Goal: Task Accomplishment & Management: Manage account settings

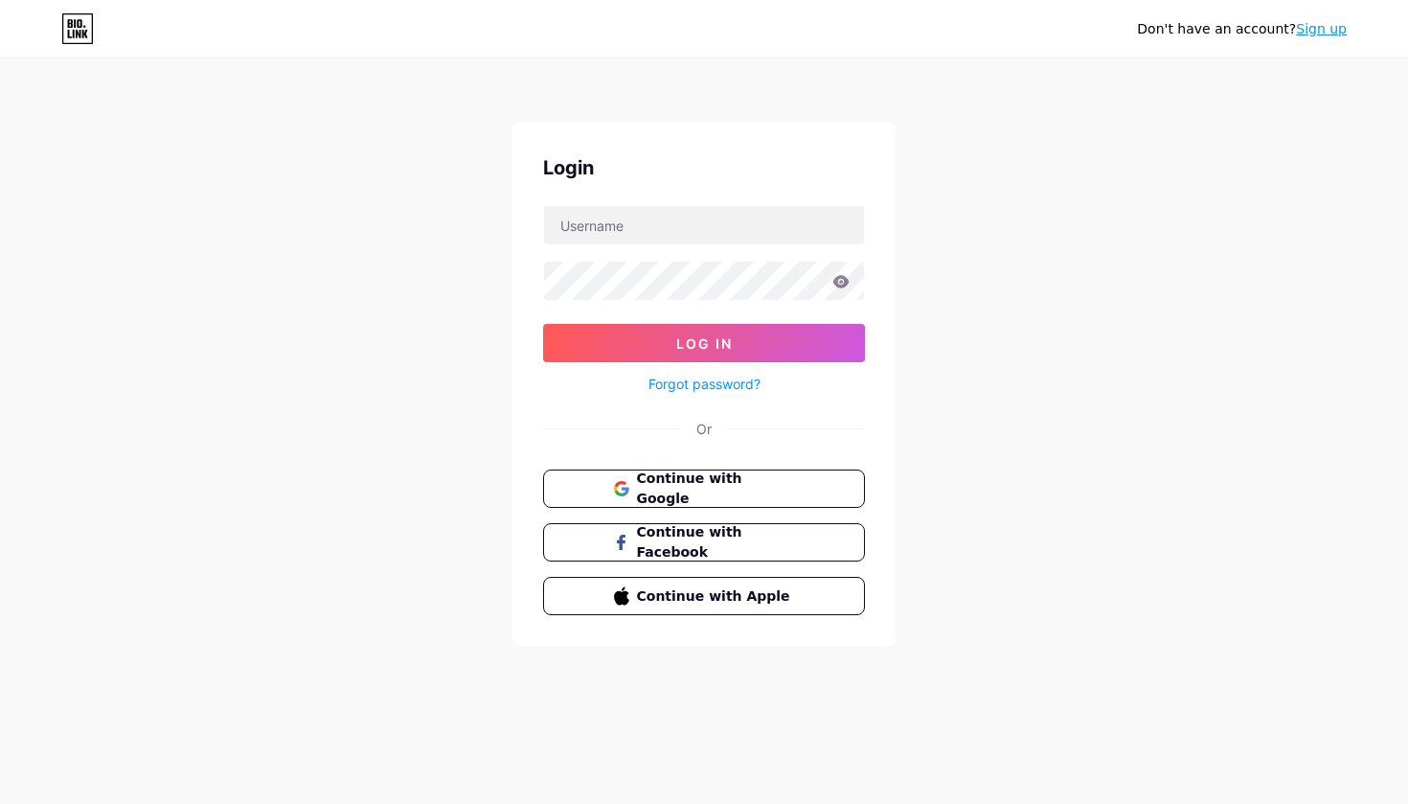
click at [779, 496] on span "Continue with Google" at bounding box center [716, 488] width 158 height 40
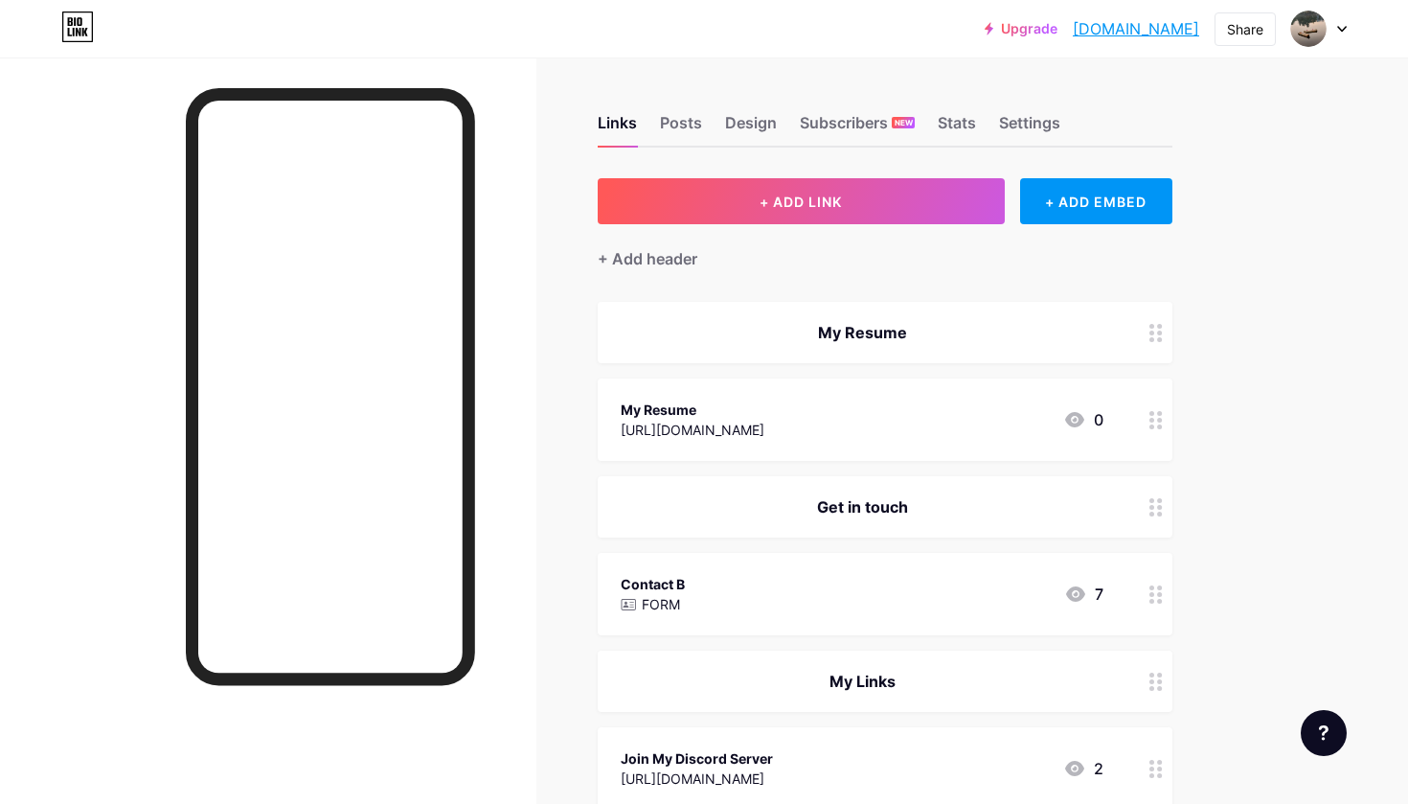
click at [1040, 345] on div "My Resume" at bounding box center [885, 332] width 575 height 61
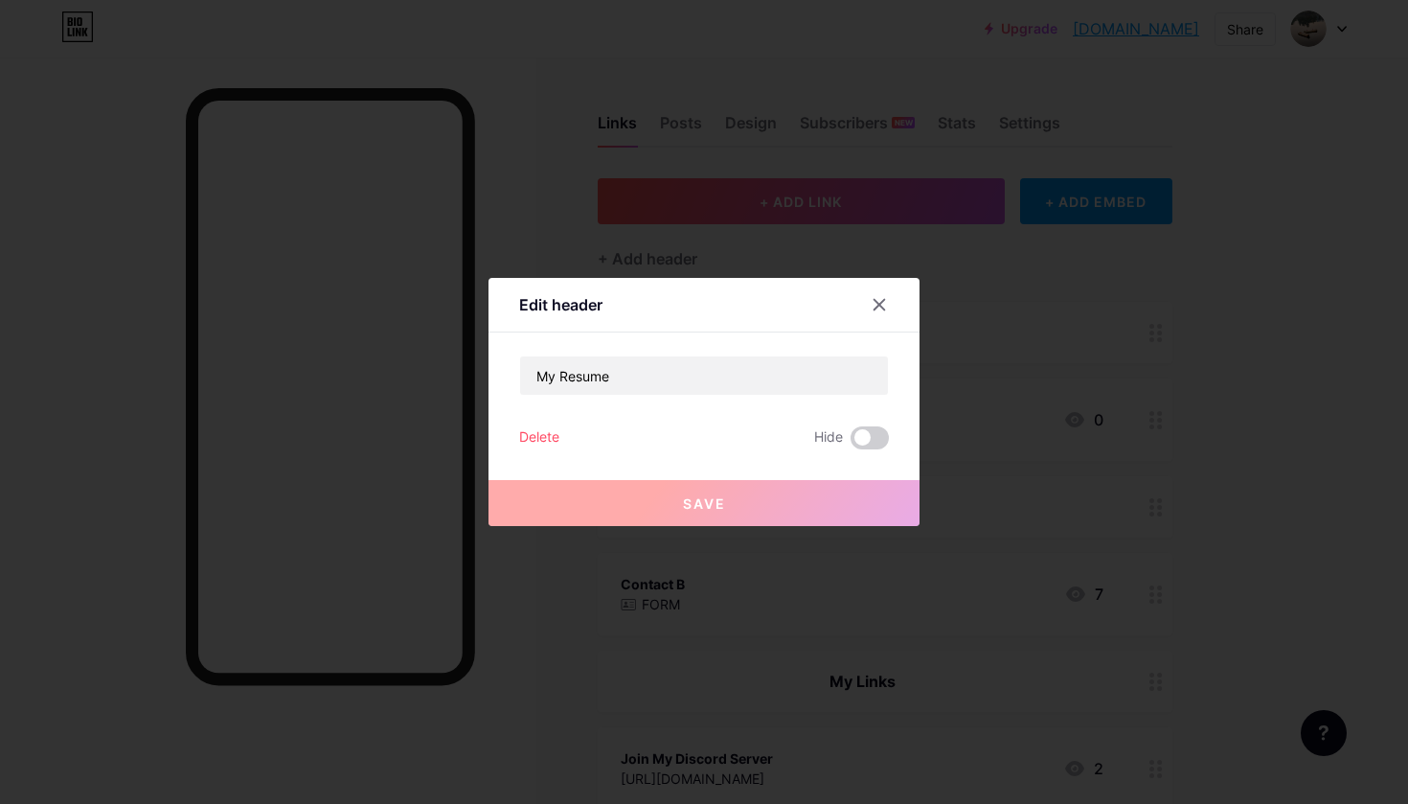
click at [559, 432] on div "Delete" at bounding box center [539, 437] width 40 height 23
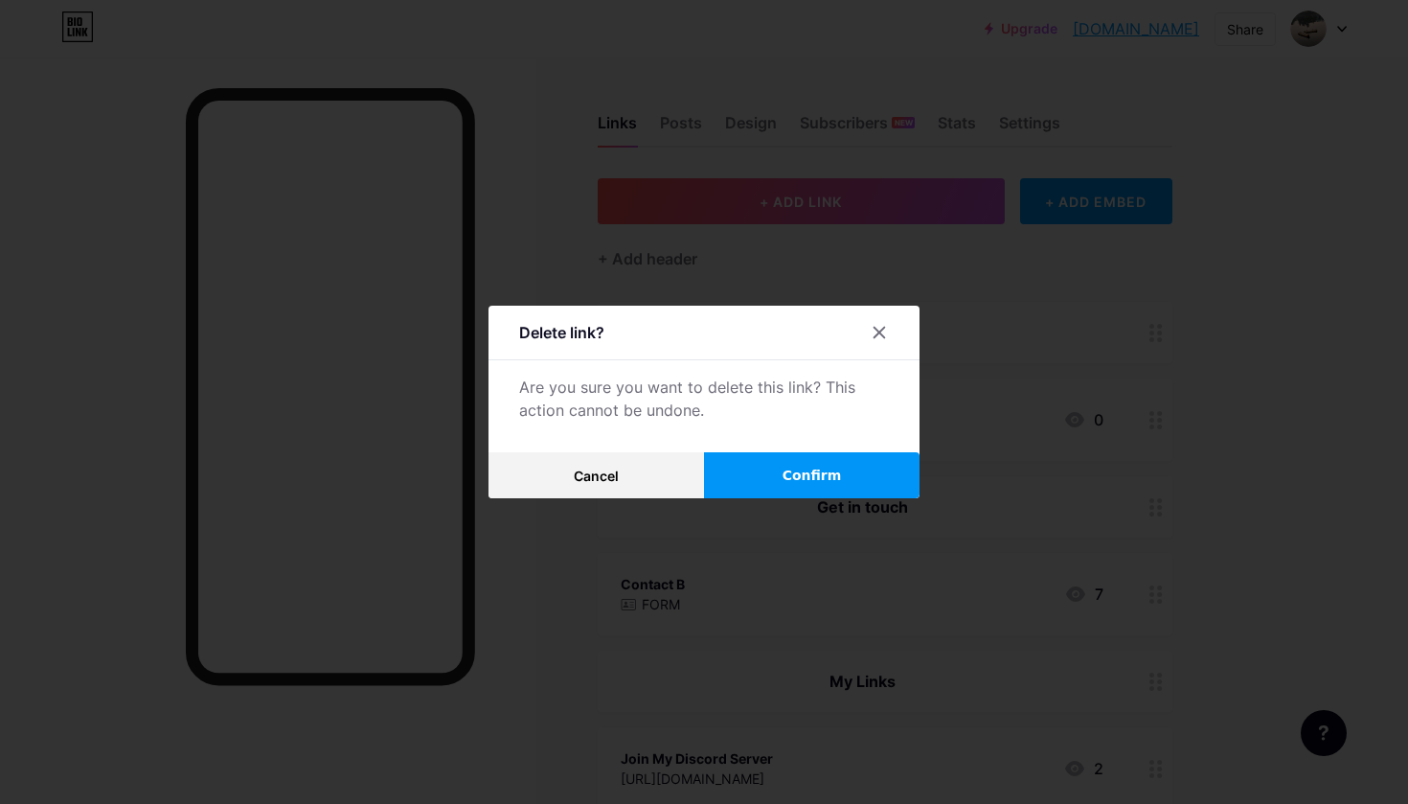
click at [788, 473] on span "Confirm" at bounding box center [812, 476] width 59 height 20
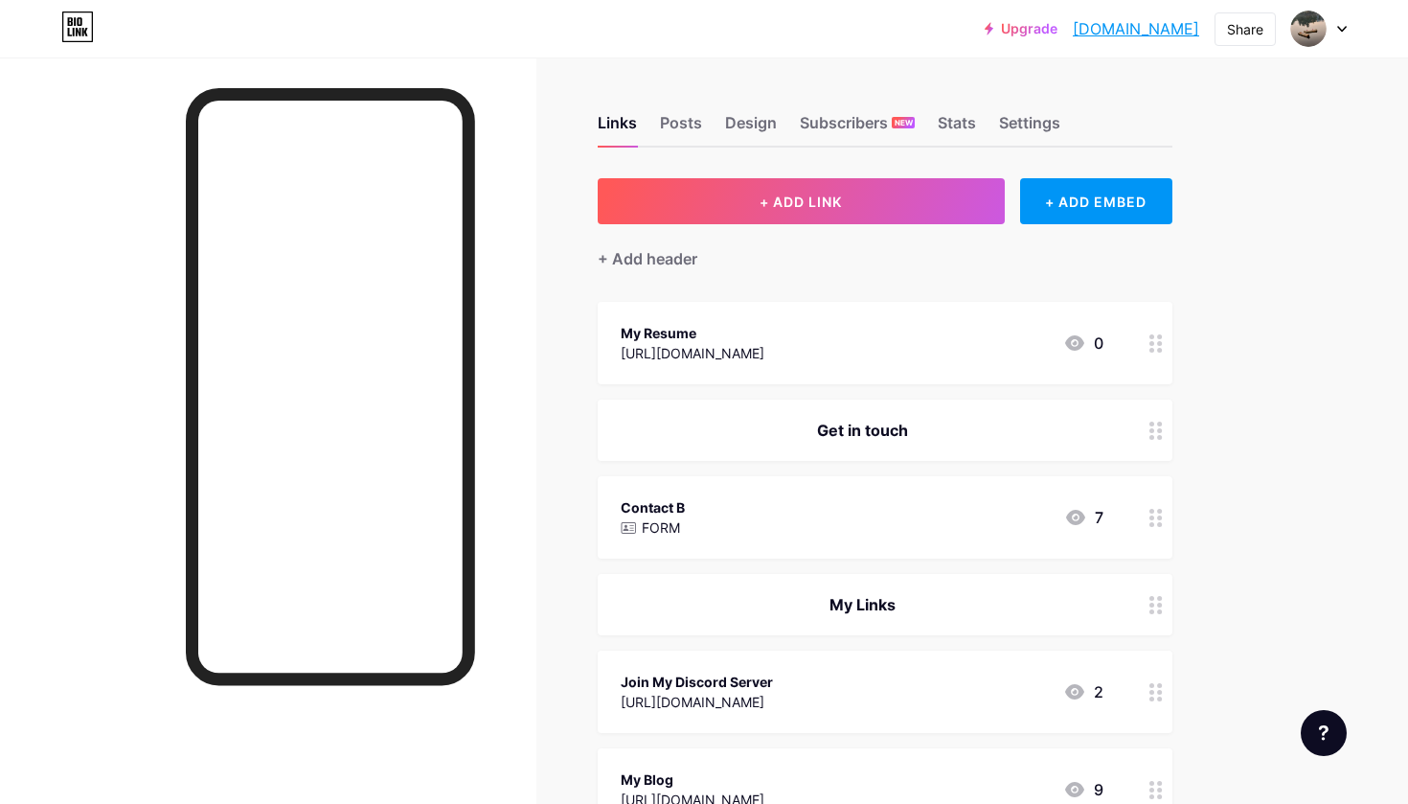
click at [765, 338] on div "My Resume" at bounding box center [693, 333] width 144 height 20
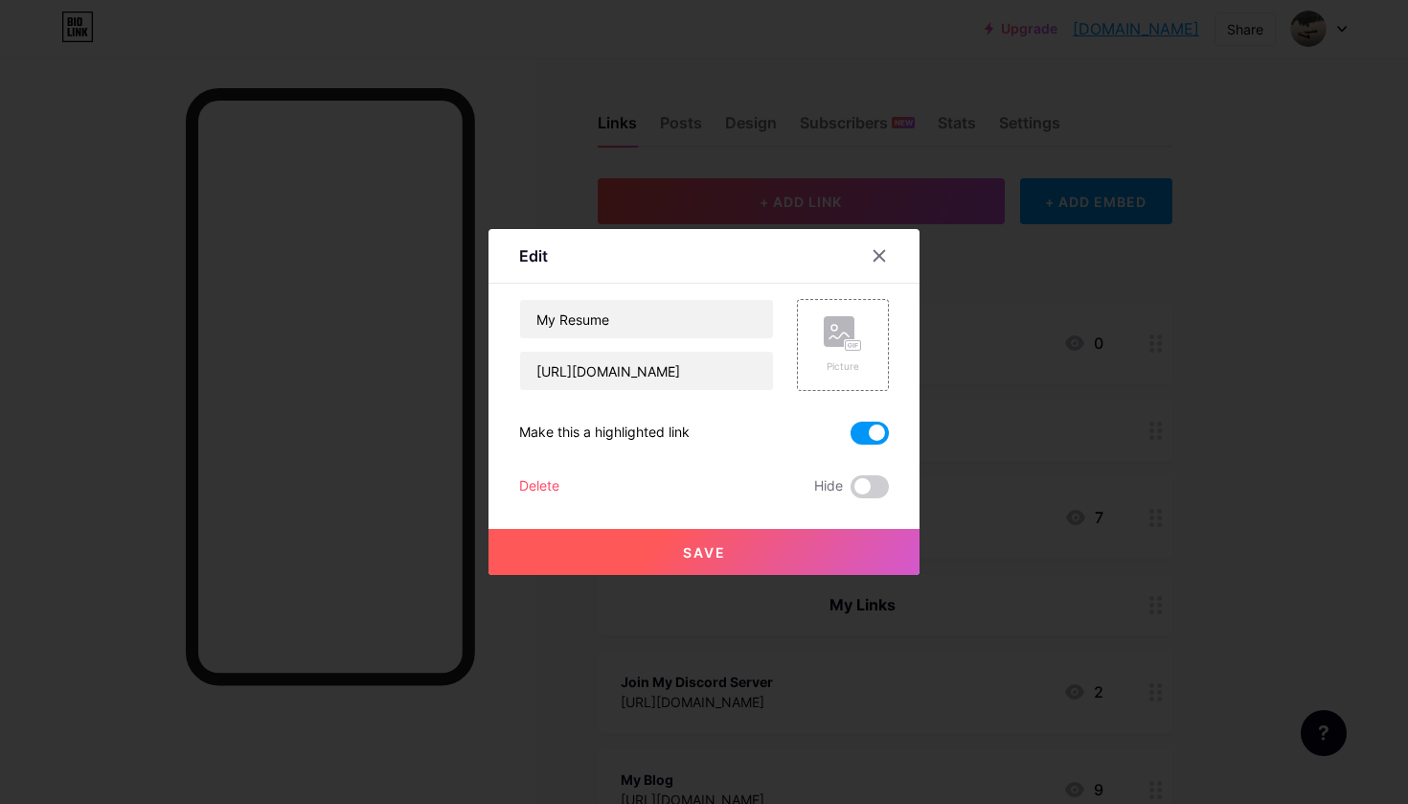
click at [556, 486] on div "Delete" at bounding box center [539, 486] width 40 height 23
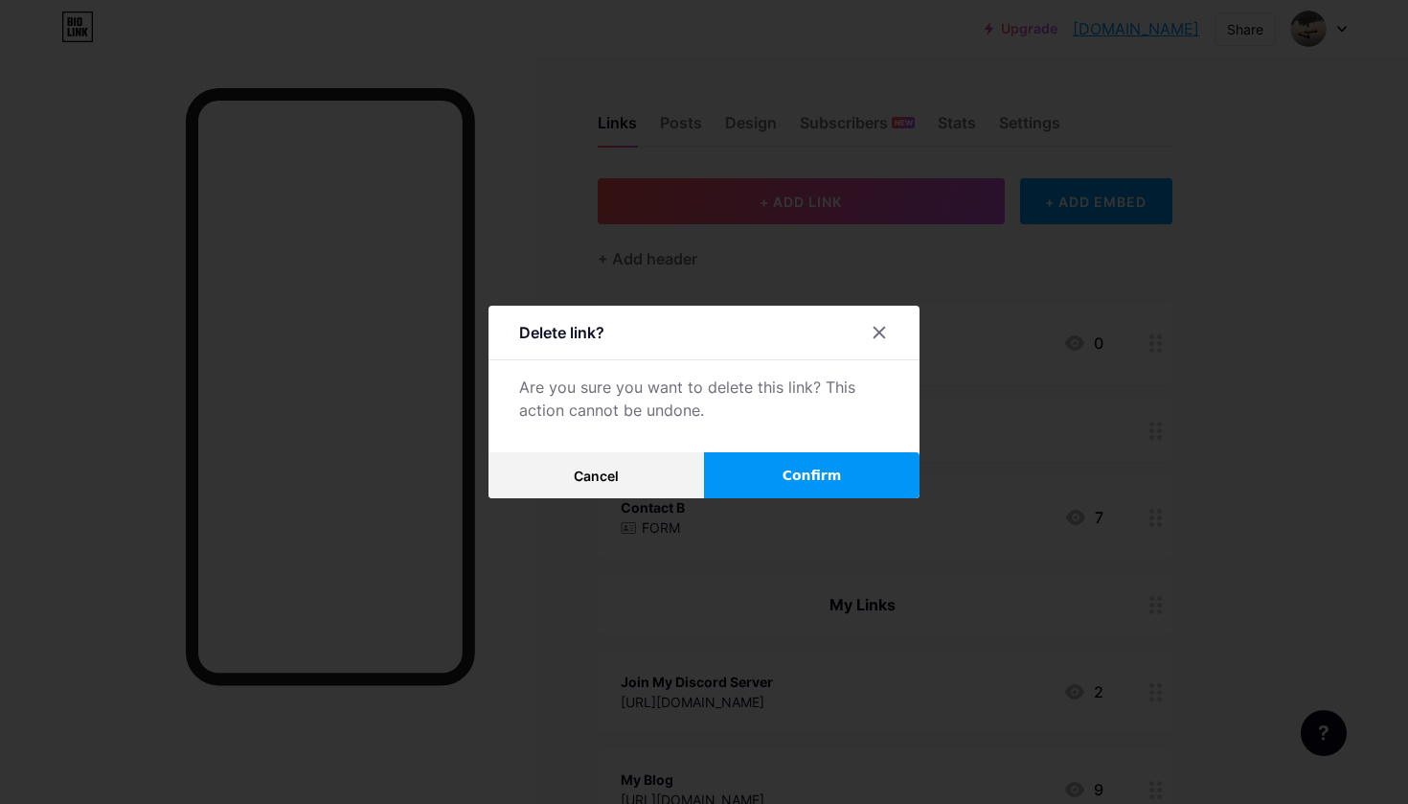
click at [796, 458] on button "Confirm" at bounding box center [812, 475] width 216 height 46
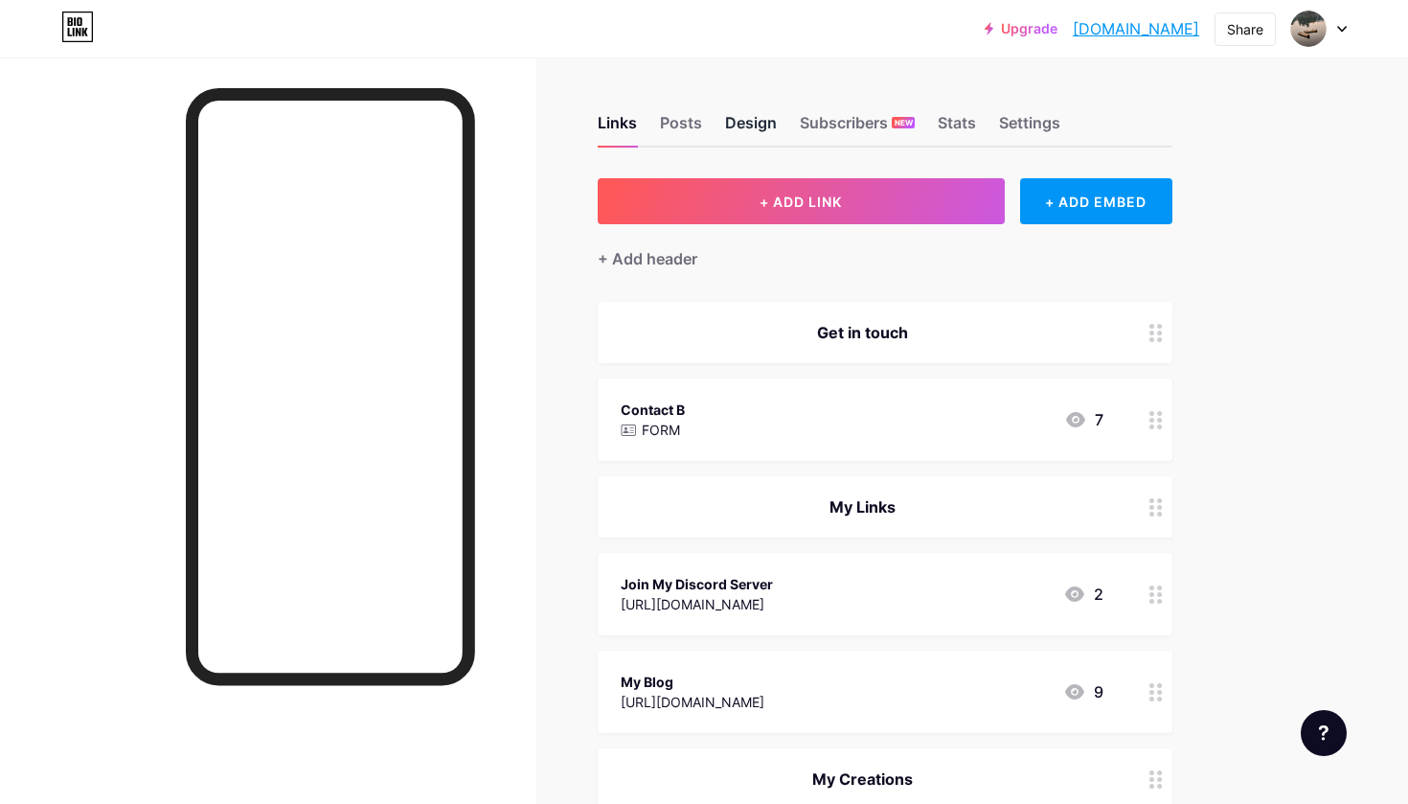
click at [751, 124] on div "Design" at bounding box center [751, 128] width 52 height 34
click at [1026, 133] on div "Settings" at bounding box center [1029, 128] width 61 height 34
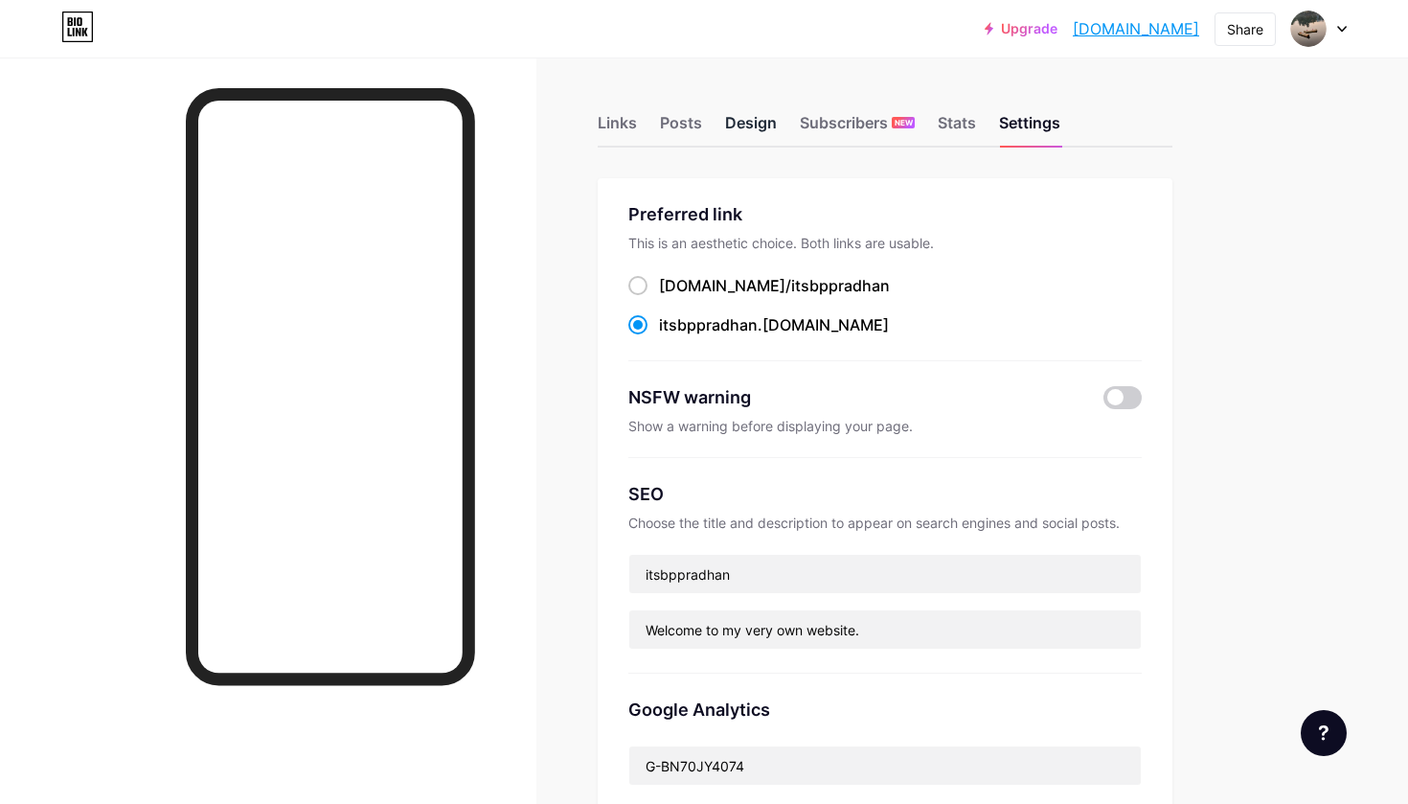
click at [734, 119] on div "Design" at bounding box center [751, 128] width 52 height 34
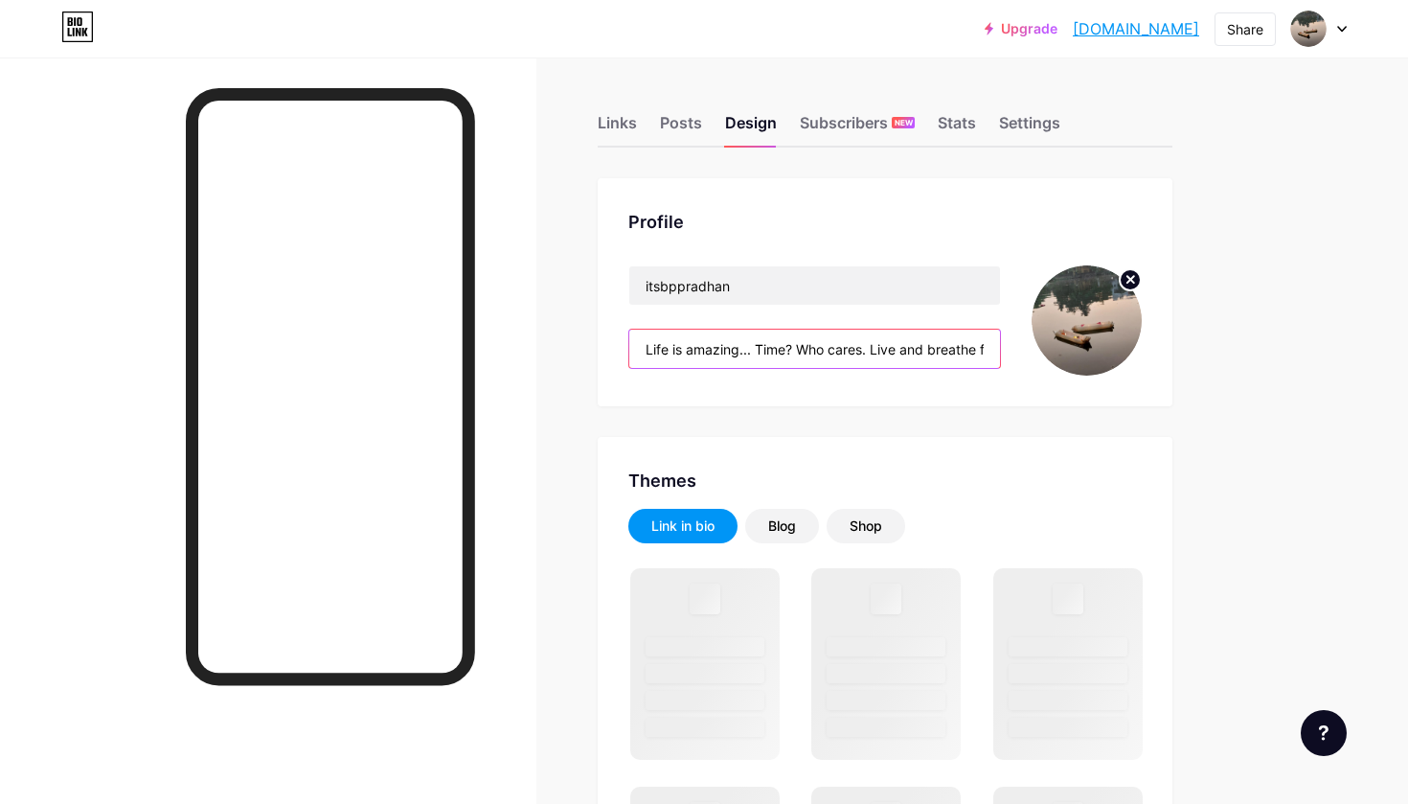
click at [715, 360] on input "Life is amazing... Time? Who cares. Live and breathe freely like there's no [DA…" at bounding box center [814, 349] width 371 height 38
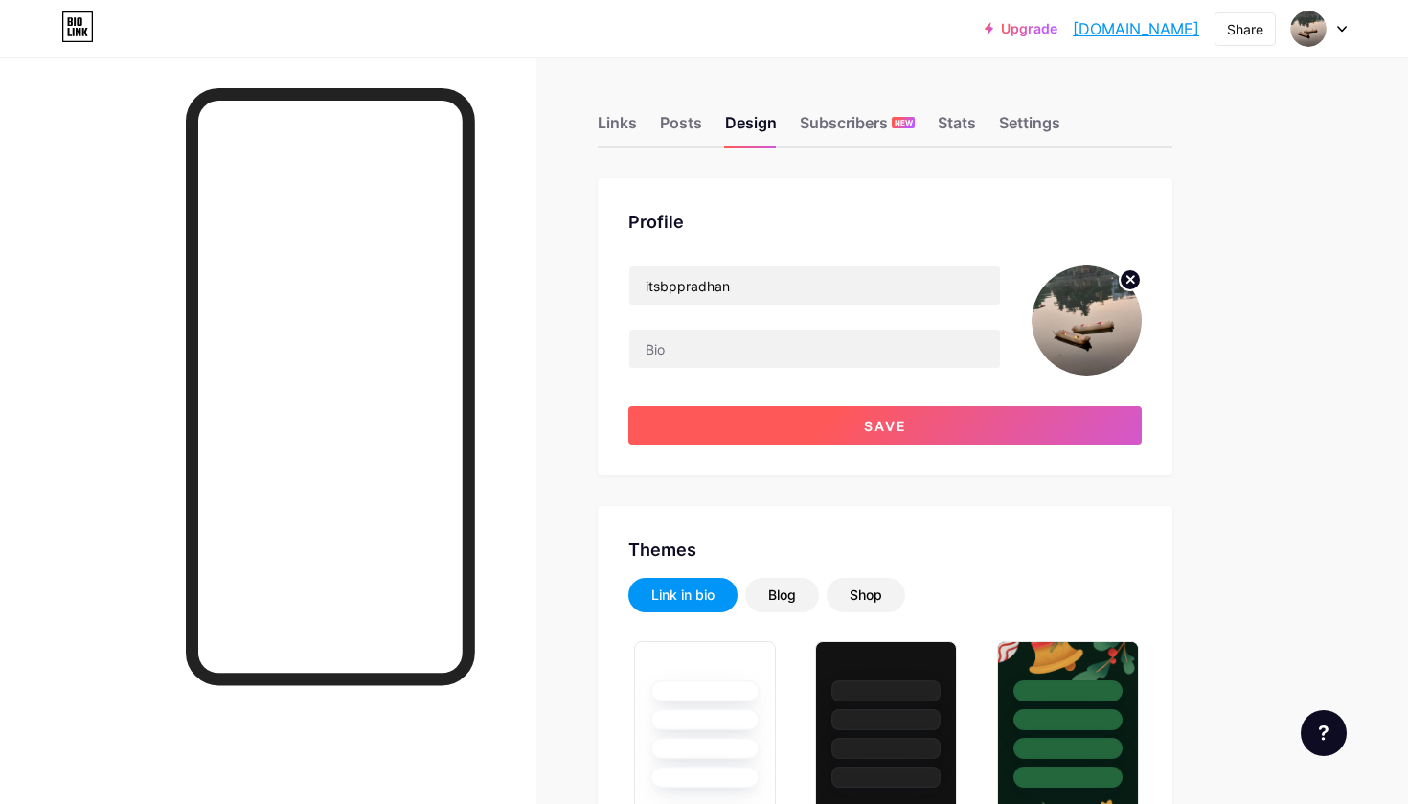
click at [737, 442] on button "Save" at bounding box center [885, 425] width 514 height 38
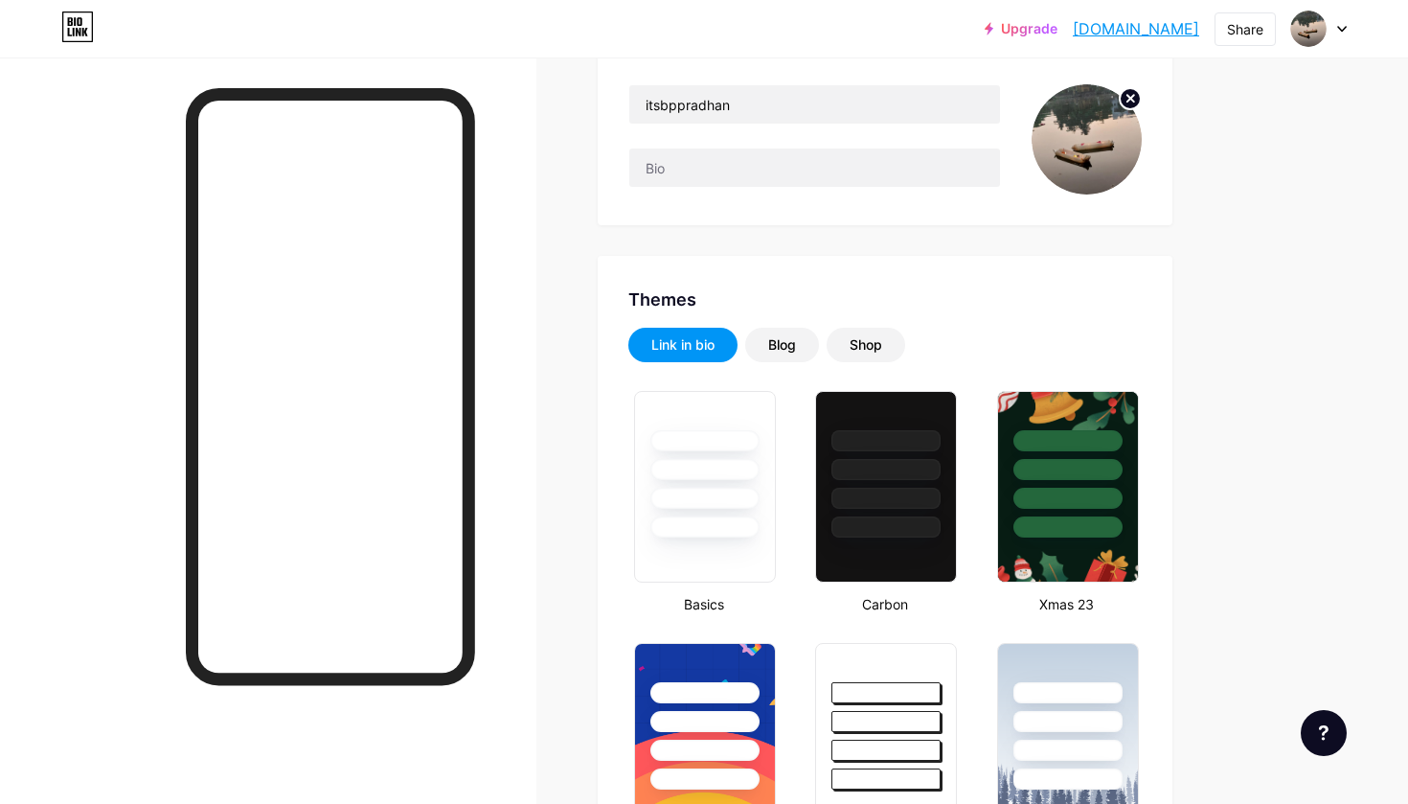
scroll to position [189, 0]
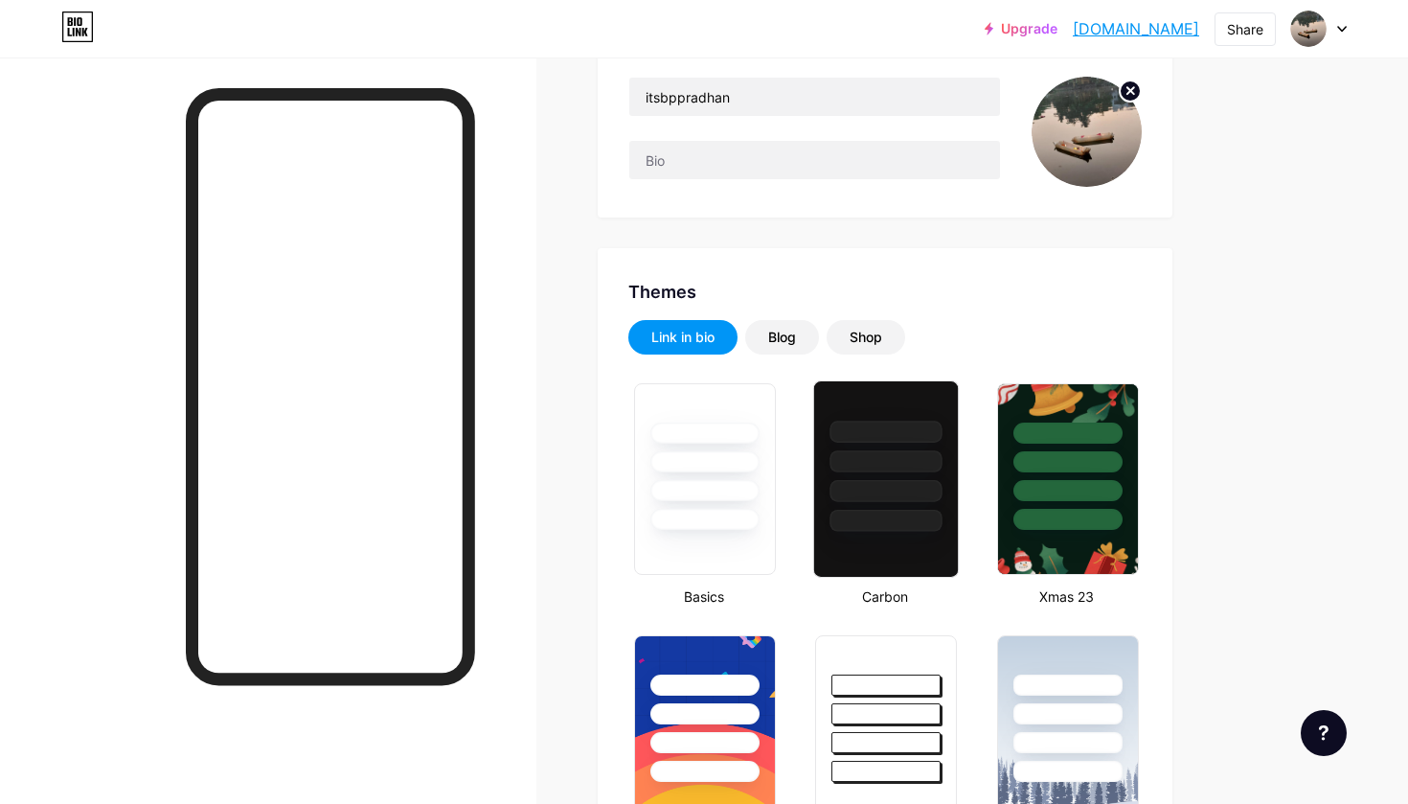
click at [832, 493] on div at bounding box center [886, 456] width 144 height 150
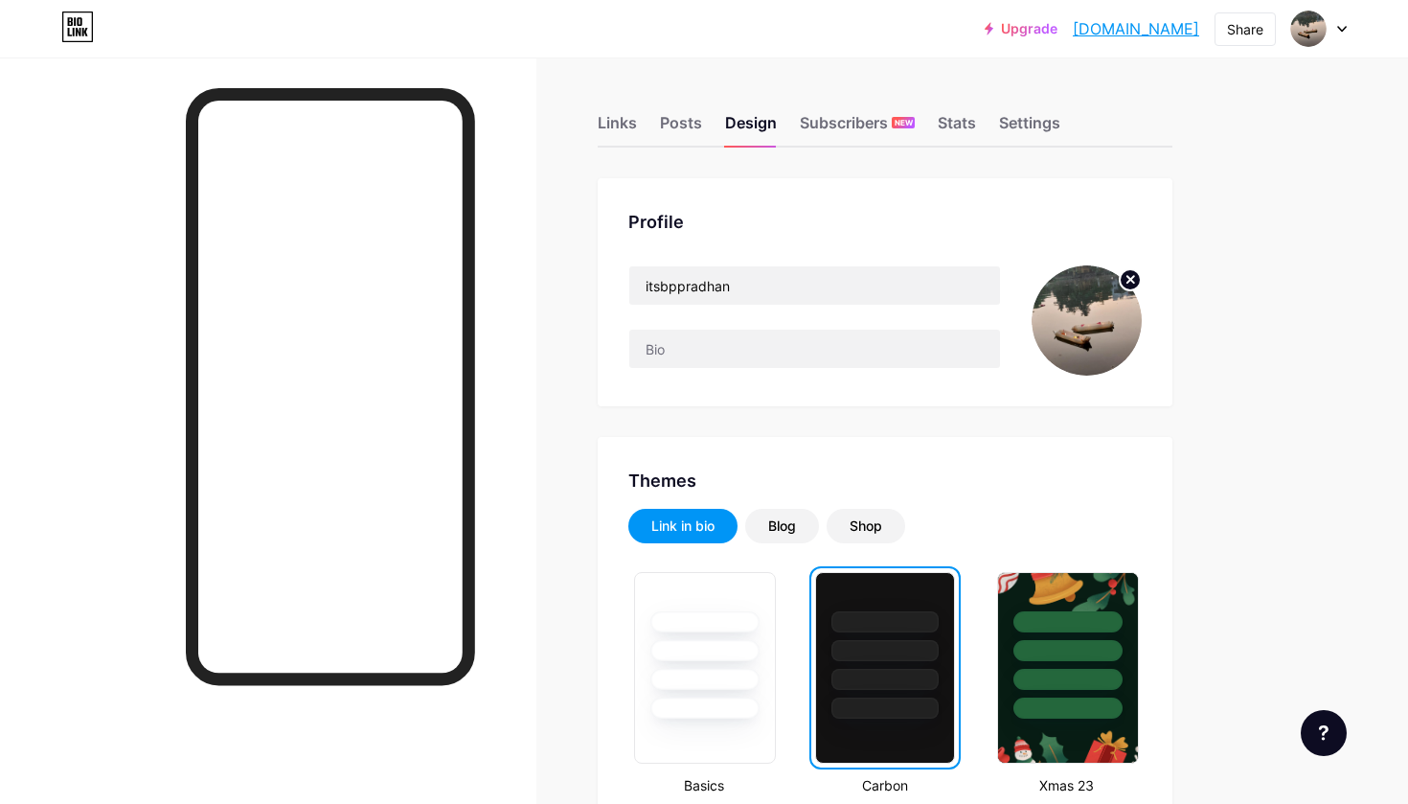
scroll to position [0, 0]
click at [618, 130] on div "Links" at bounding box center [617, 128] width 39 height 34
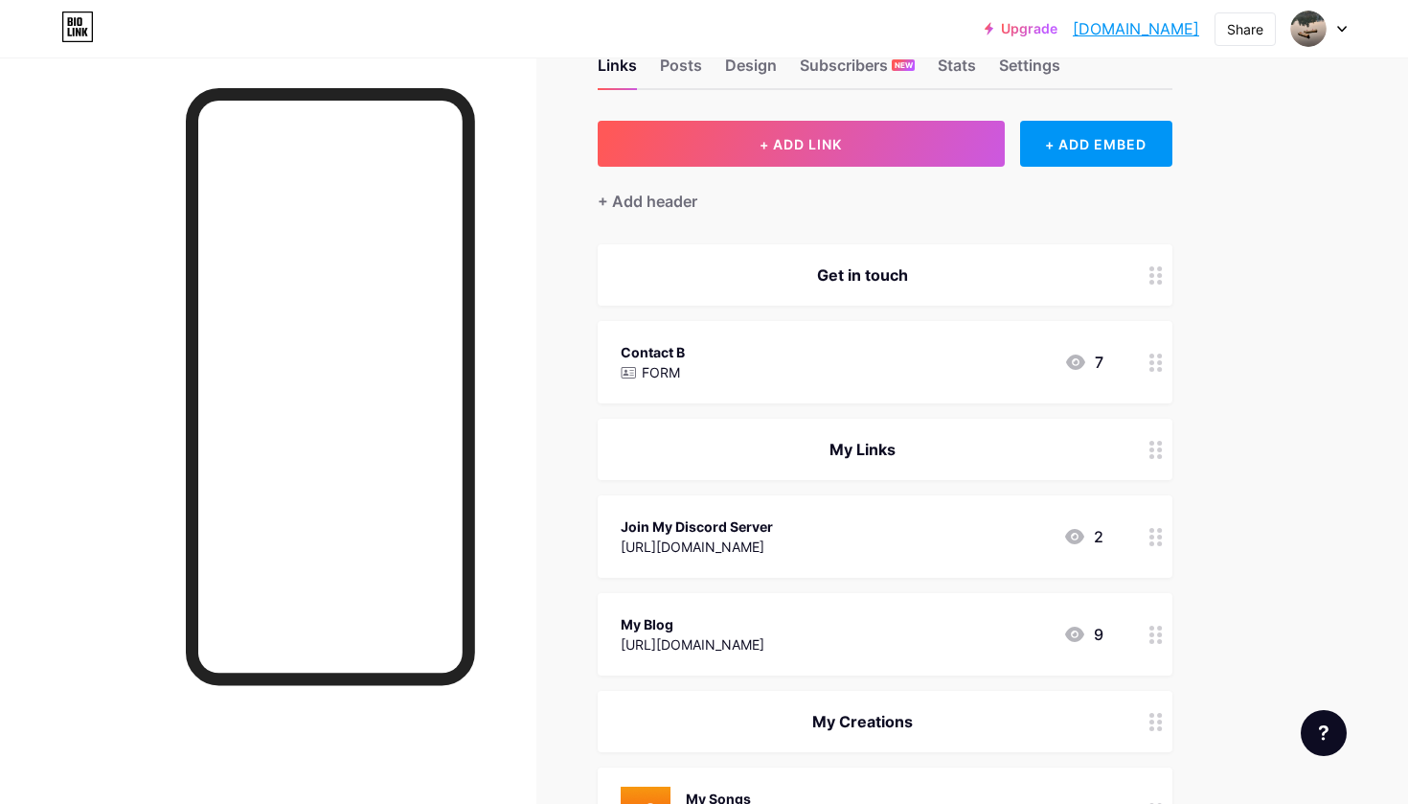
scroll to position [58, 0]
click at [1061, 287] on div "Get in touch" at bounding box center [885, 273] width 575 height 61
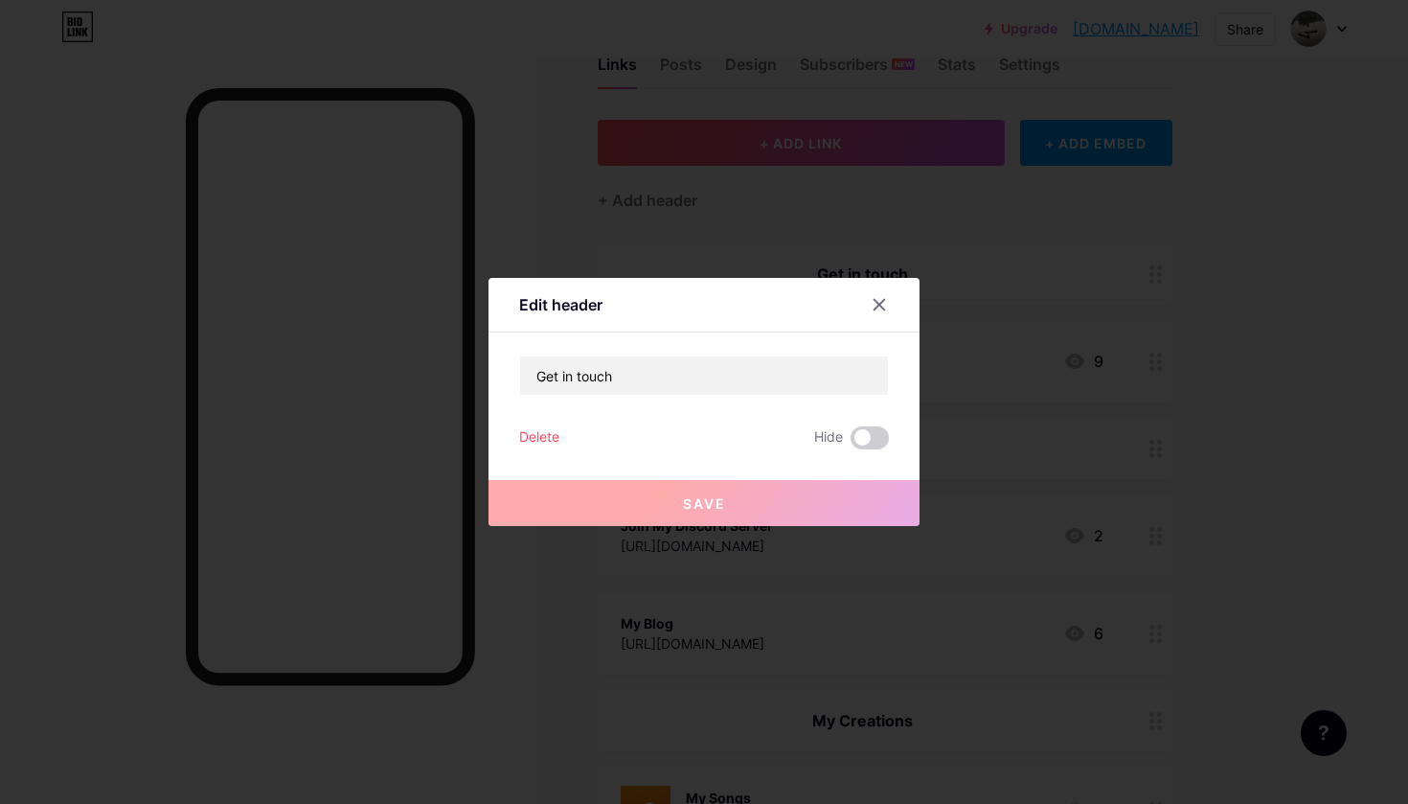
click at [548, 436] on div "Delete" at bounding box center [539, 437] width 40 height 23
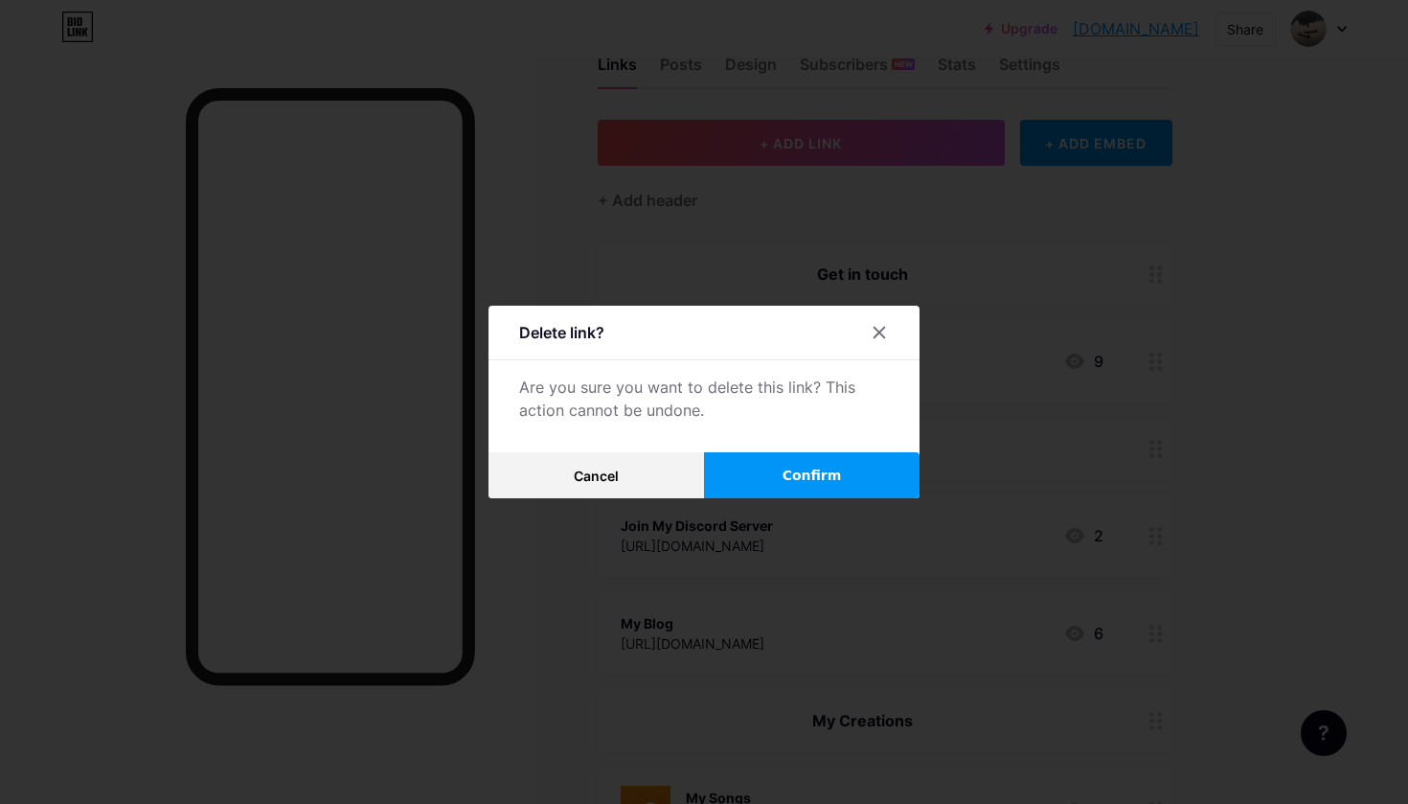
click at [797, 471] on span "Confirm" at bounding box center [812, 476] width 59 height 20
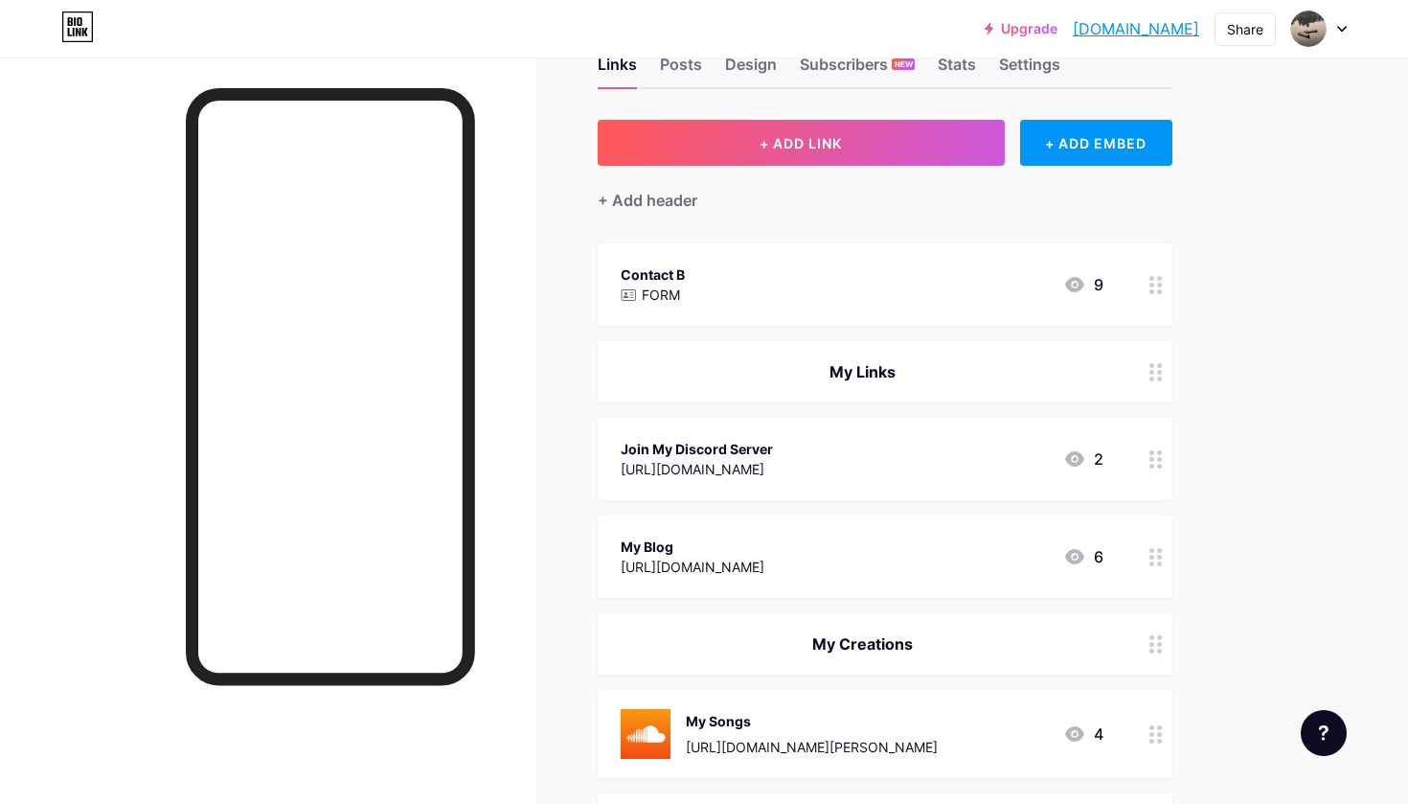
click at [817, 304] on div "Contact B FORM 9" at bounding box center [862, 285] width 483 height 44
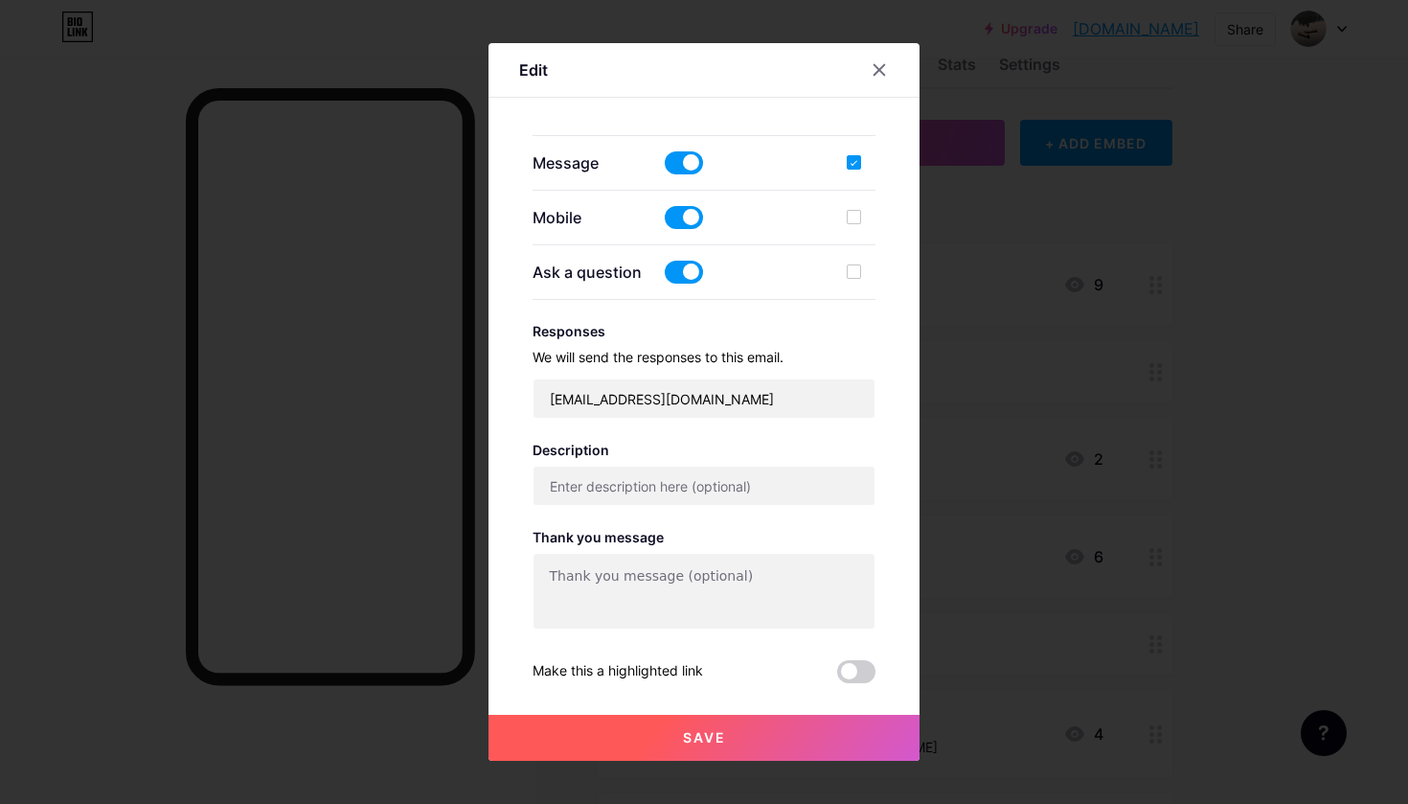
type input "Contact B"
checkbox input "true"
type input "Use this form to contact me."
type textarea "Thank you for contacting. I will get back to you shortly."
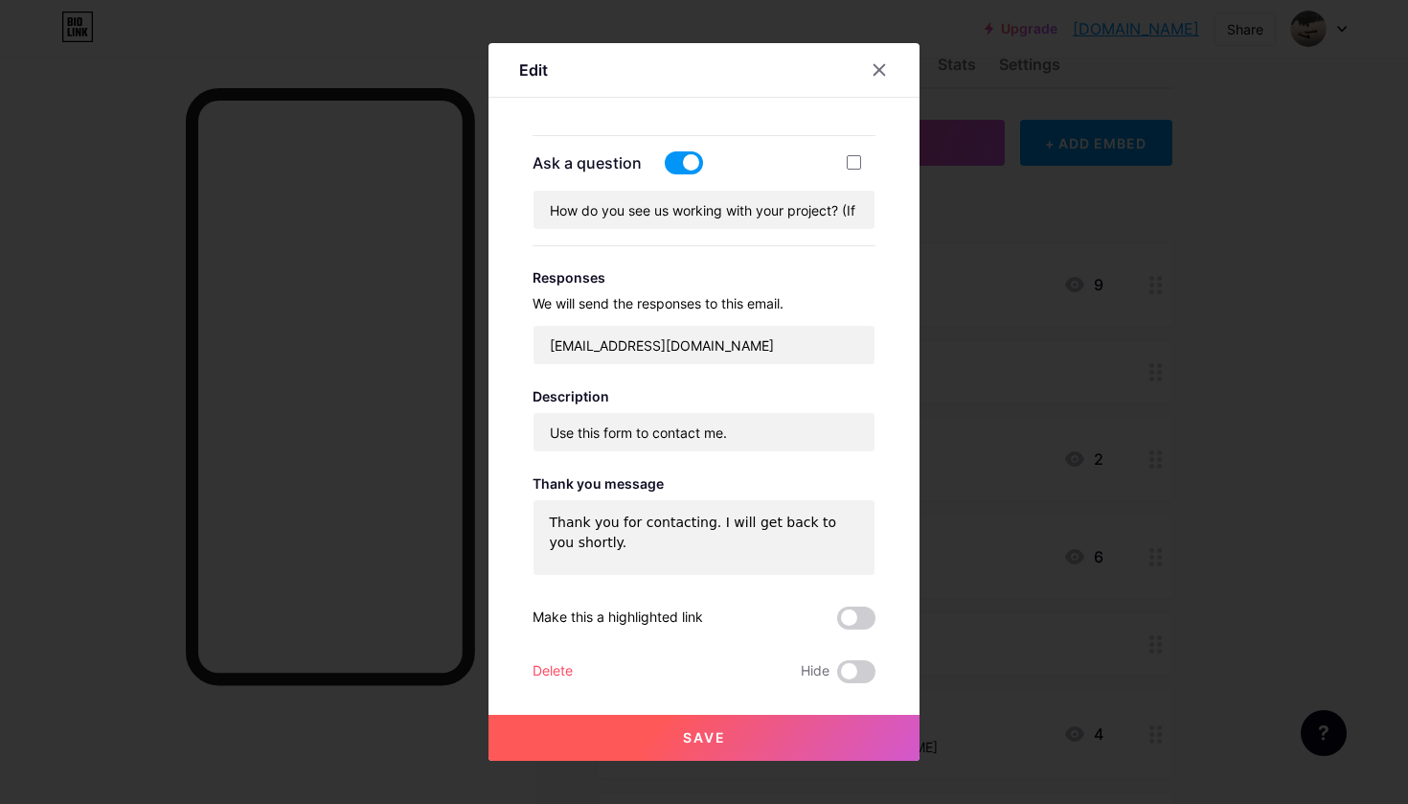
scroll to position [597, 0]
click at [547, 662] on div "Delete" at bounding box center [553, 671] width 40 height 23
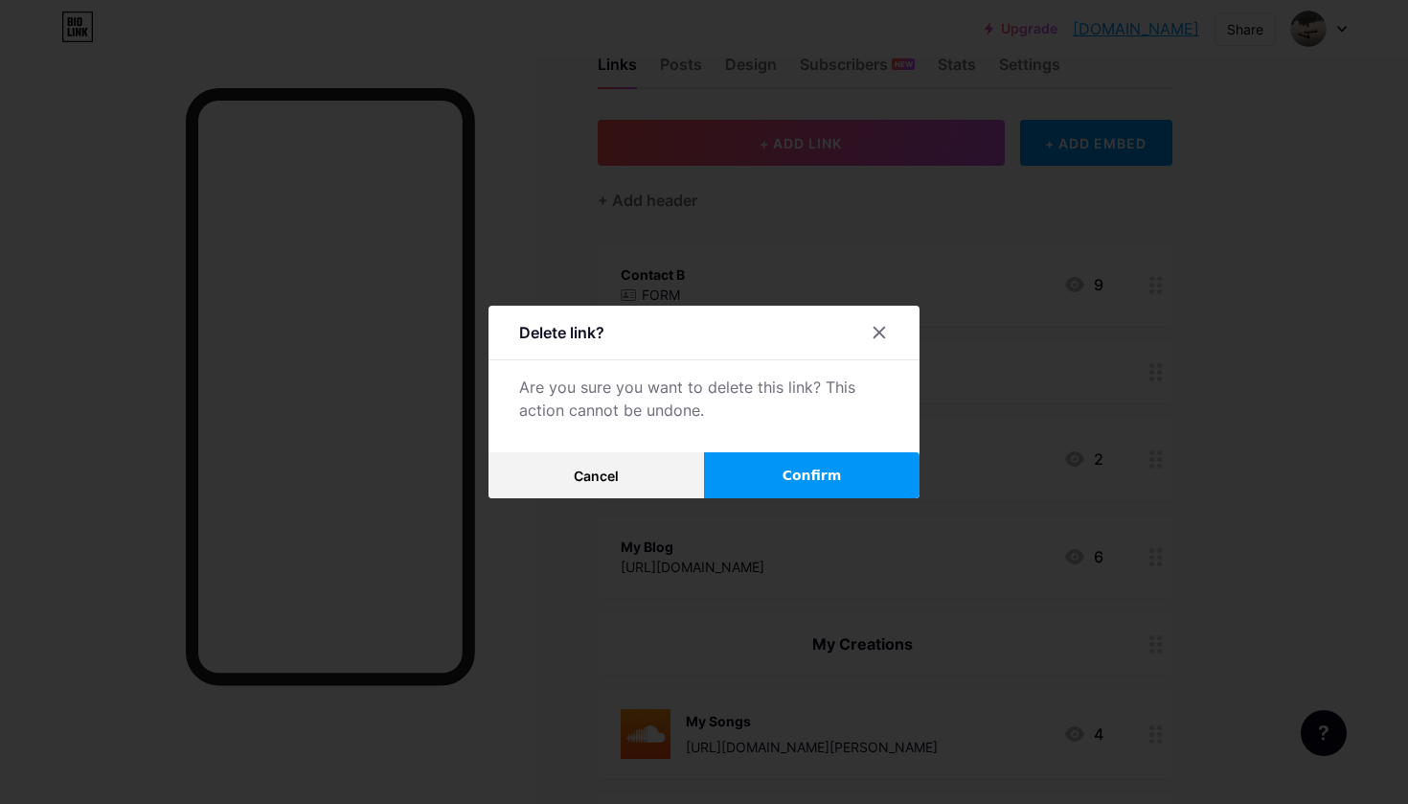
click at [818, 446] on div "Delete link? Are you sure you want to delete this link? This action cannot be u…" at bounding box center [704, 402] width 431 height 193
click at [818, 462] on button "Confirm" at bounding box center [812, 475] width 216 height 46
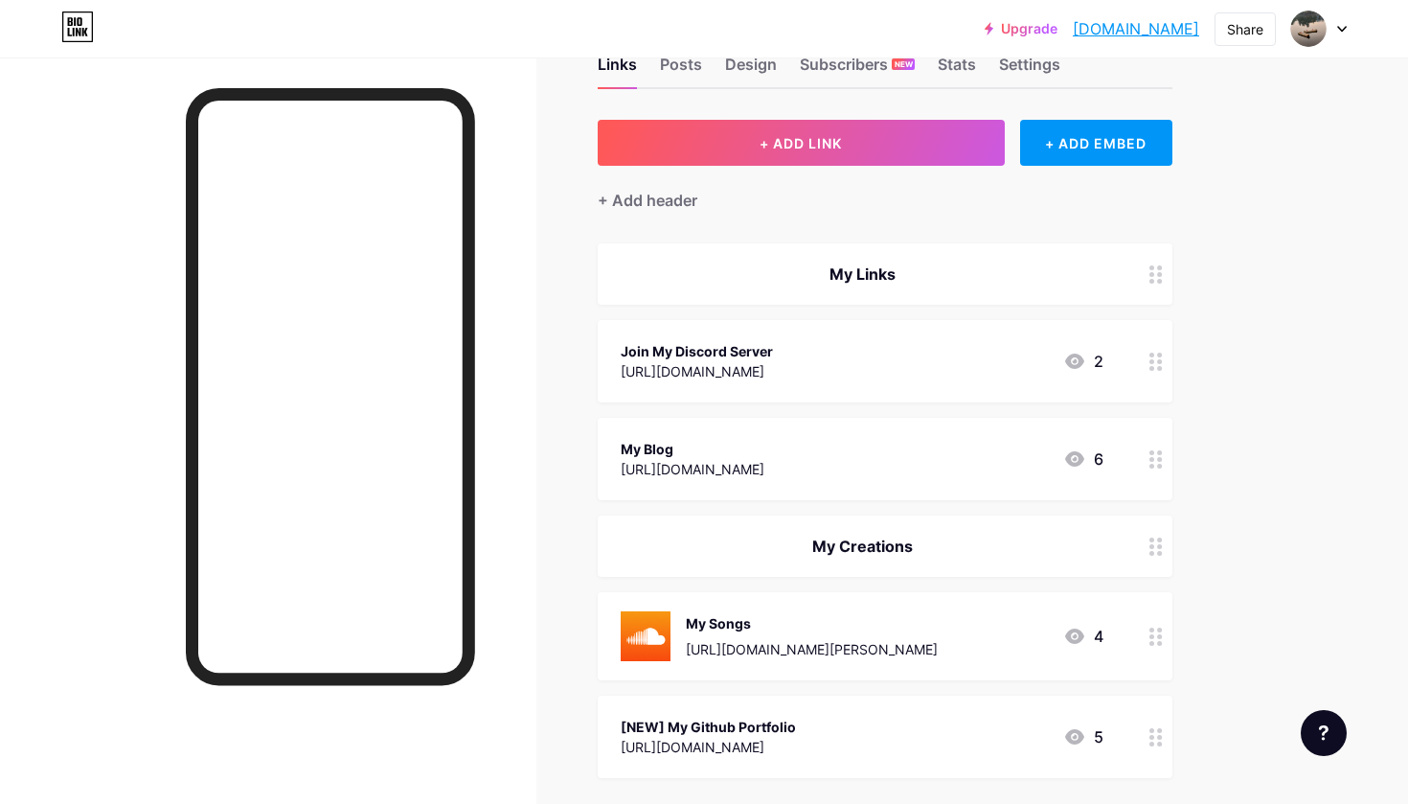
click at [729, 266] on div "My Links" at bounding box center [862, 274] width 483 height 23
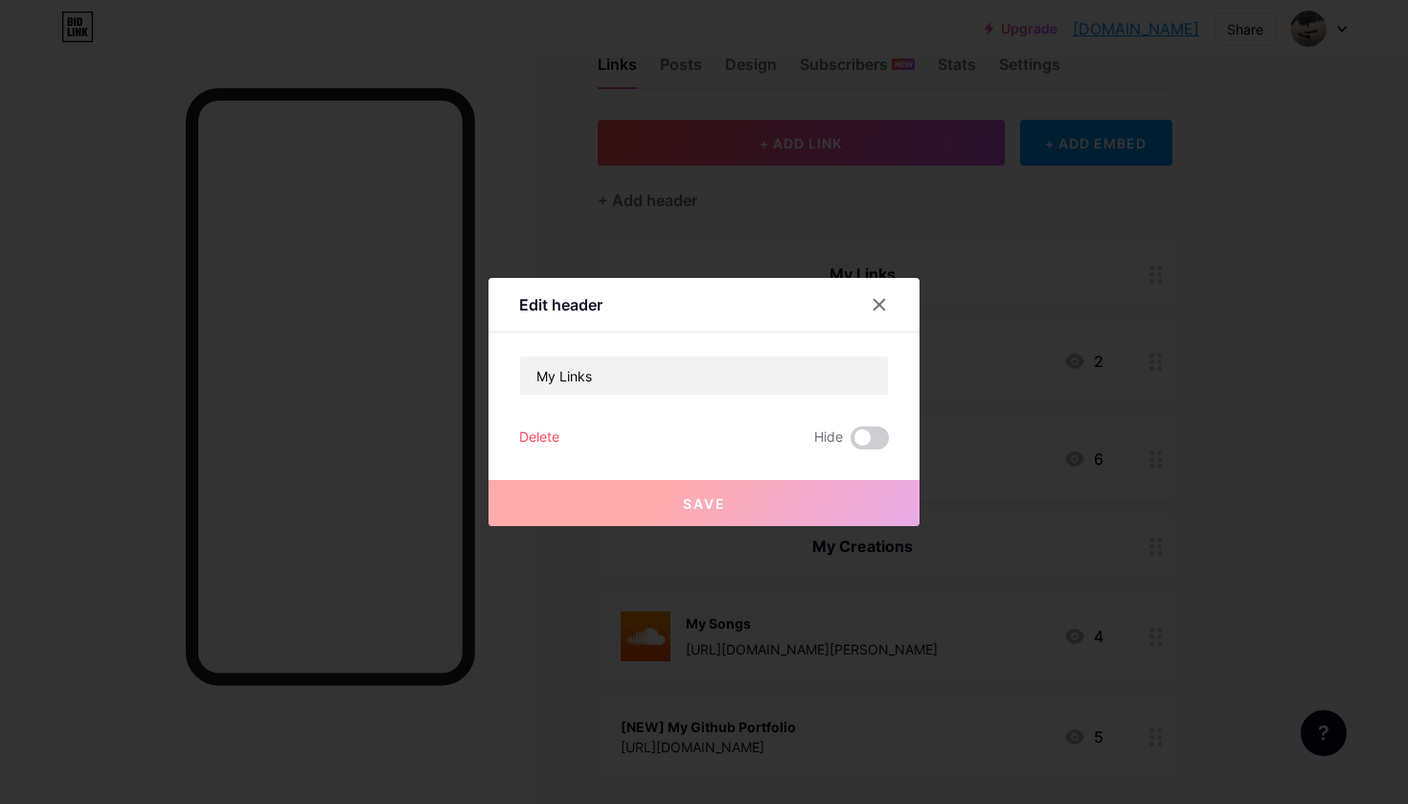
click at [544, 437] on div "Delete" at bounding box center [539, 437] width 40 height 23
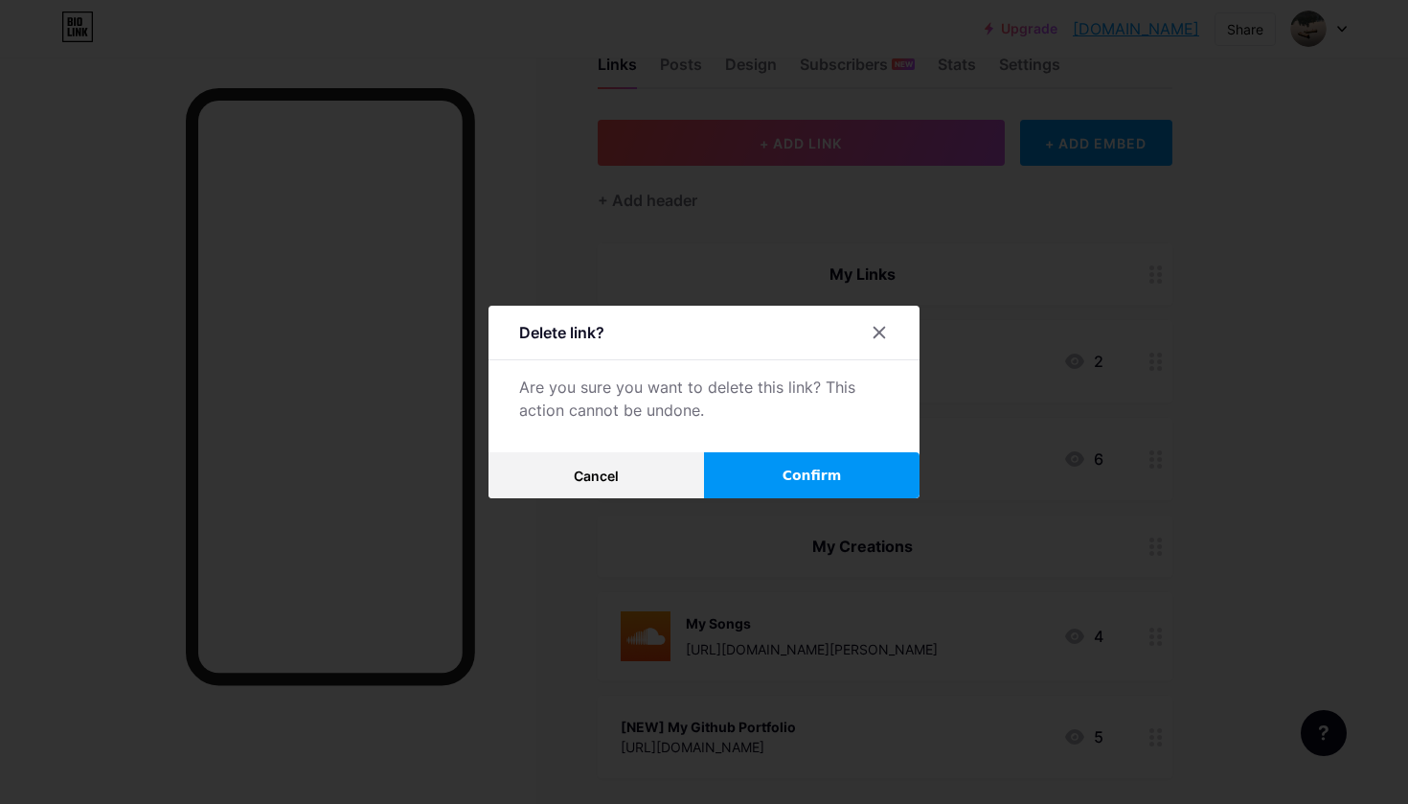
click at [743, 488] on button "Confirm" at bounding box center [812, 475] width 216 height 46
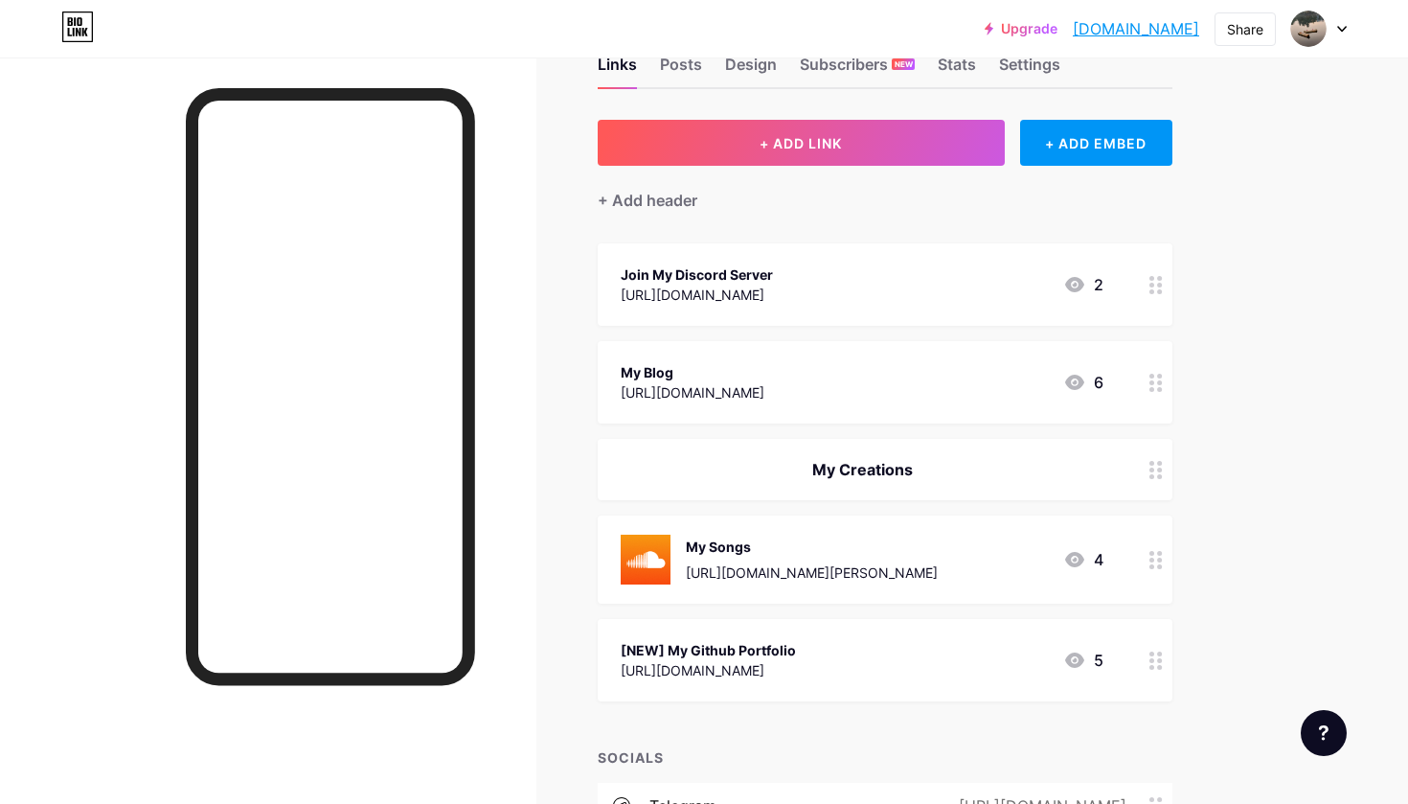
click at [747, 277] on div "Join My Discord Server" at bounding box center [697, 274] width 152 height 20
click at [564, 487] on div "Delete Hide" at bounding box center [704, 486] width 370 height 23
click at [558, 487] on div "Delete" at bounding box center [539, 486] width 40 height 23
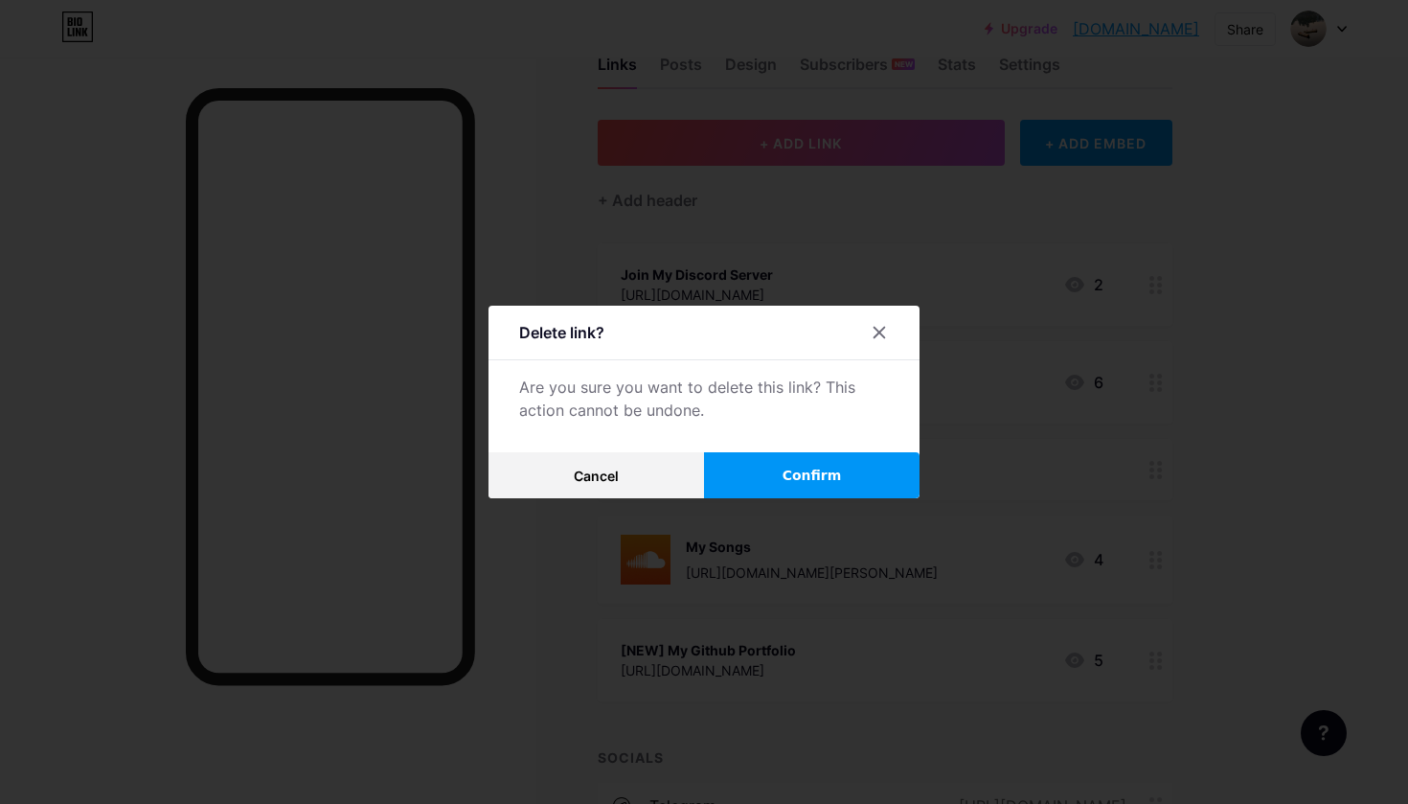
click at [750, 465] on button "Confirm" at bounding box center [812, 475] width 216 height 46
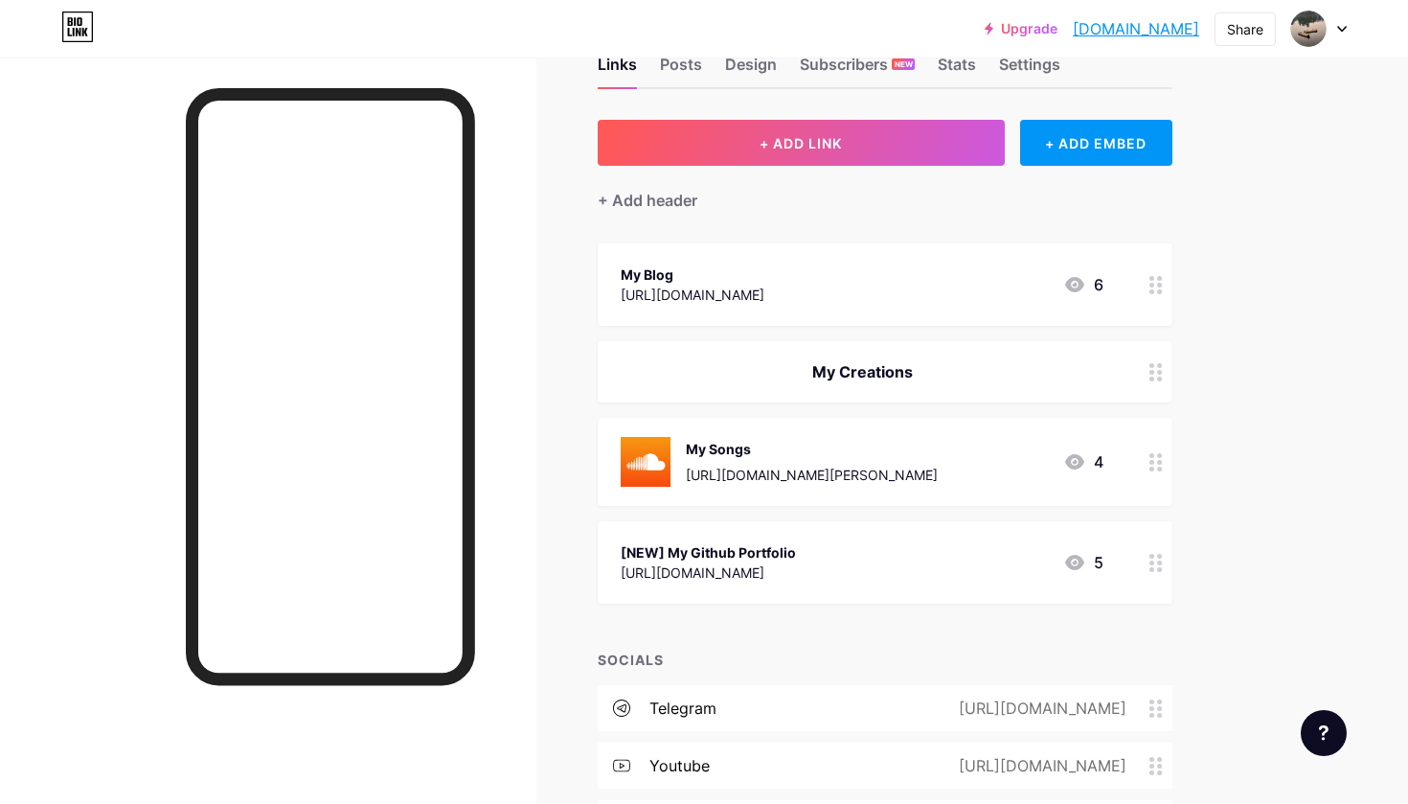
click at [708, 288] on div "[URL][DOMAIN_NAME]" at bounding box center [693, 295] width 144 height 20
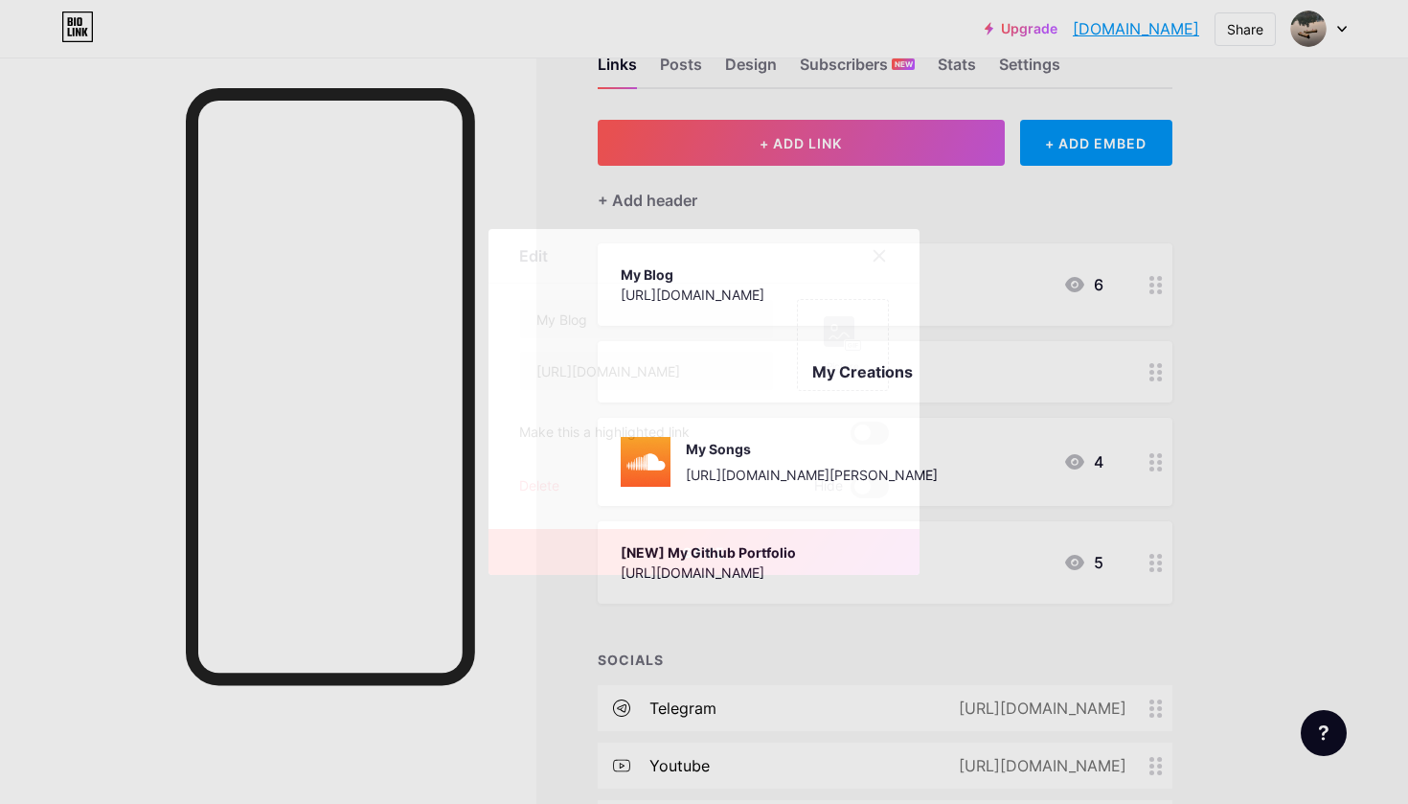
click at [531, 484] on div "Delete" at bounding box center [539, 486] width 40 height 23
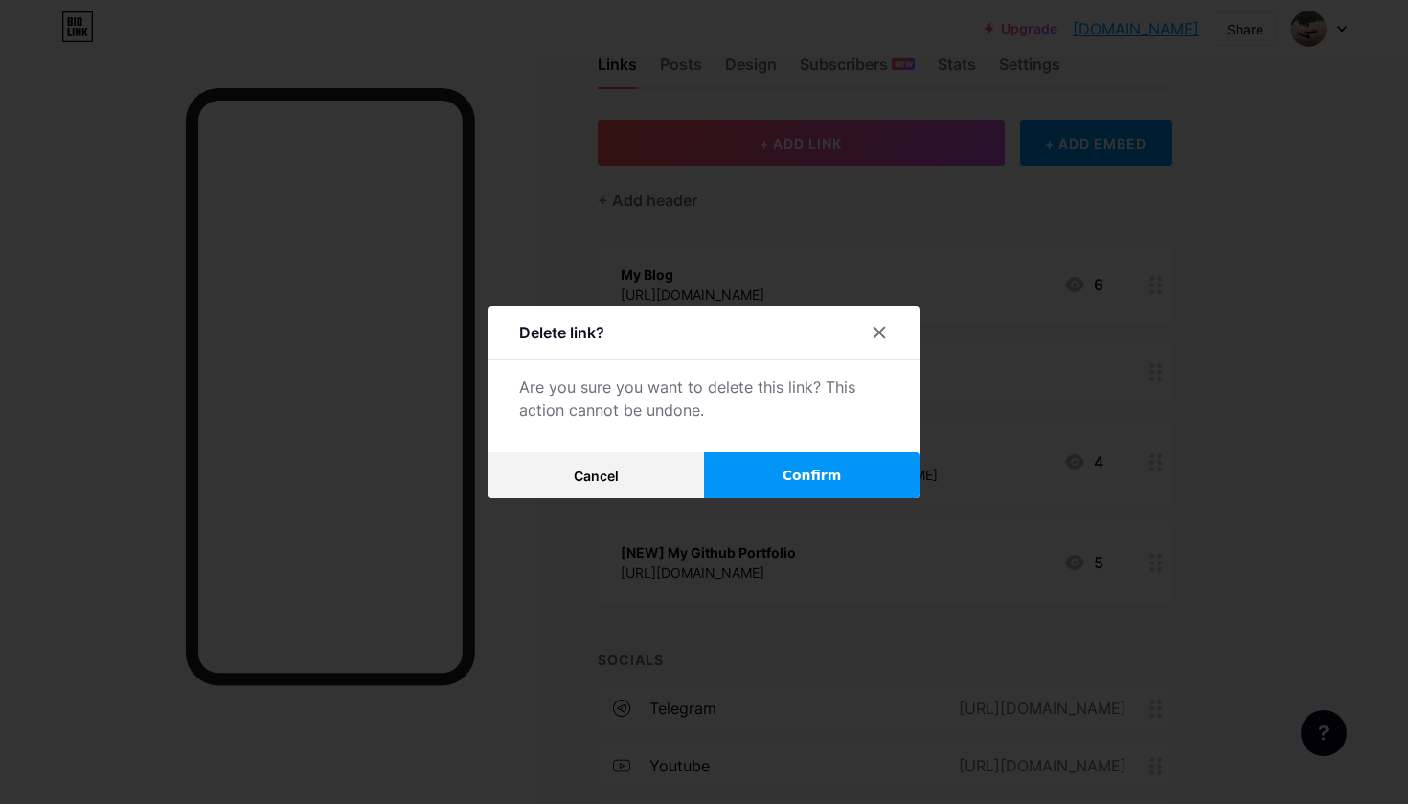
click at [741, 463] on button "Confirm" at bounding box center [812, 475] width 216 height 46
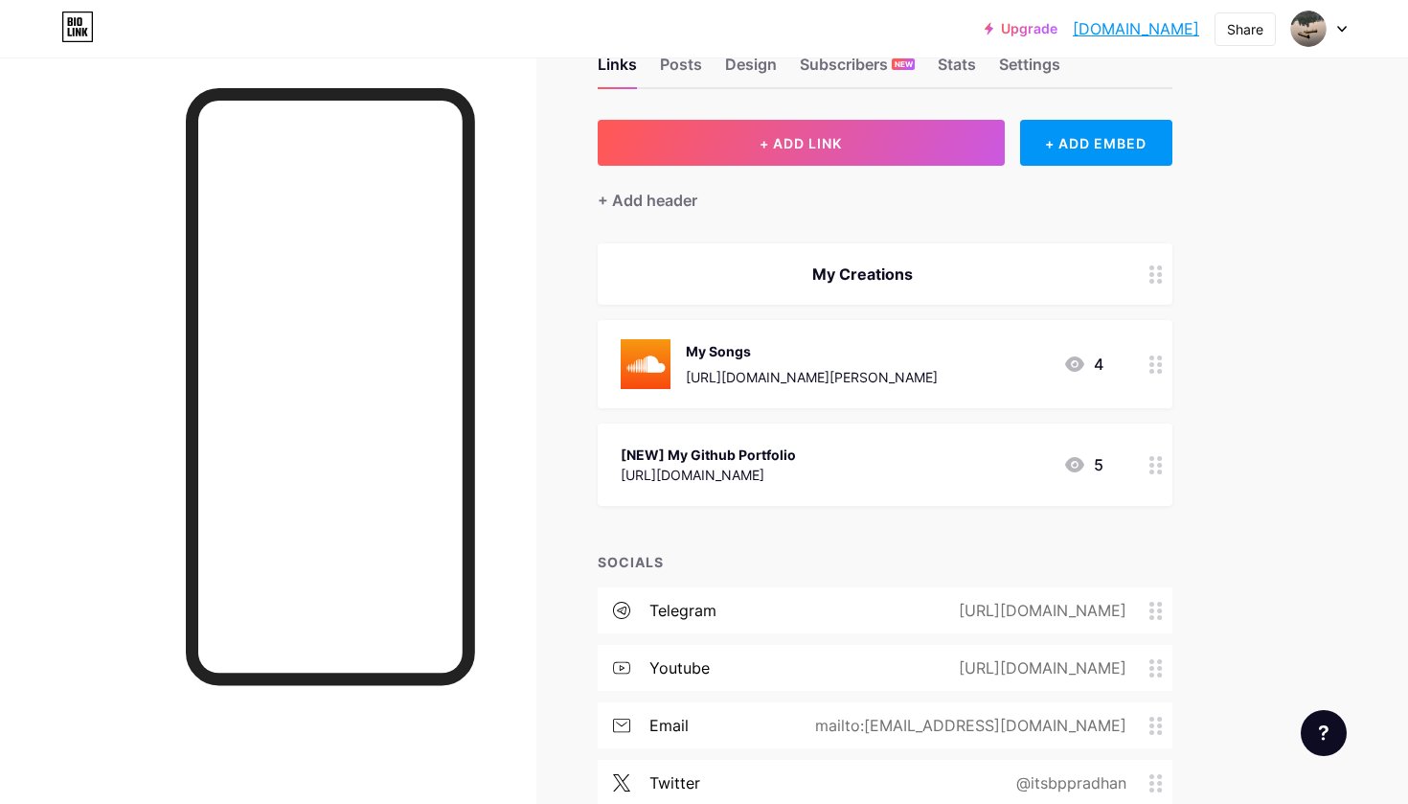
click at [728, 263] on div "My Creations" at bounding box center [862, 274] width 483 height 23
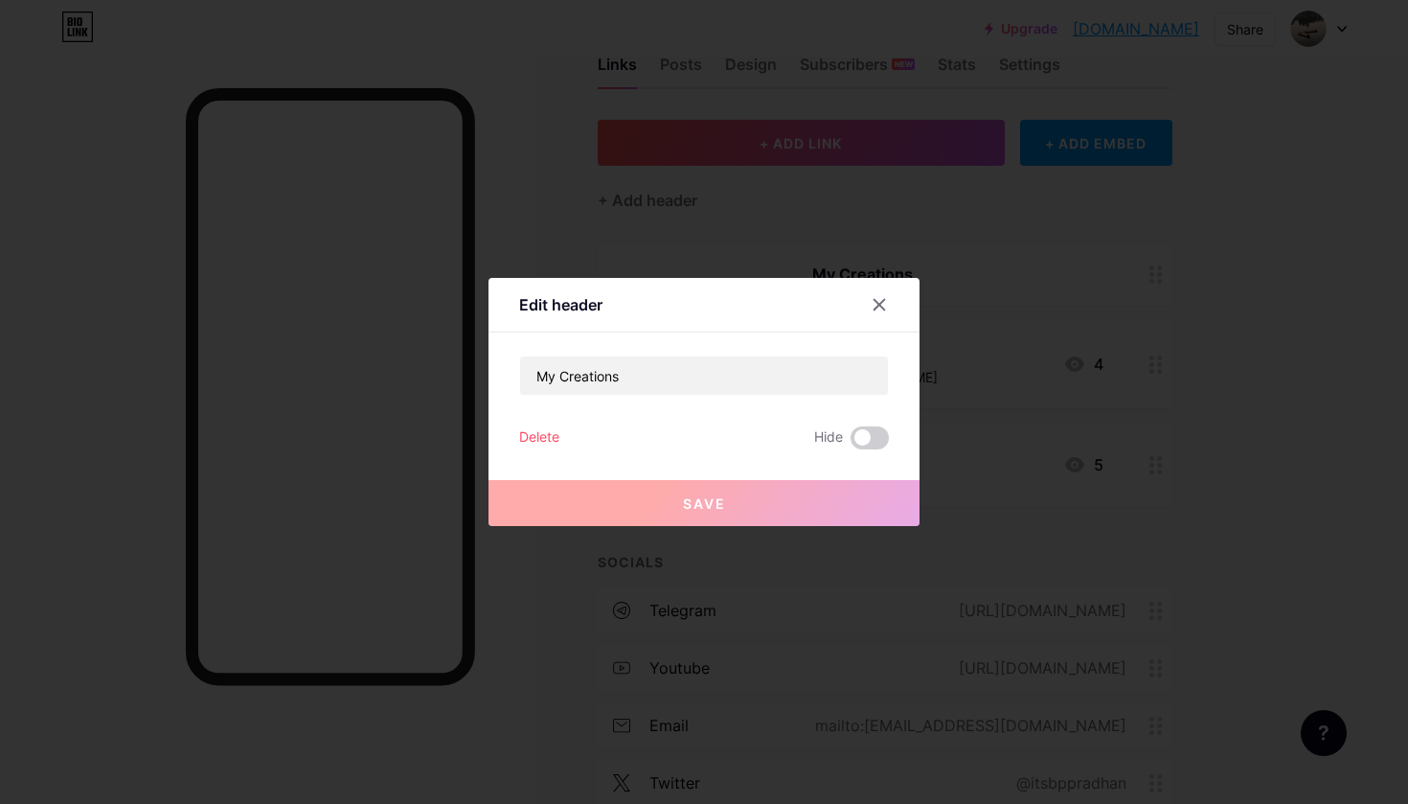
click at [514, 436] on div "Edit header My Creations Delete Hide Save" at bounding box center [704, 402] width 431 height 248
click at [543, 436] on div "Delete" at bounding box center [539, 437] width 40 height 23
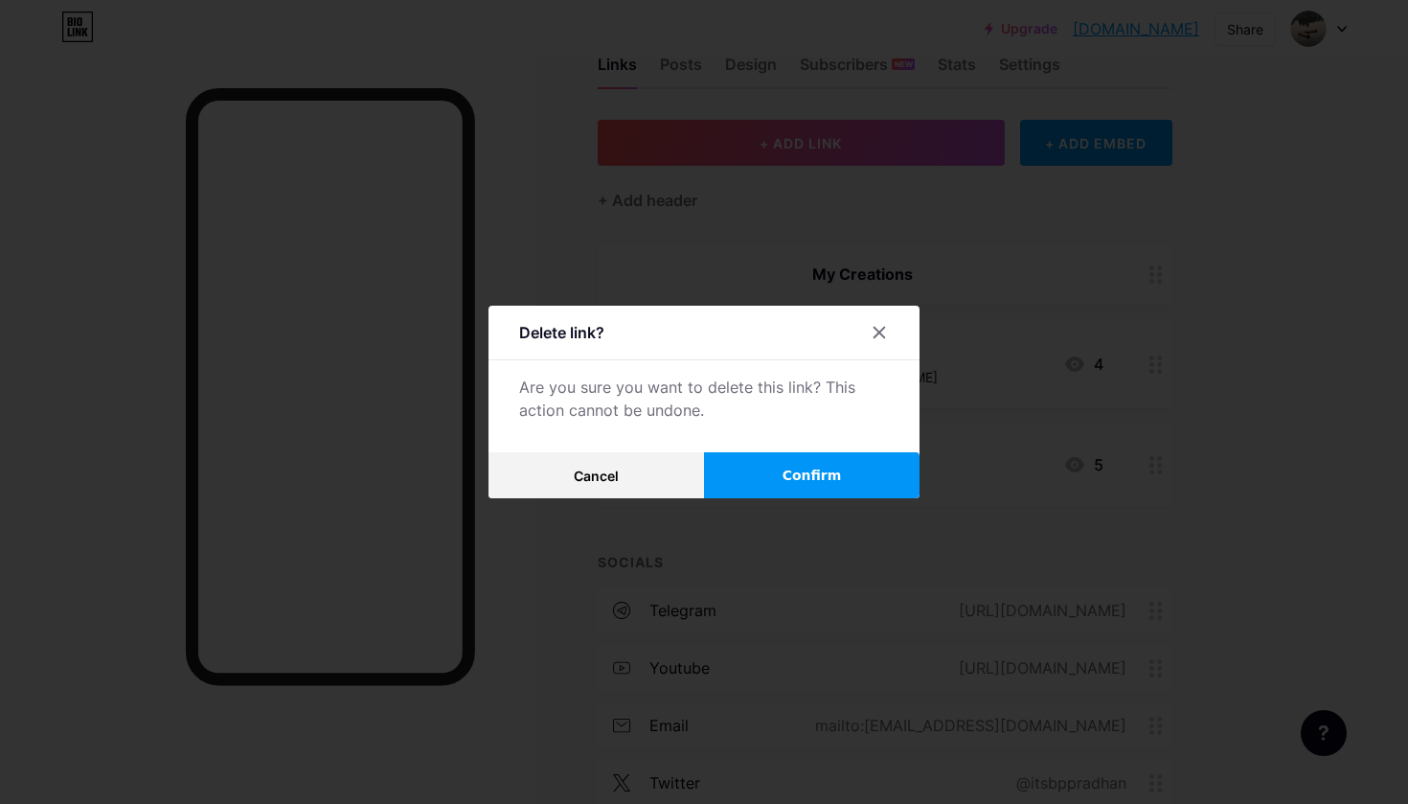
click at [761, 466] on button "Confirm" at bounding box center [812, 475] width 216 height 46
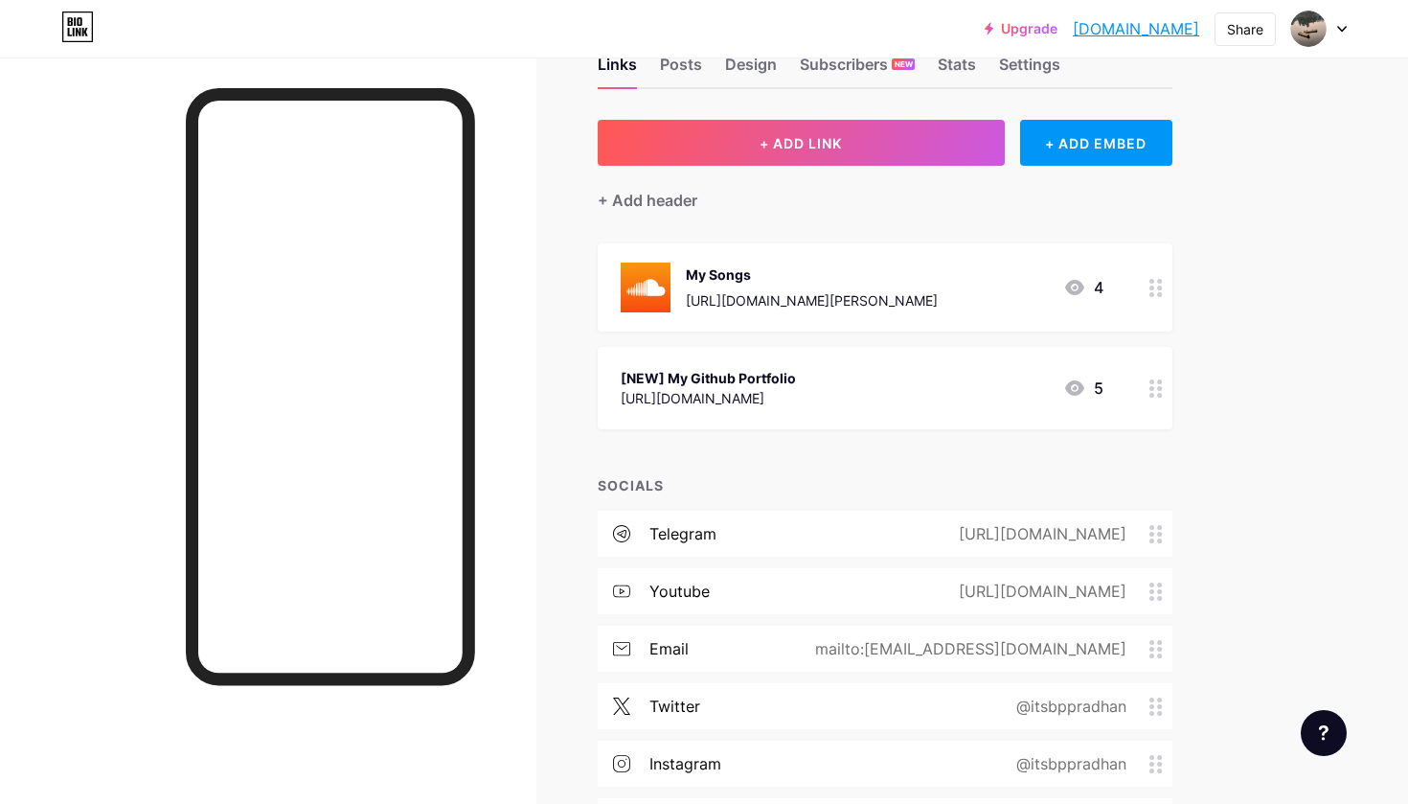
click at [807, 314] on div "My Songs [URL][DOMAIN_NAME][PERSON_NAME] 4" at bounding box center [885, 287] width 575 height 88
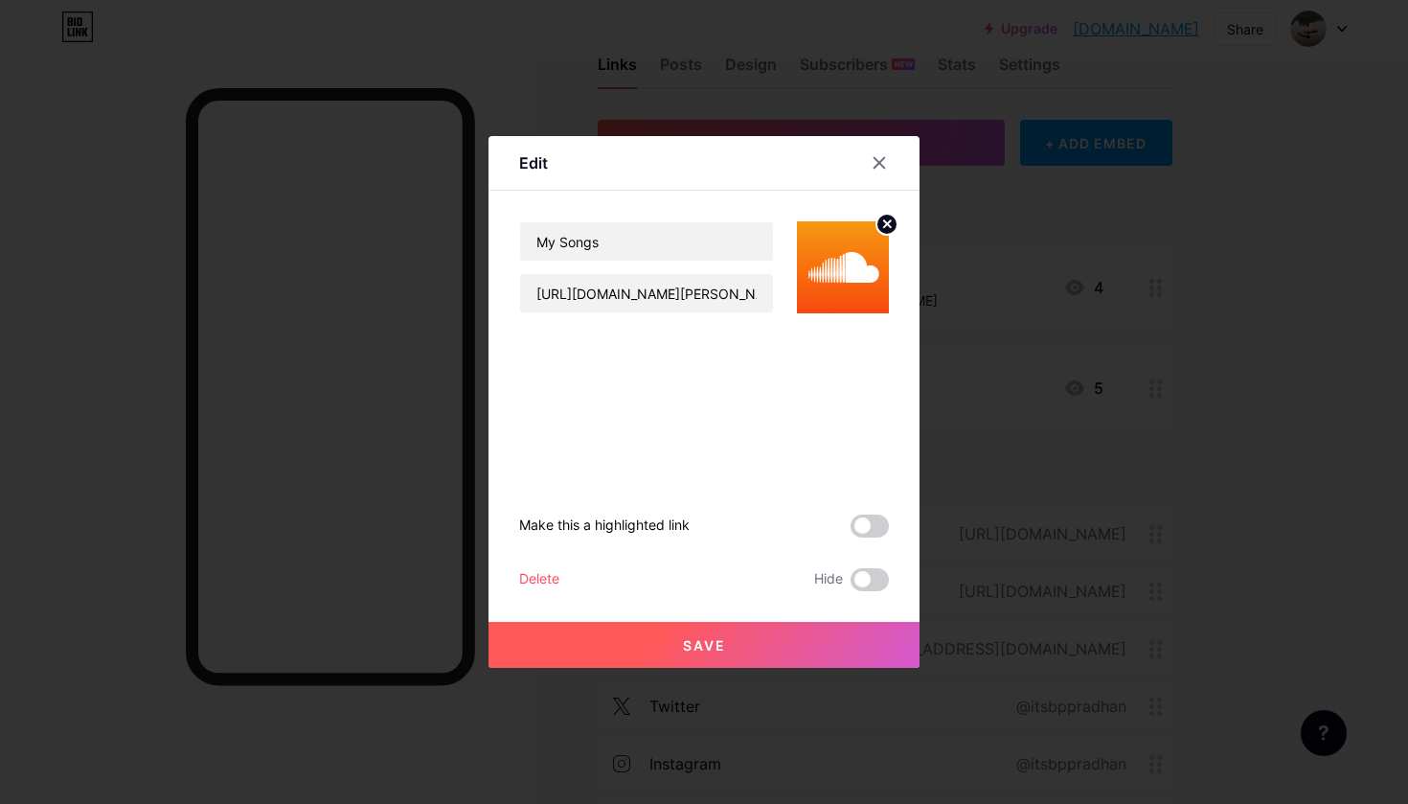
click at [531, 577] on div "Delete" at bounding box center [539, 579] width 40 height 23
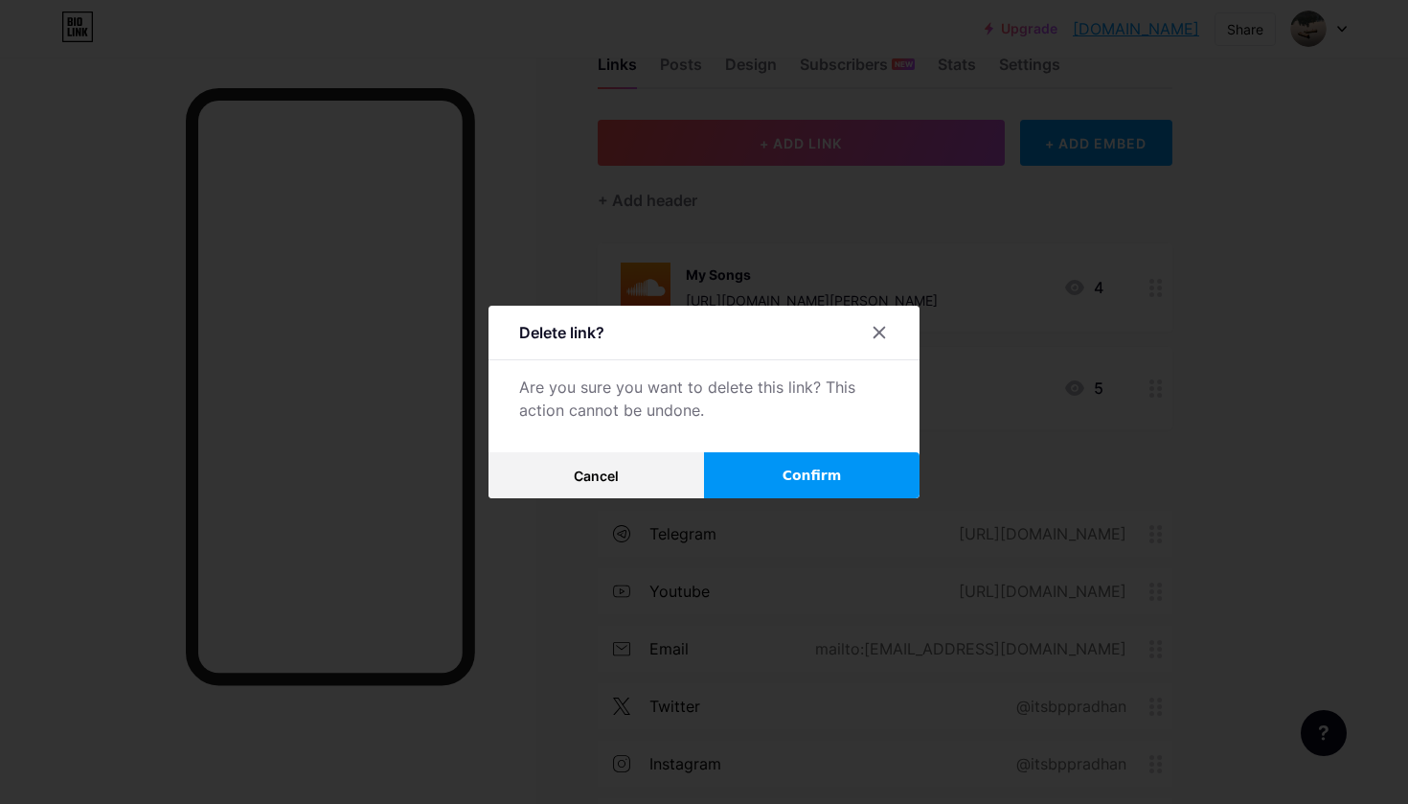
click at [759, 481] on button "Confirm" at bounding box center [812, 475] width 216 height 46
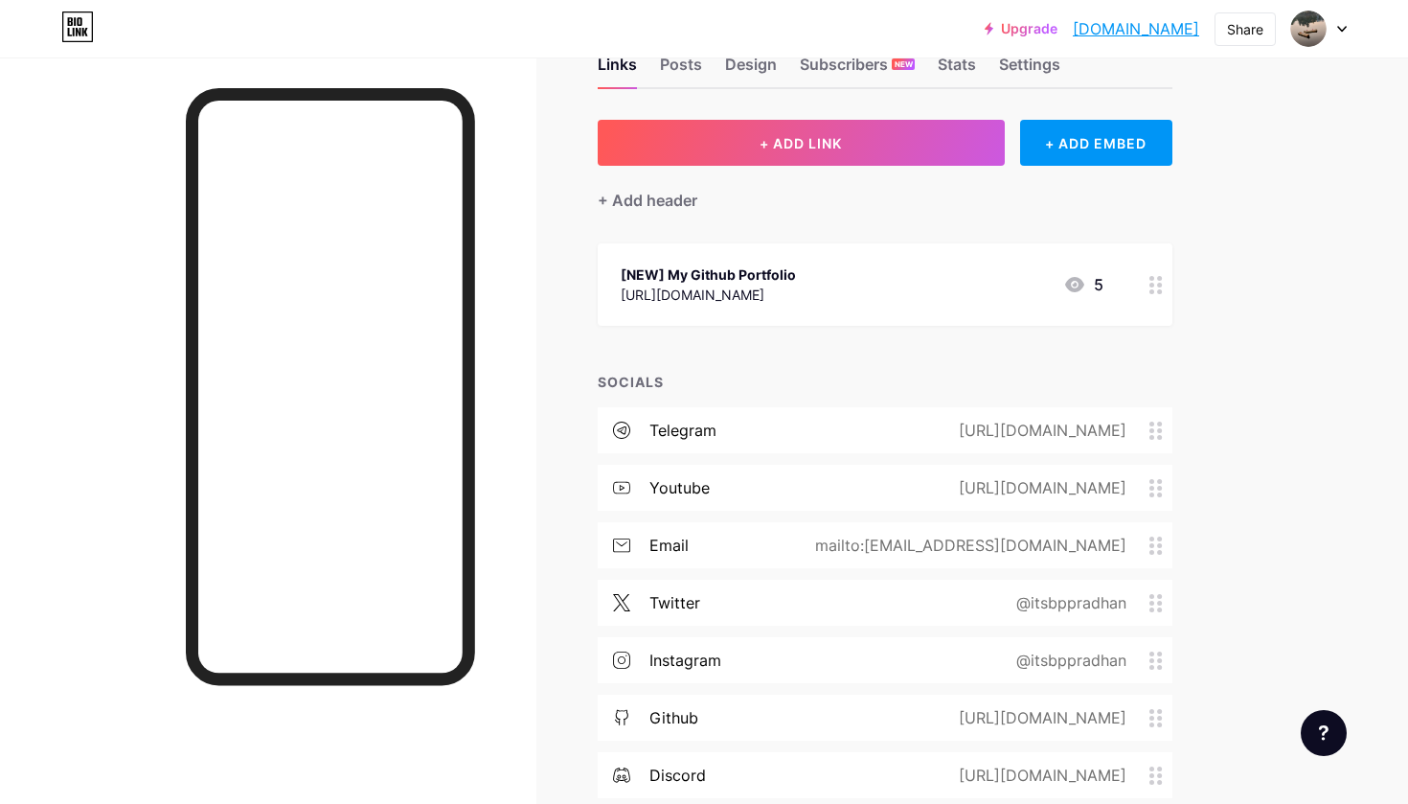
click at [719, 301] on div "[URL][DOMAIN_NAME]" at bounding box center [708, 295] width 175 height 20
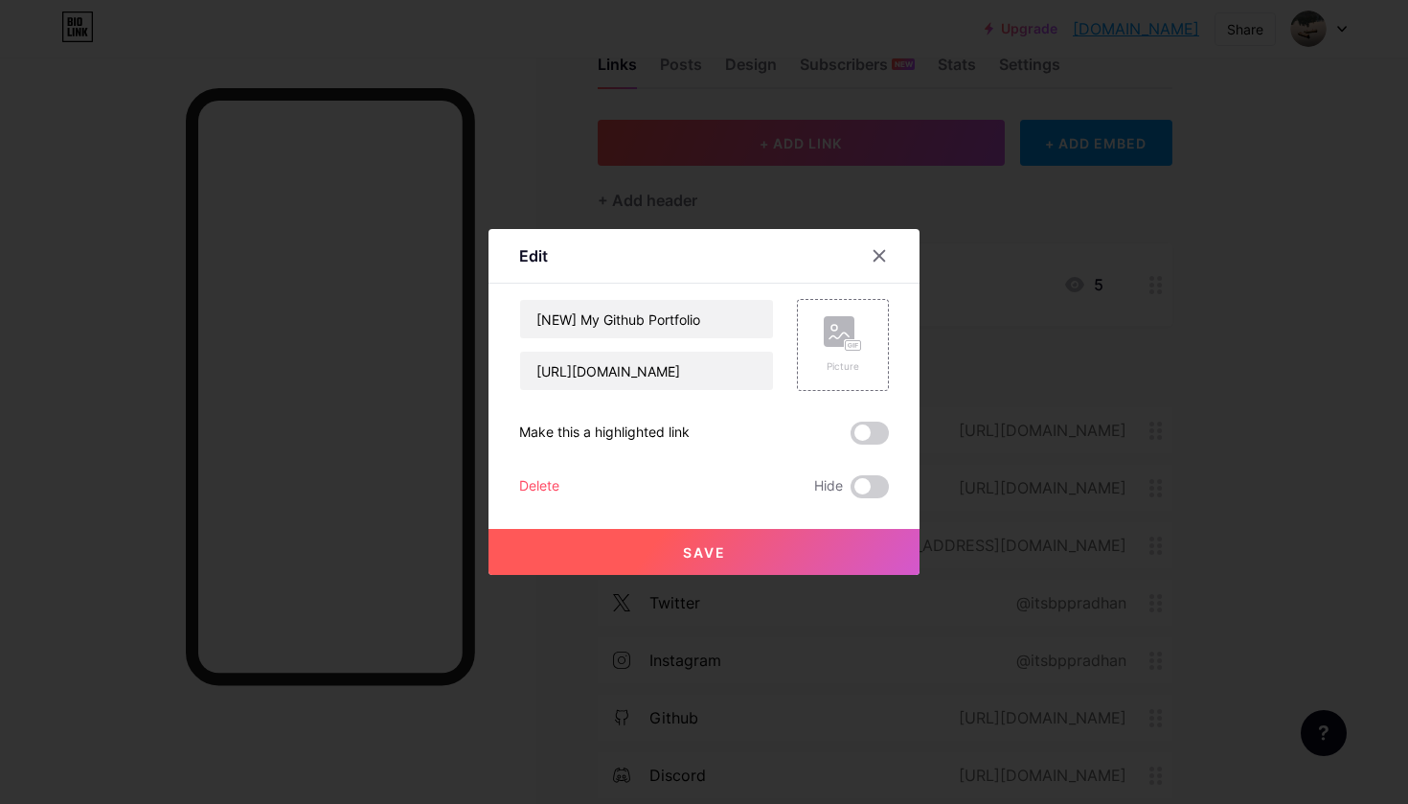
click at [549, 478] on div "Delete" at bounding box center [539, 486] width 40 height 23
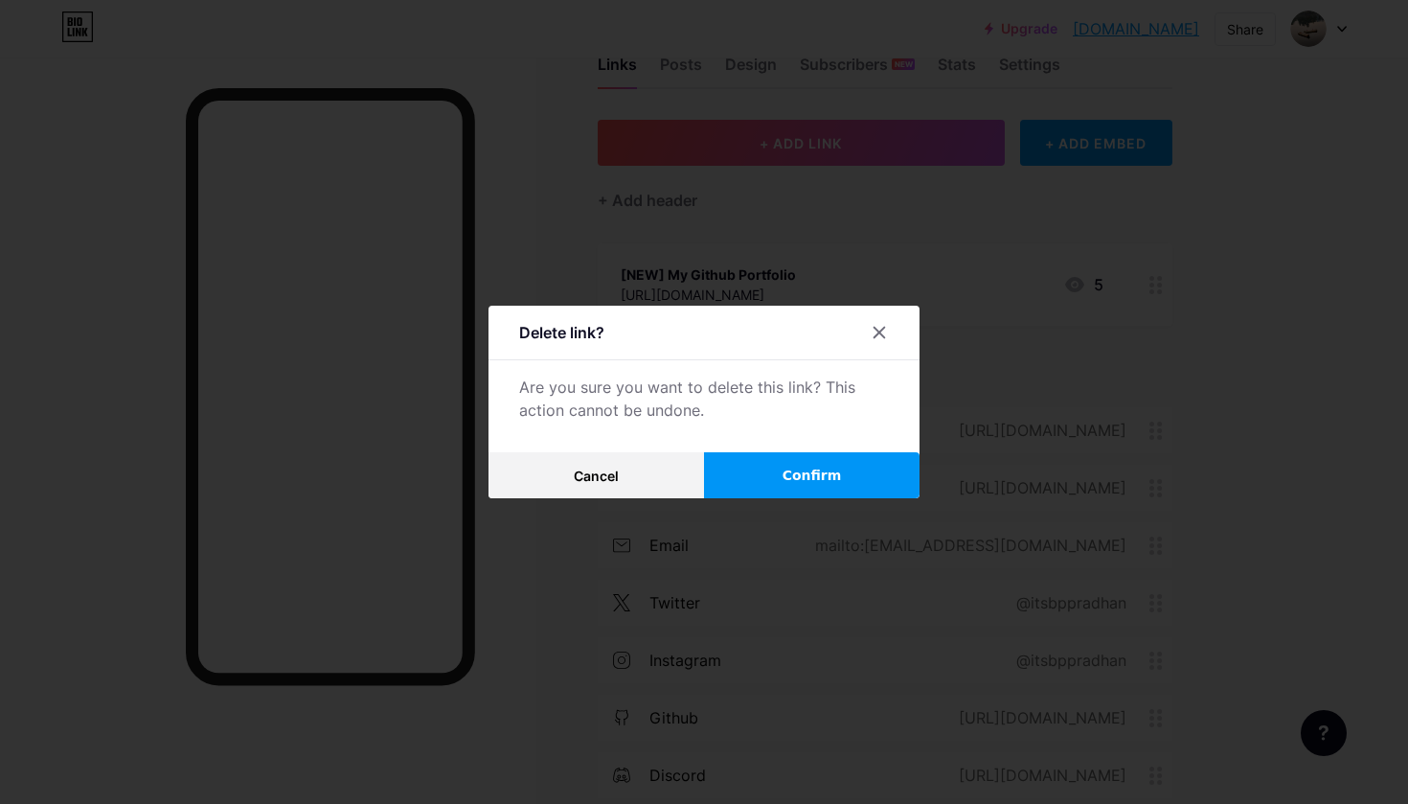
click at [816, 467] on span "Confirm" at bounding box center [812, 476] width 59 height 20
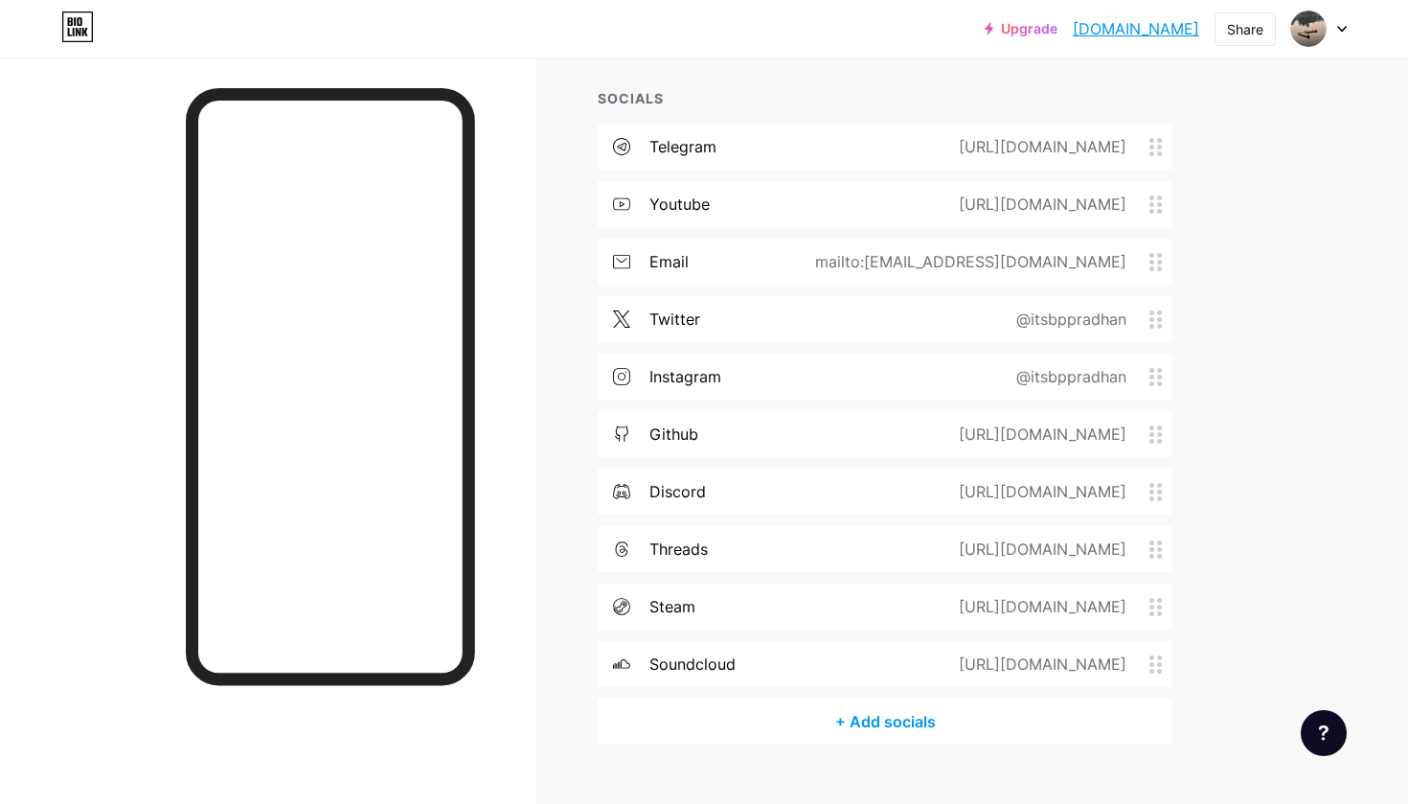
scroll to position [231, 0]
click at [857, 738] on div "+ Add socials" at bounding box center [885, 720] width 575 height 46
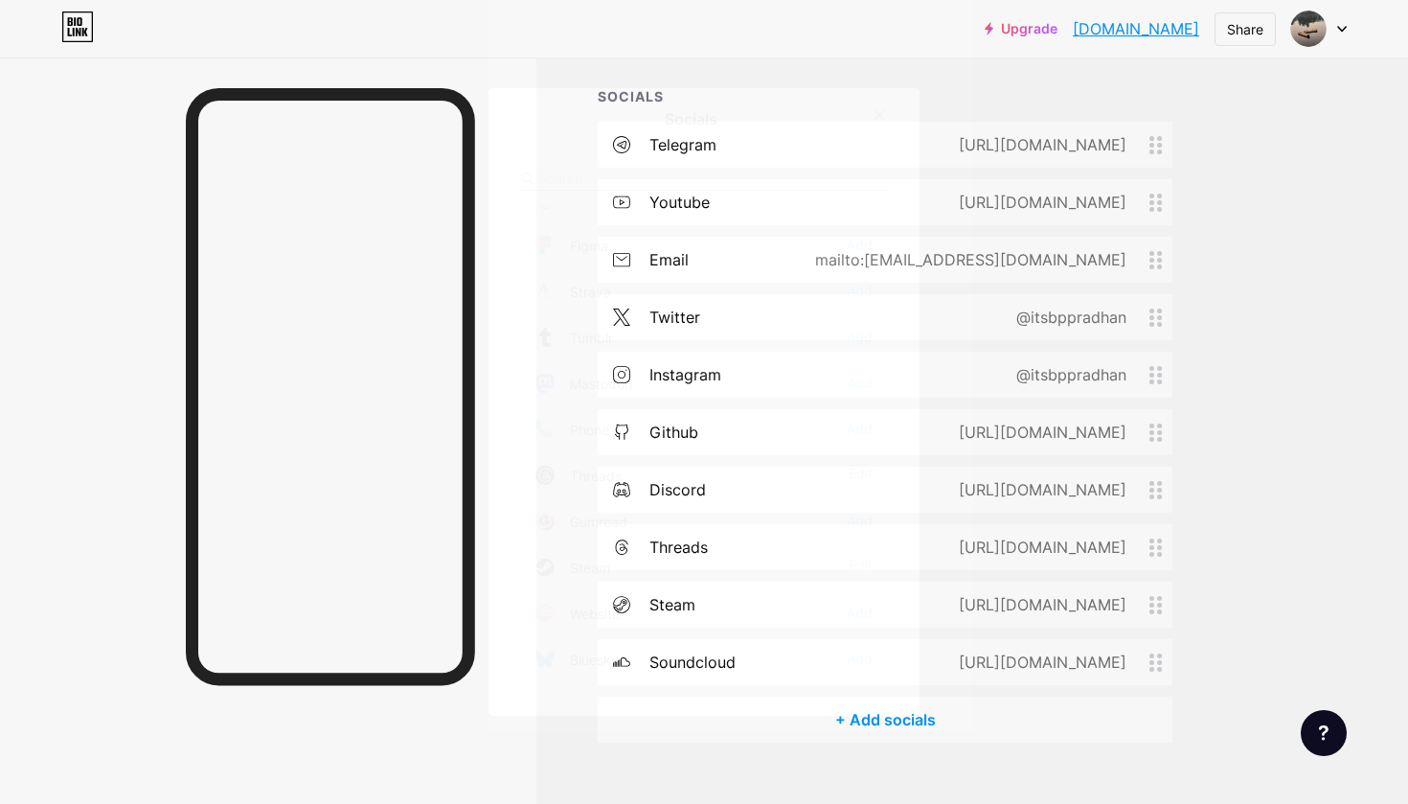
scroll to position [1728, 0]
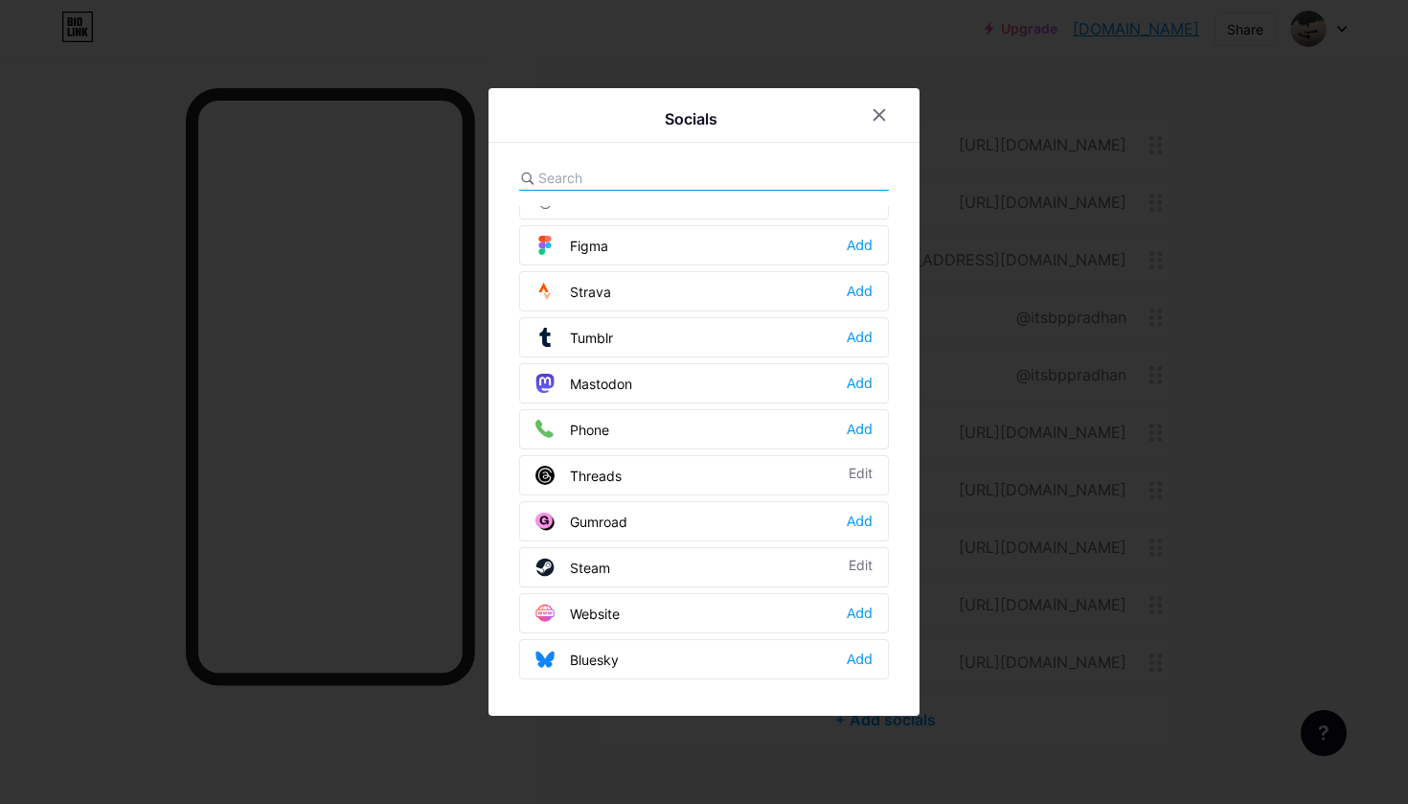
click at [621, 179] on input "text" at bounding box center [644, 178] width 212 height 20
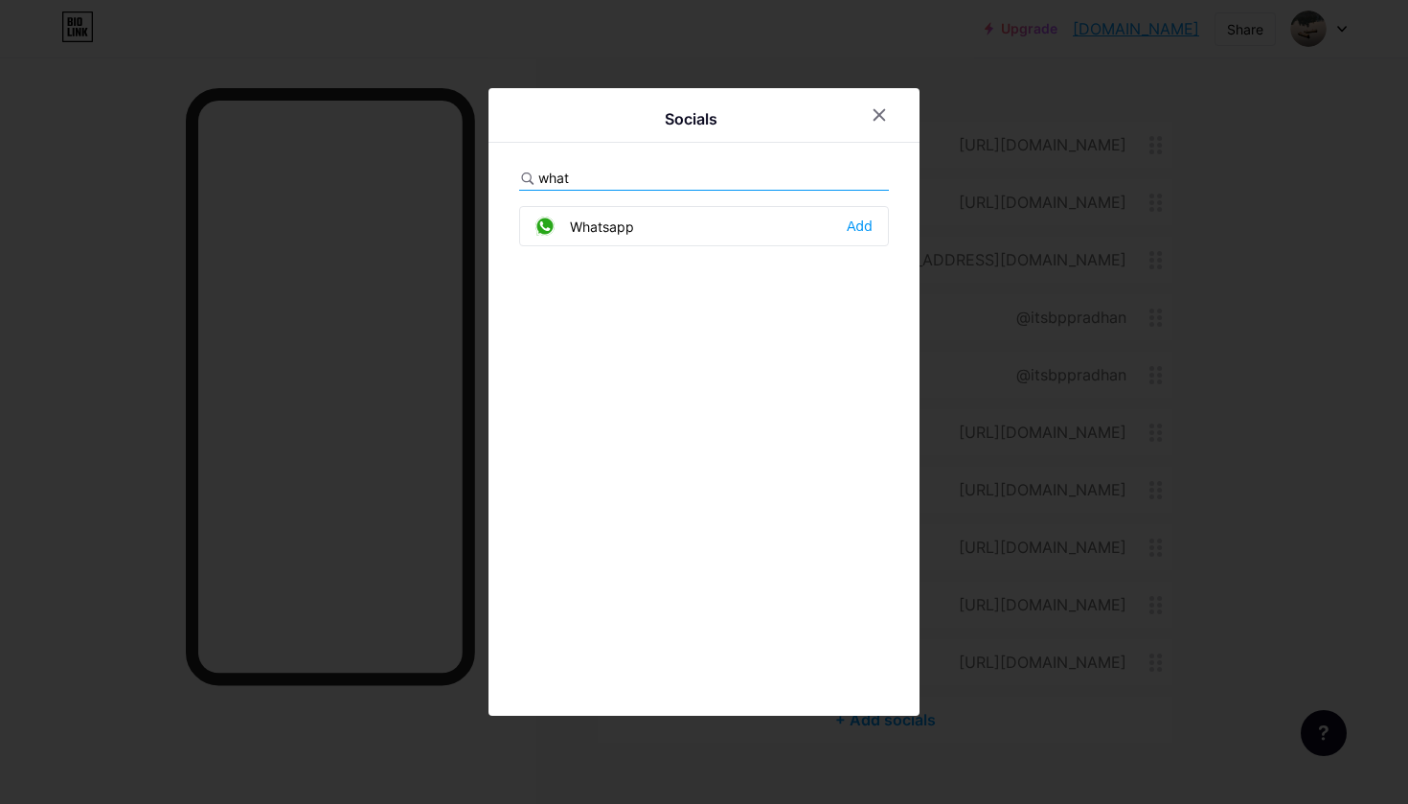
type input "whats"
click at [863, 223] on div "Add" at bounding box center [860, 226] width 26 height 19
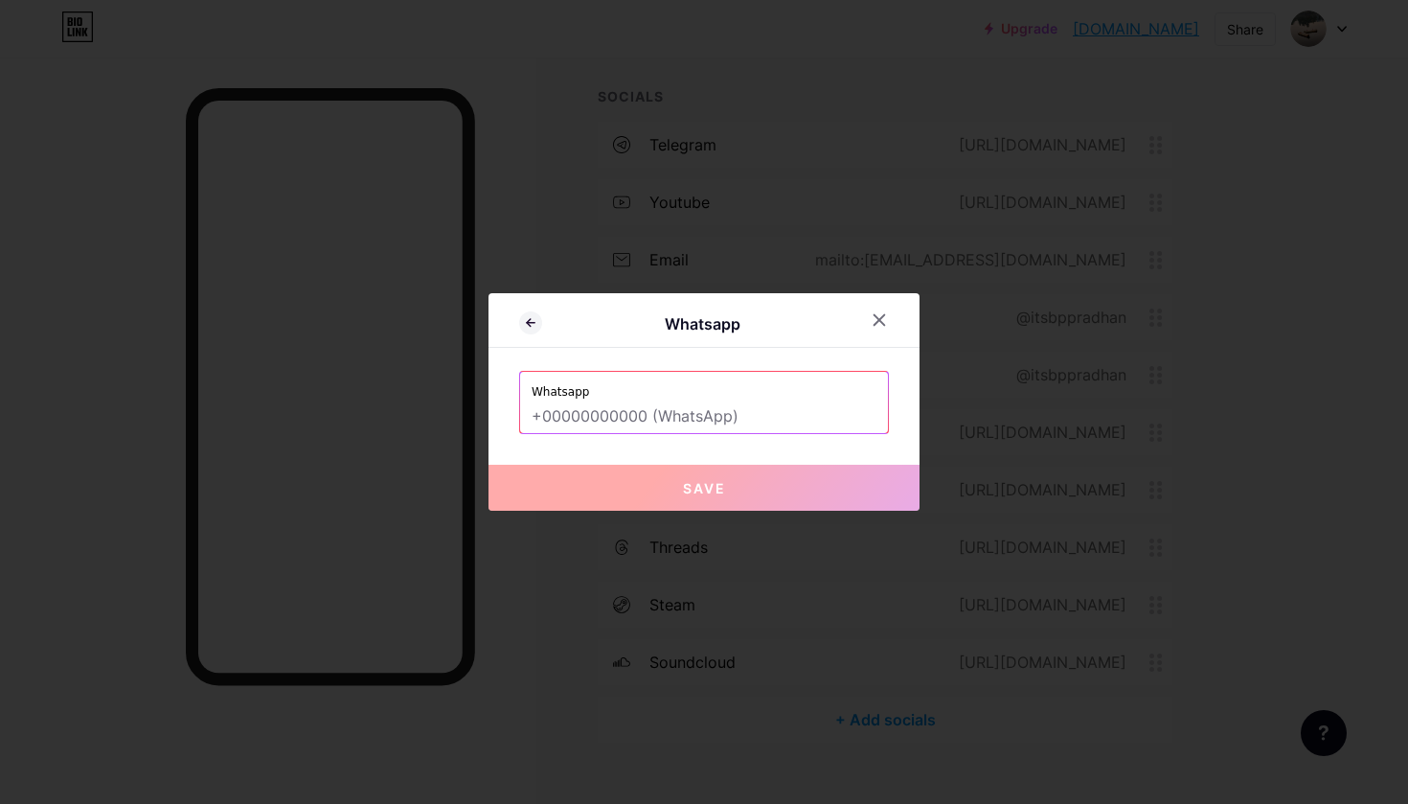
click at [672, 438] on div "Whatsapp Whatsapp Save" at bounding box center [704, 401] width 431 height 217
click at [682, 418] on input "text" at bounding box center [704, 416] width 345 height 33
type input ")"
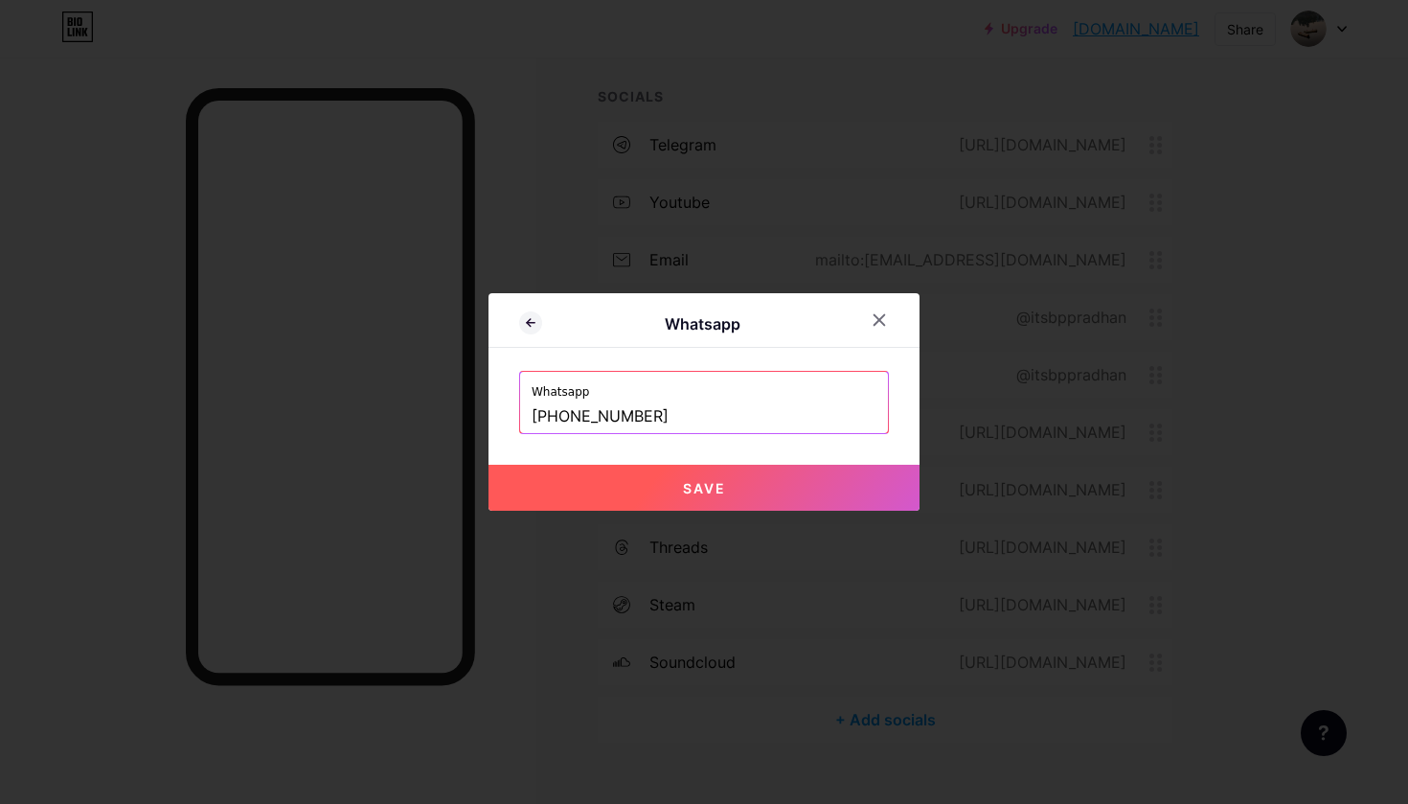
click at [700, 475] on button "Save" at bounding box center [704, 488] width 431 height 46
type input "[URL][DOMAIN_NAME][PHONE_NUMBER]"
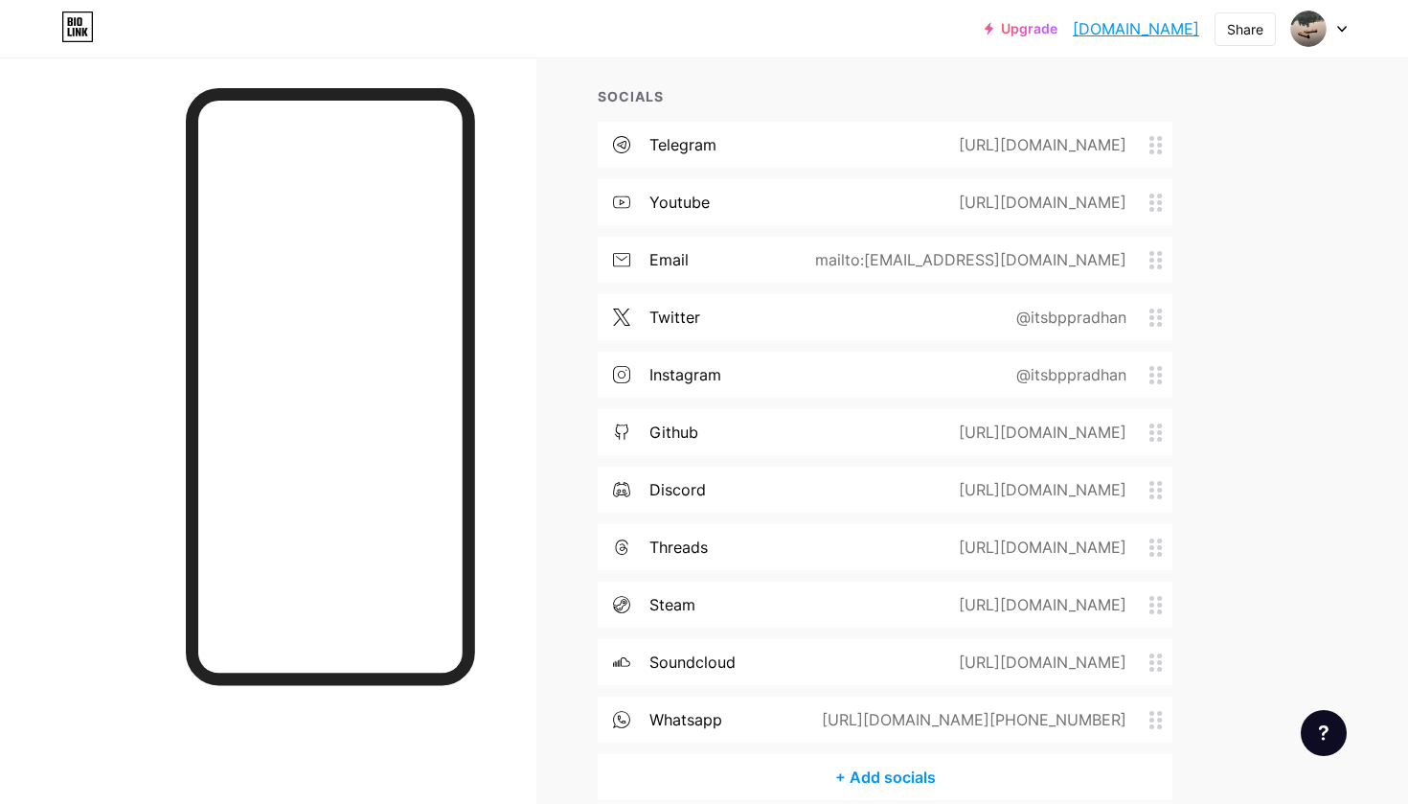
click at [850, 771] on div "+ Add socials" at bounding box center [885, 777] width 575 height 46
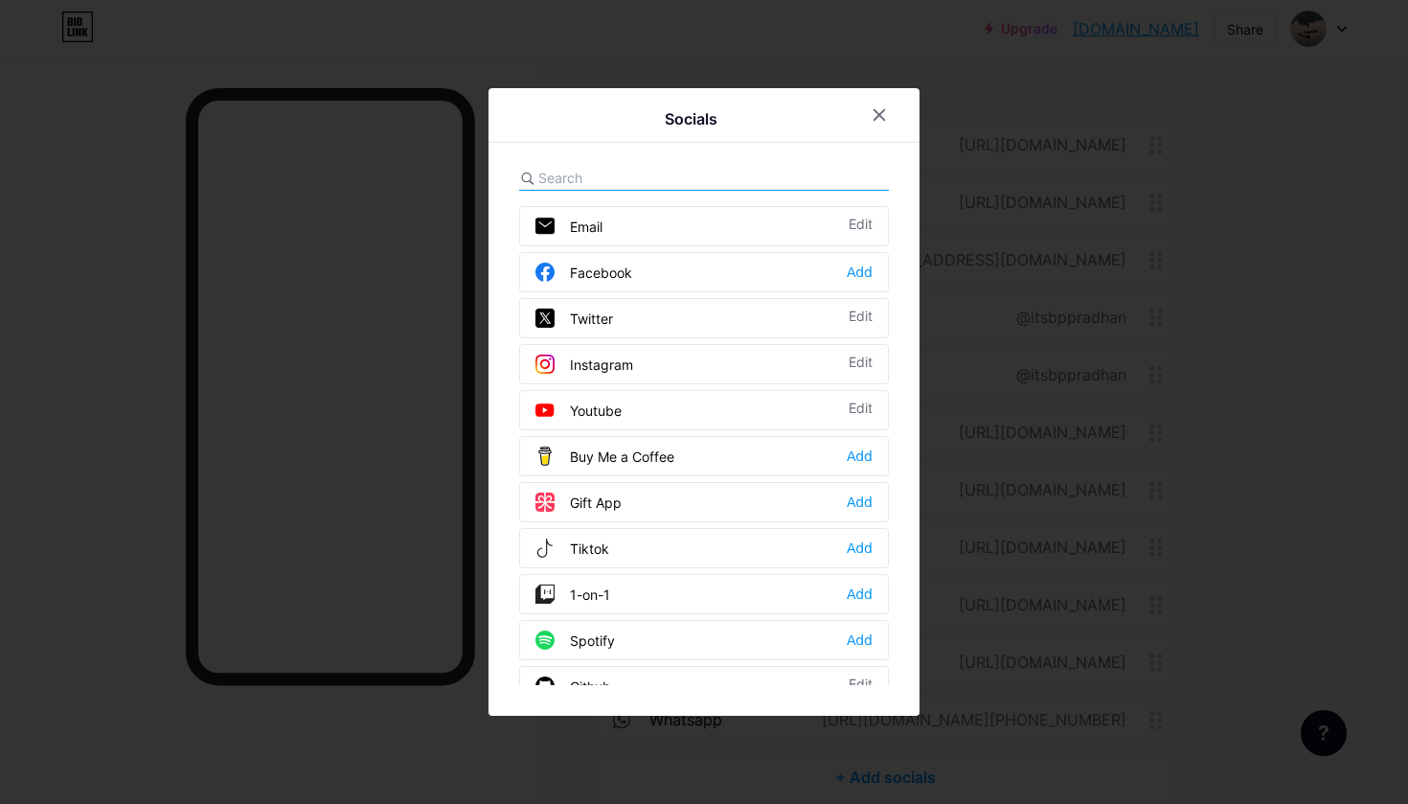
click at [687, 183] on input "text" at bounding box center [644, 178] width 212 height 20
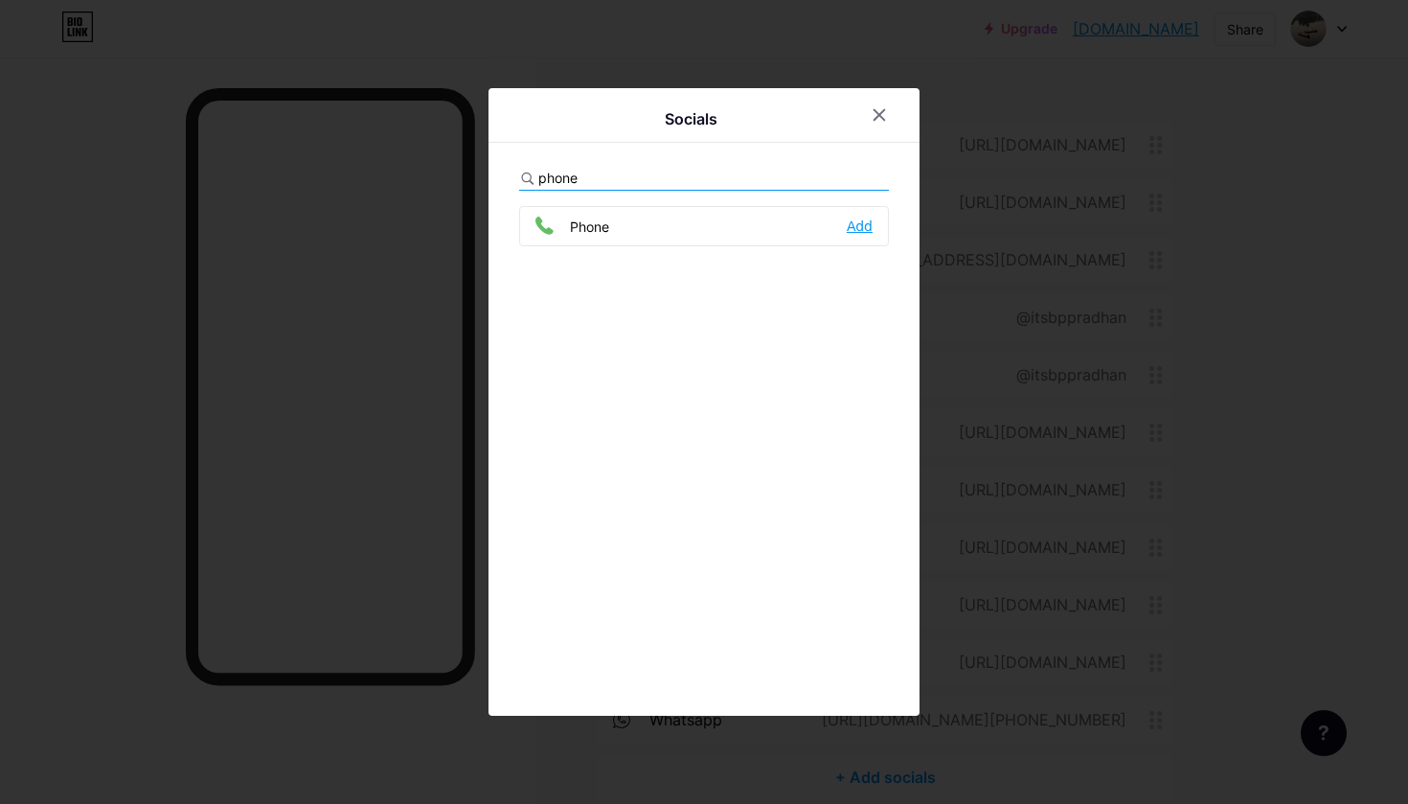
type input "phone"
click at [857, 218] on div "Add" at bounding box center [860, 226] width 26 height 19
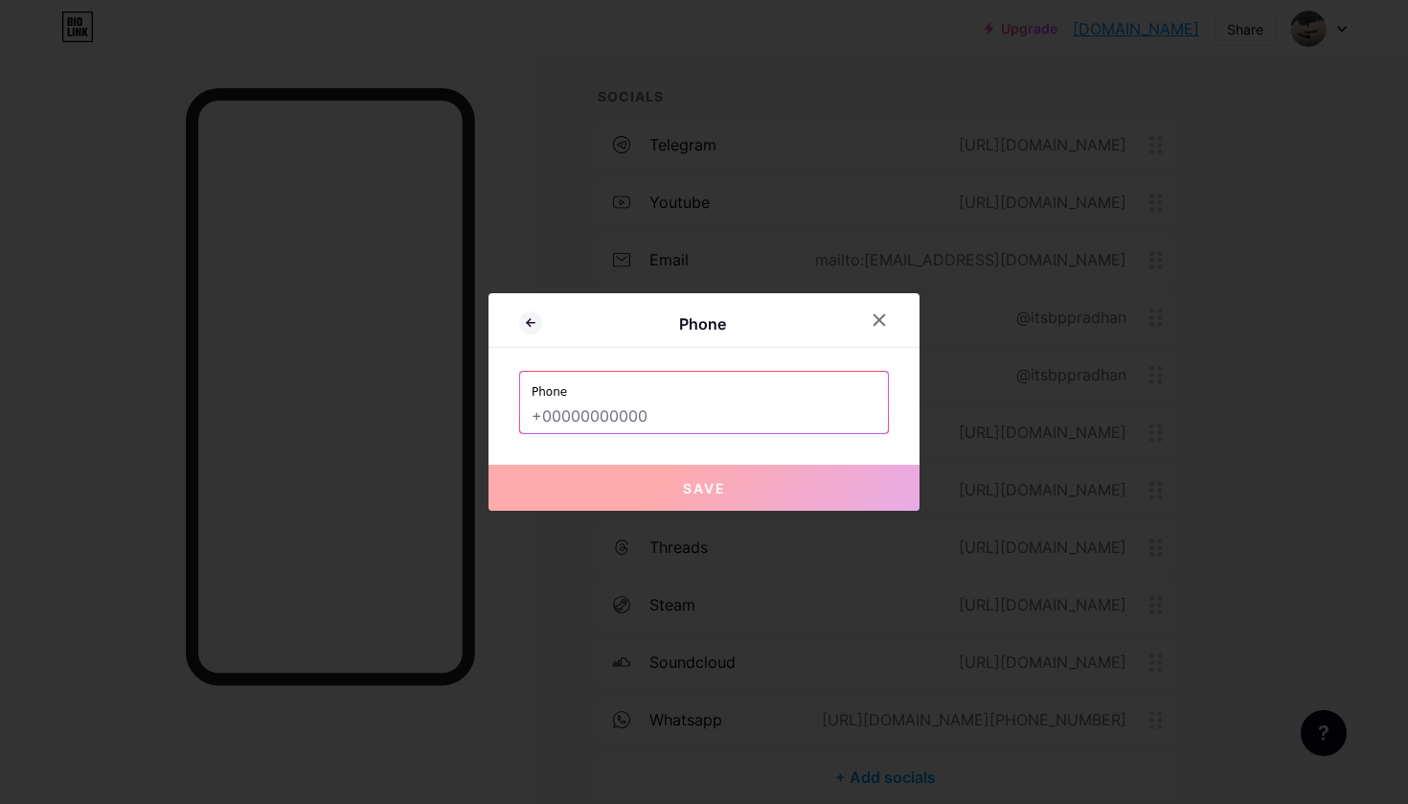
click at [717, 412] on input "text" at bounding box center [704, 416] width 345 height 33
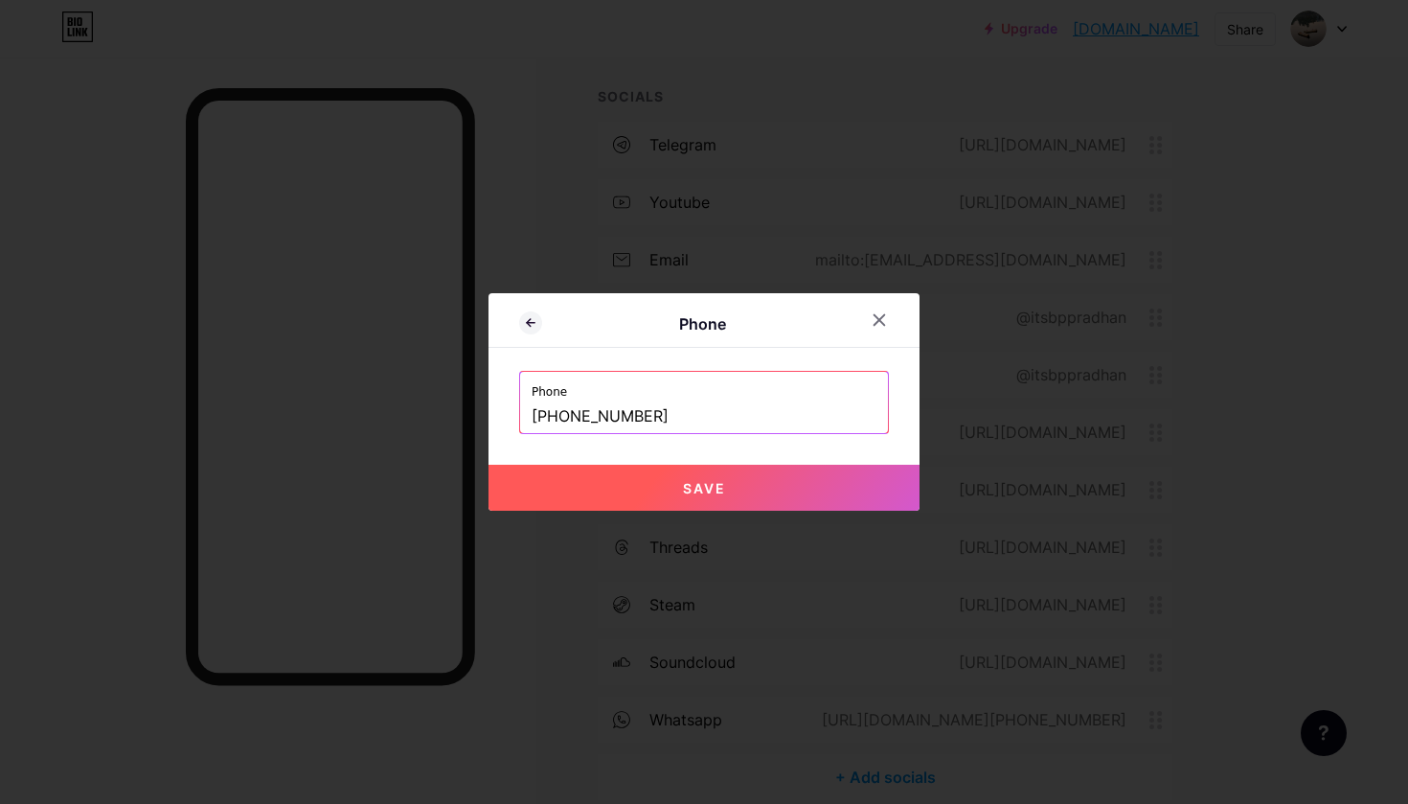
click at [729, 483] on button "Save" at bounding box center [704, 488] width 431 height 46
type input "tel:[PHONE_NUMBER]"
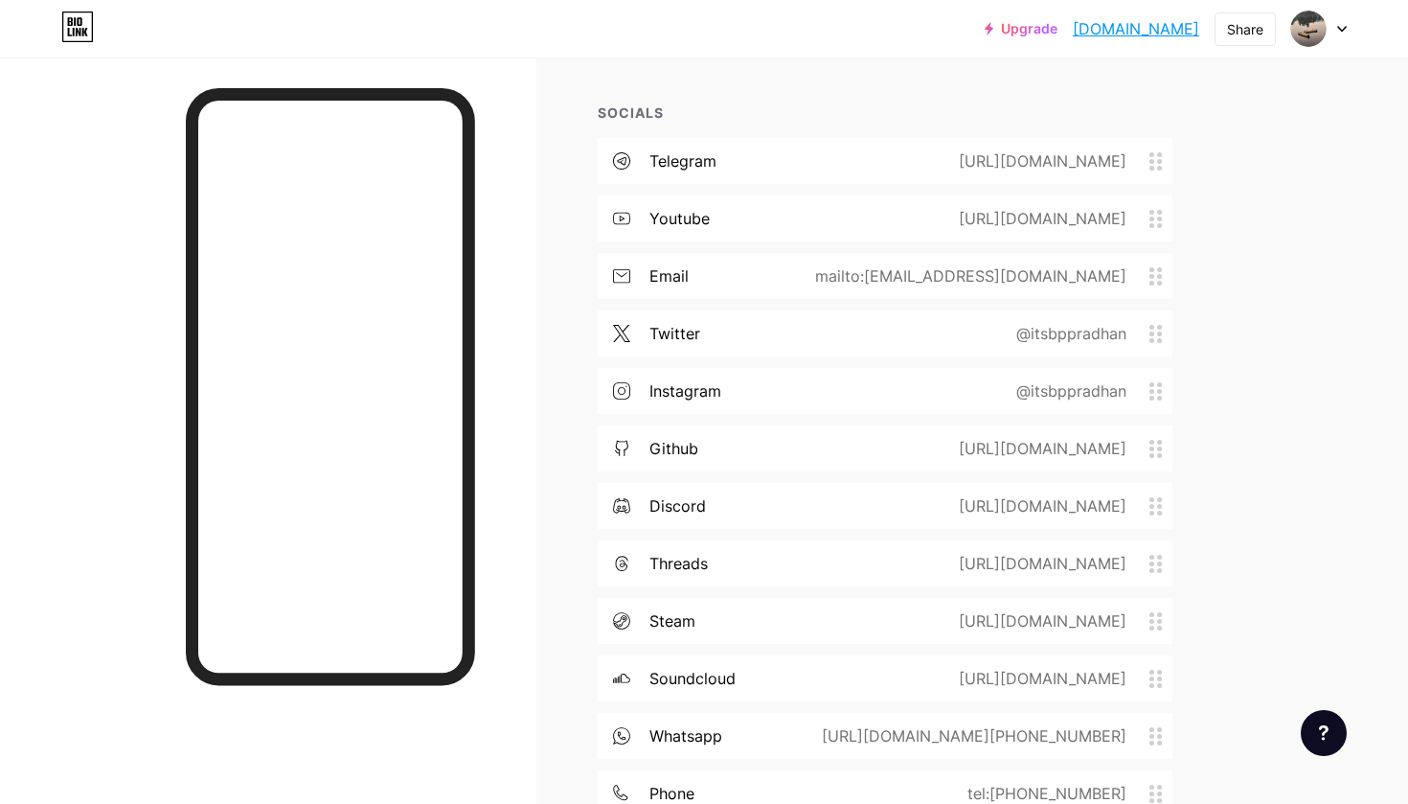
scroll to position [217, 0]
click at [928, 503] on div "[URL][DOMAIN_NAME]" at bounding box center [1038, 503] width 221 height 23
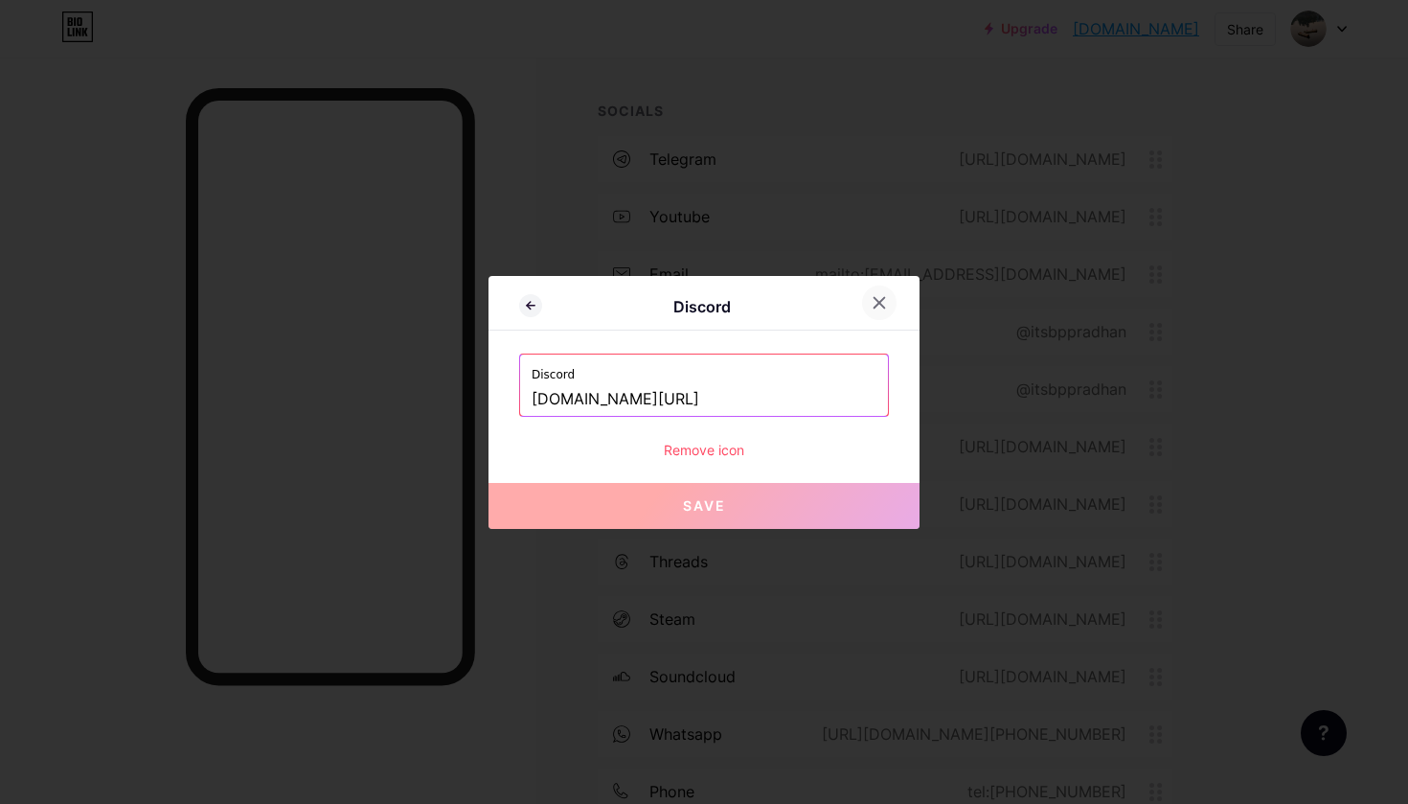
click at [874, 304] on icon at bounding box center [879, 302] width 15 height 15
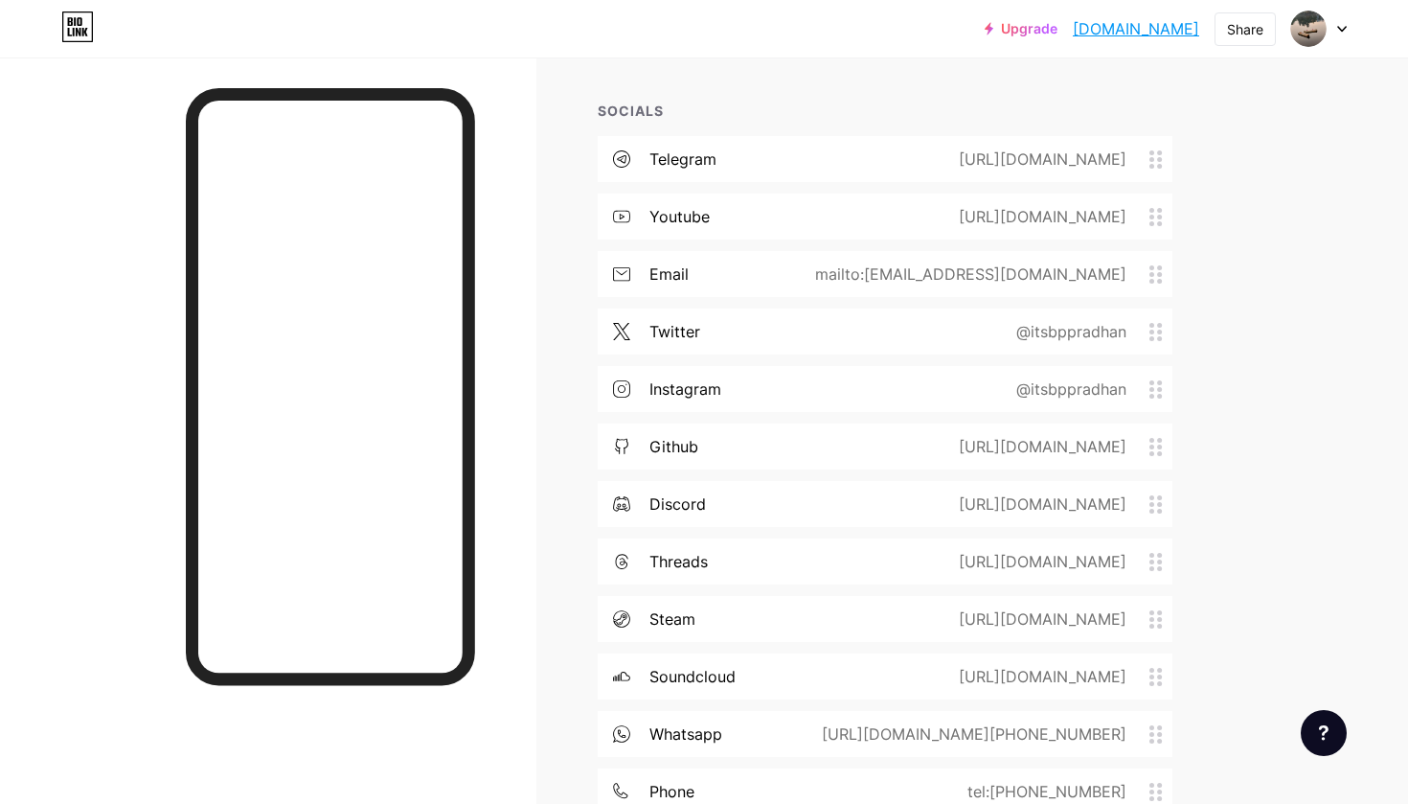
click at [664, 503] on div "discord" at bounding box center [678, 503] width 57 height 23
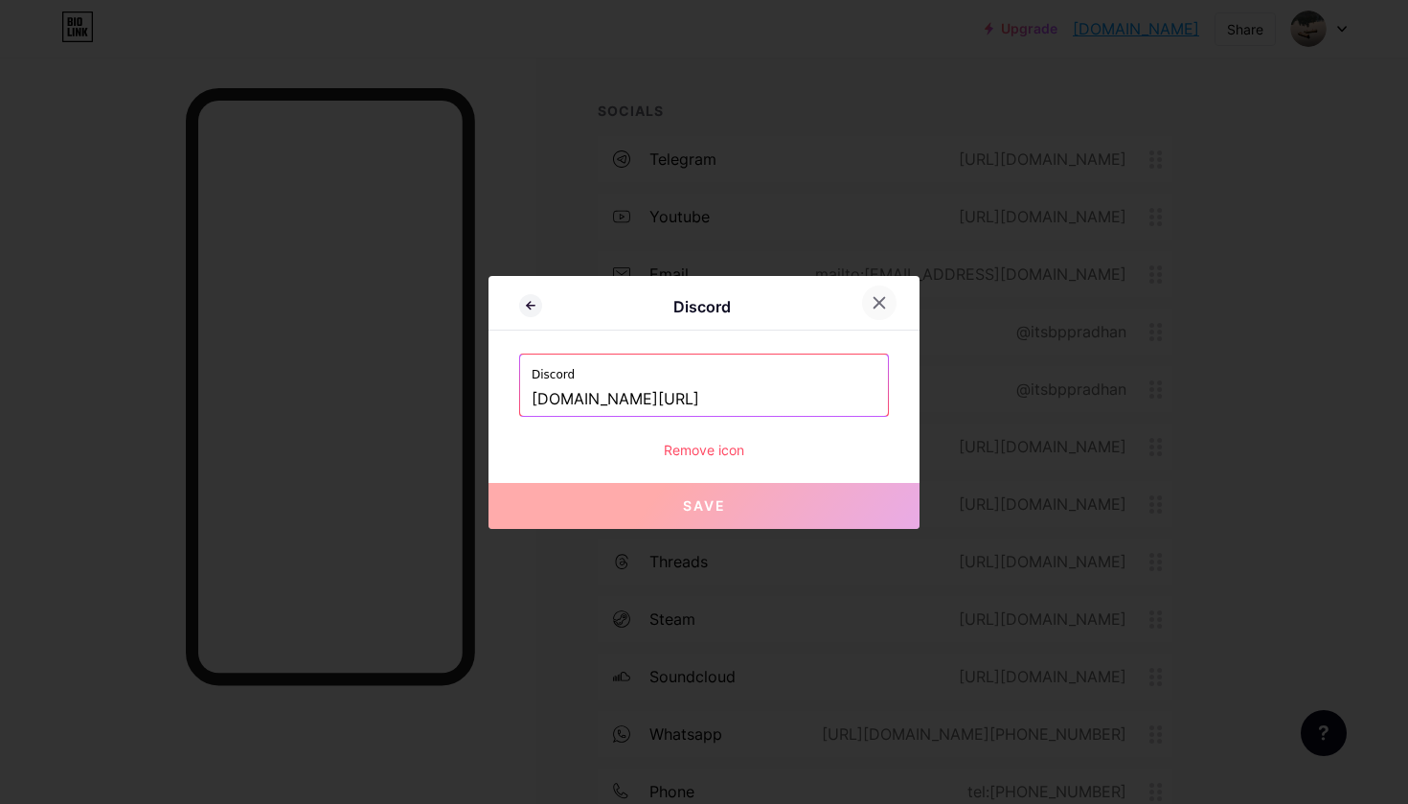
click at [873, 294] on div at bounding box center [879, 303] width 34 height 34
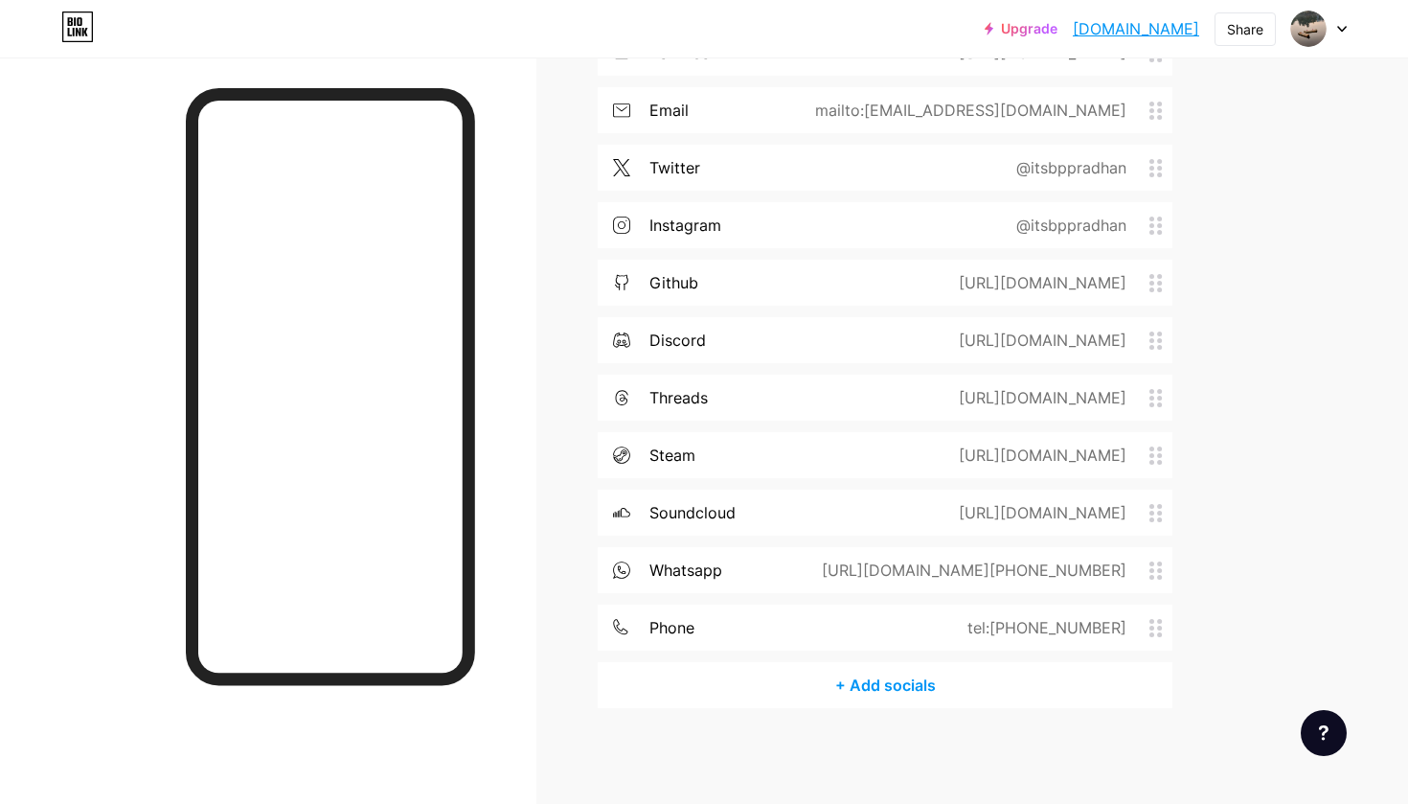
scroll to position [379, 0]
click at [840, 676] on div "+ Add socials" at bounding box center [885, 686] width 575 height 46
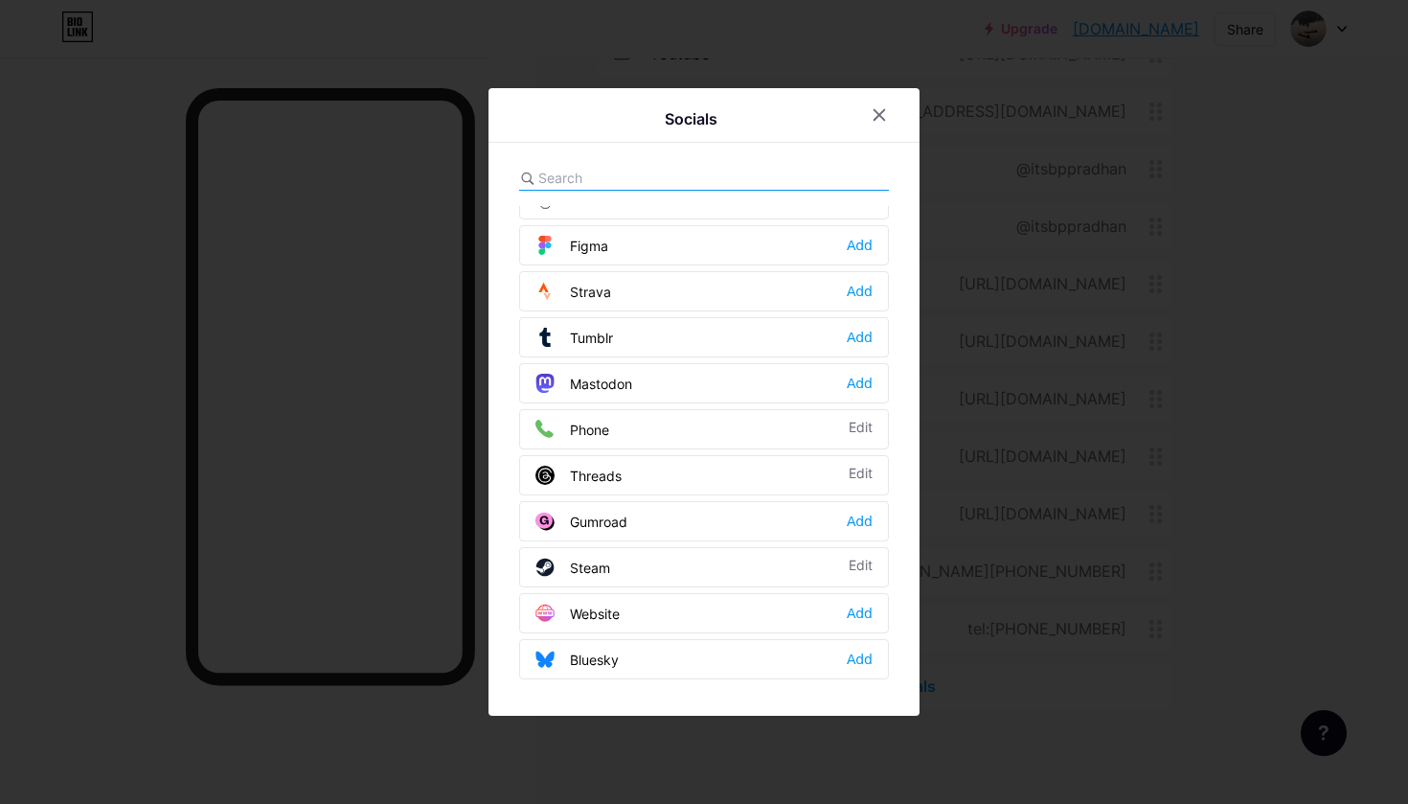
scroll to position [1728, 0]
click at [873, 618] on div "Website Add" at bounding box center [704, 613] width 370 height 40
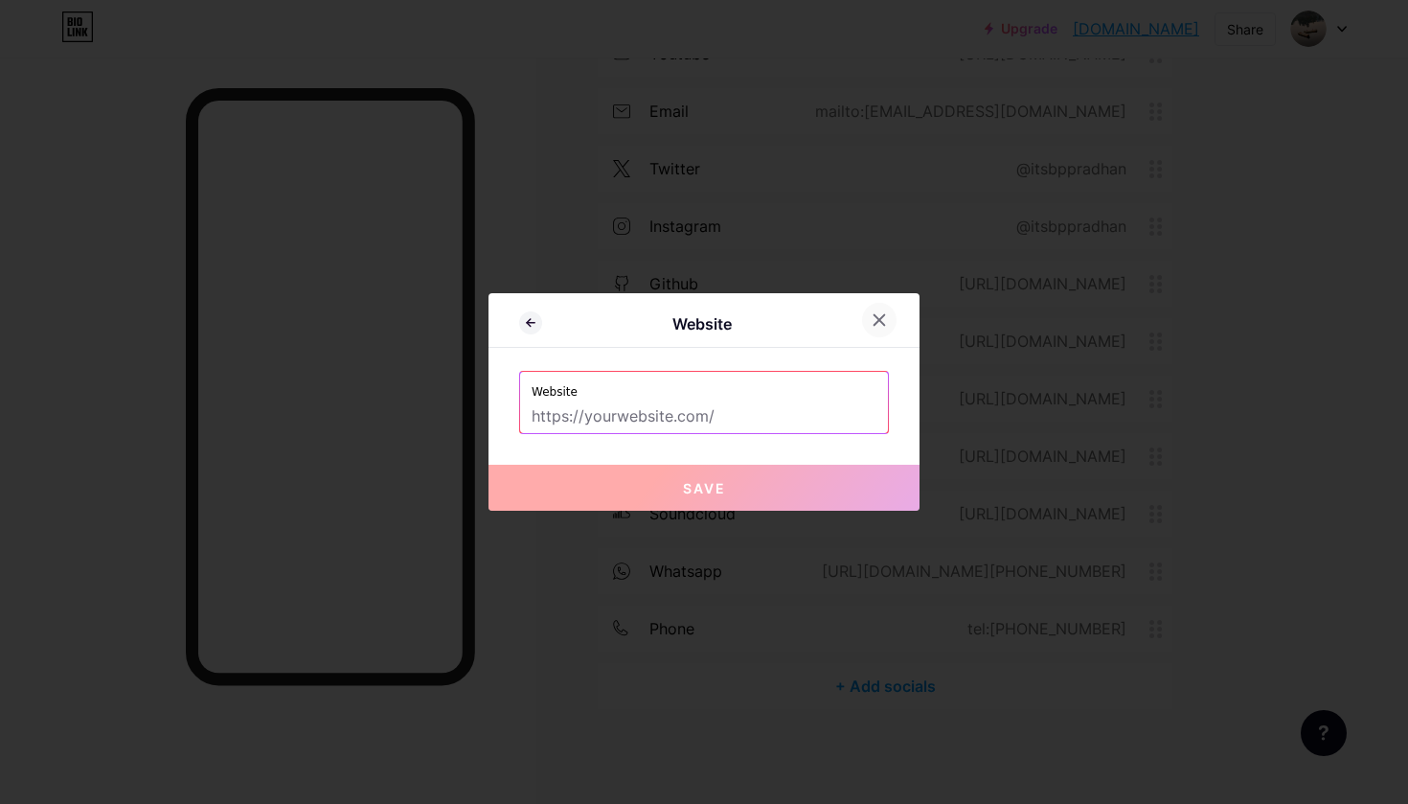
click at [876, 320] on icon at bounding box center [879, 319] width 15 height 15
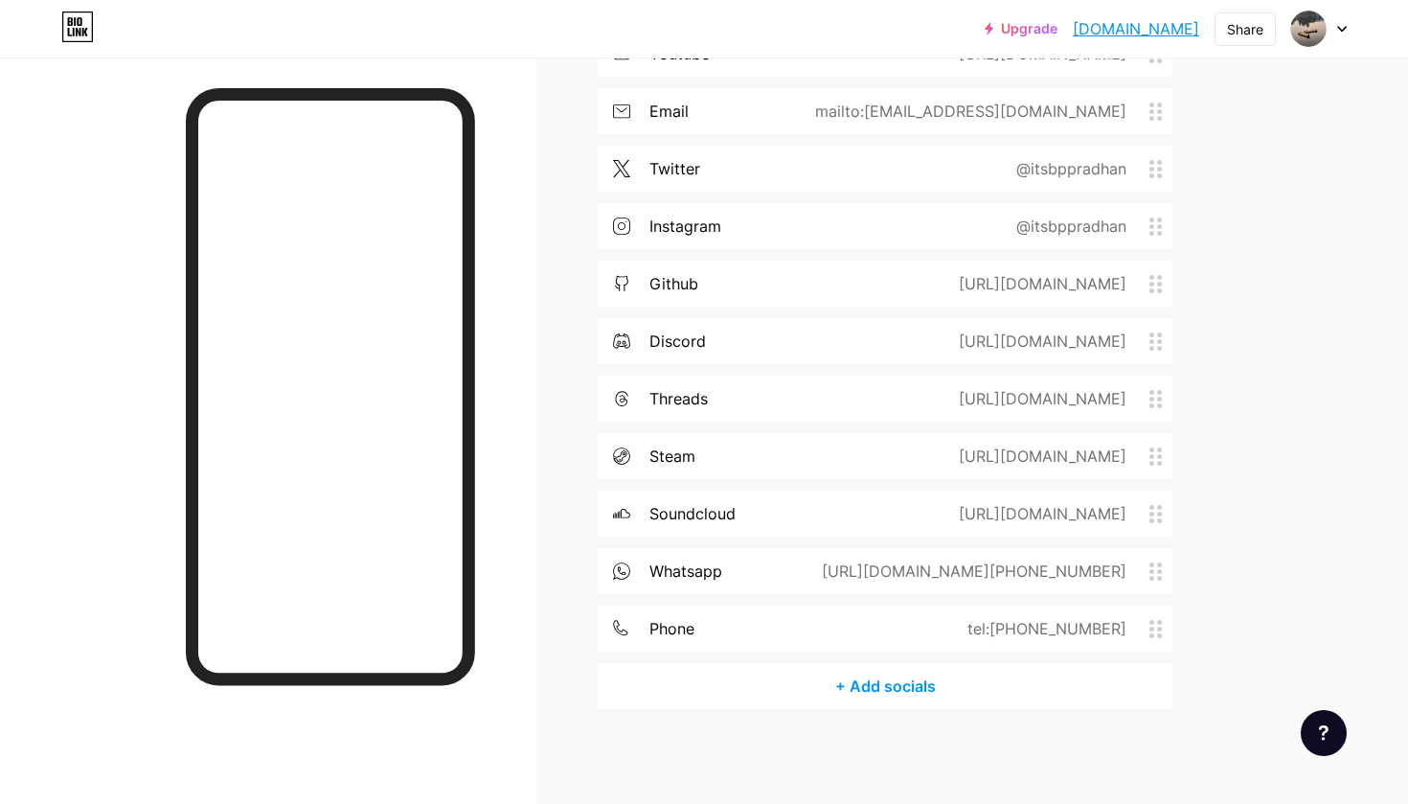
click at [821, 696] on div "+ Add socials" at bounding box center [885, 686] width 575 height 46
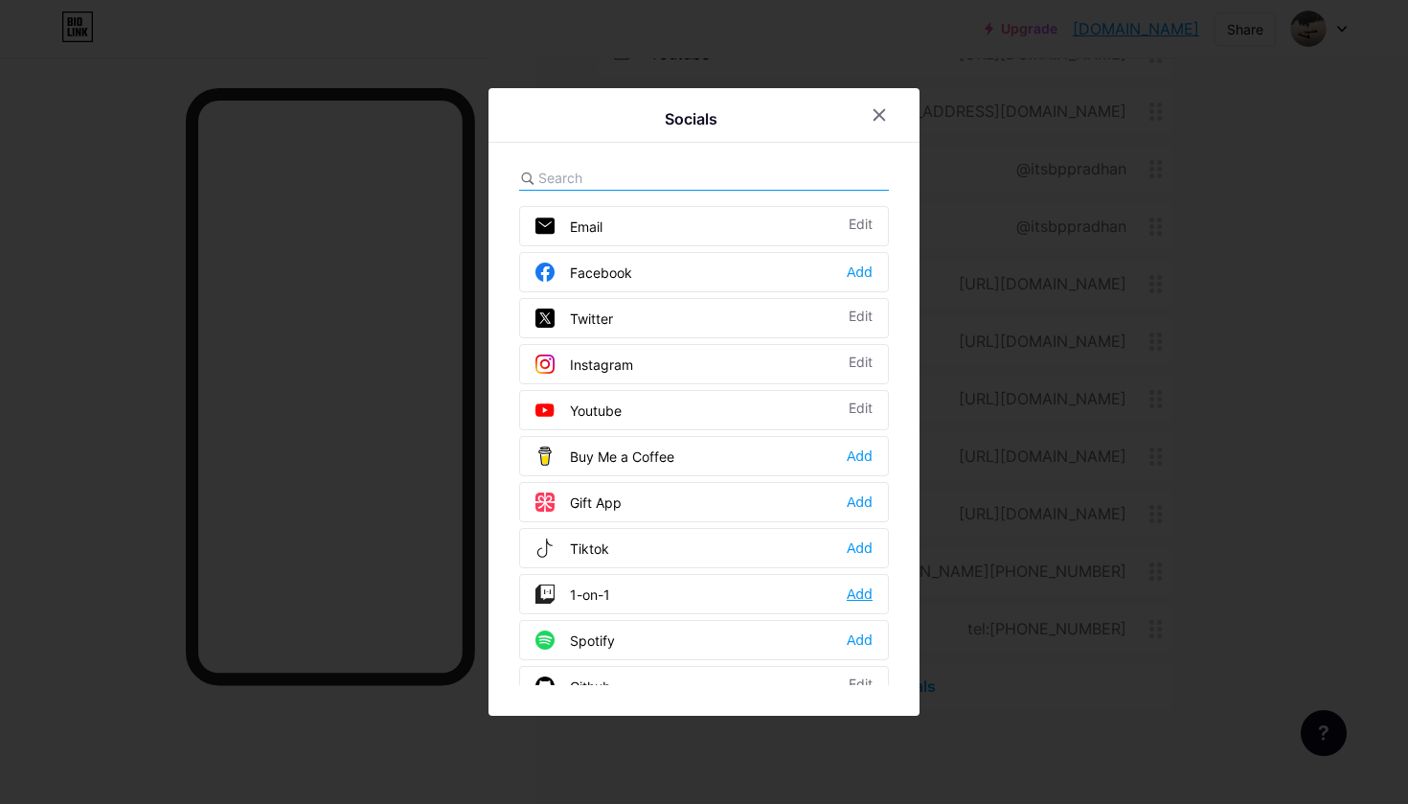
click at [870, 586] on div "Add" at bounding box center [860, 593] width 26 height 19
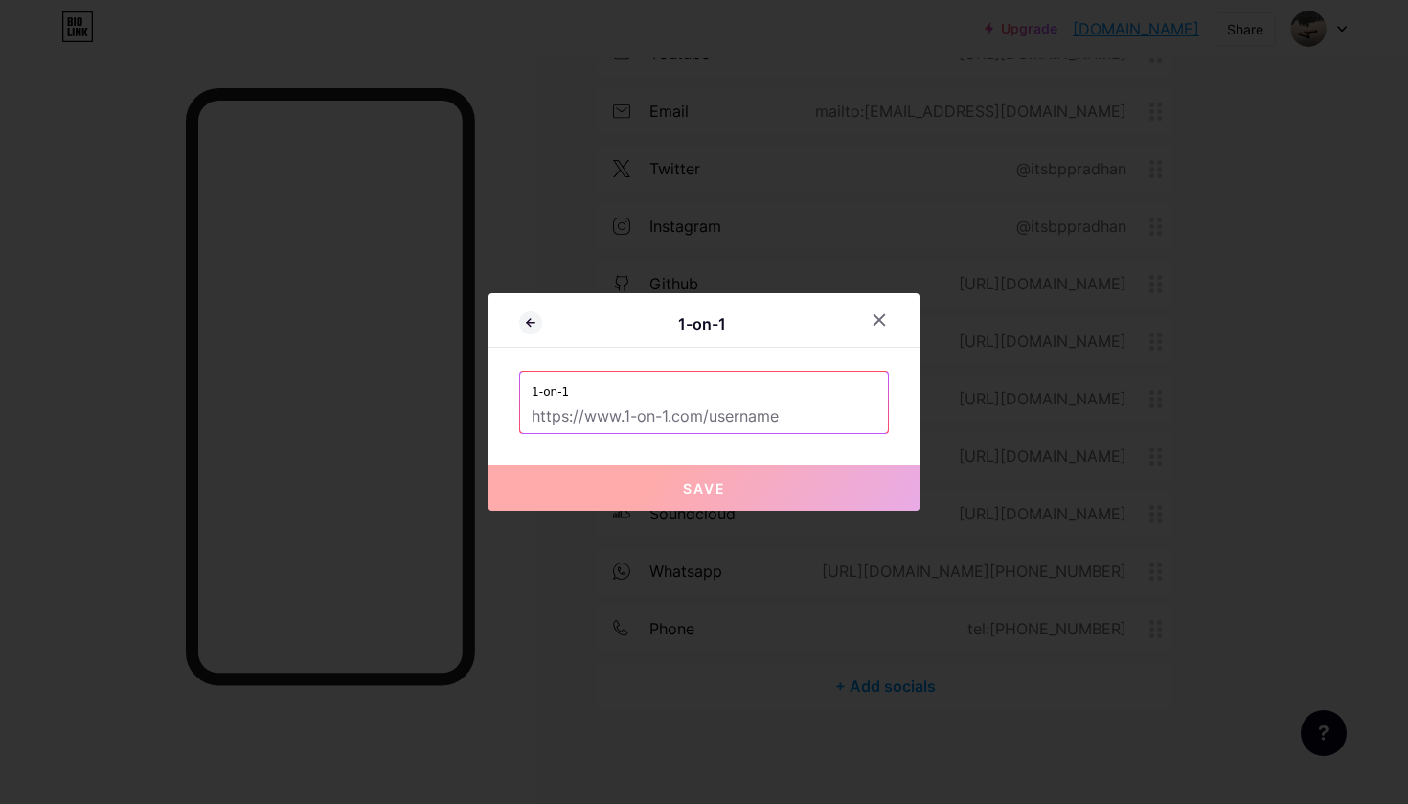
click at [892, 304] on div at bounding box center [890, 320] width 57 height 34
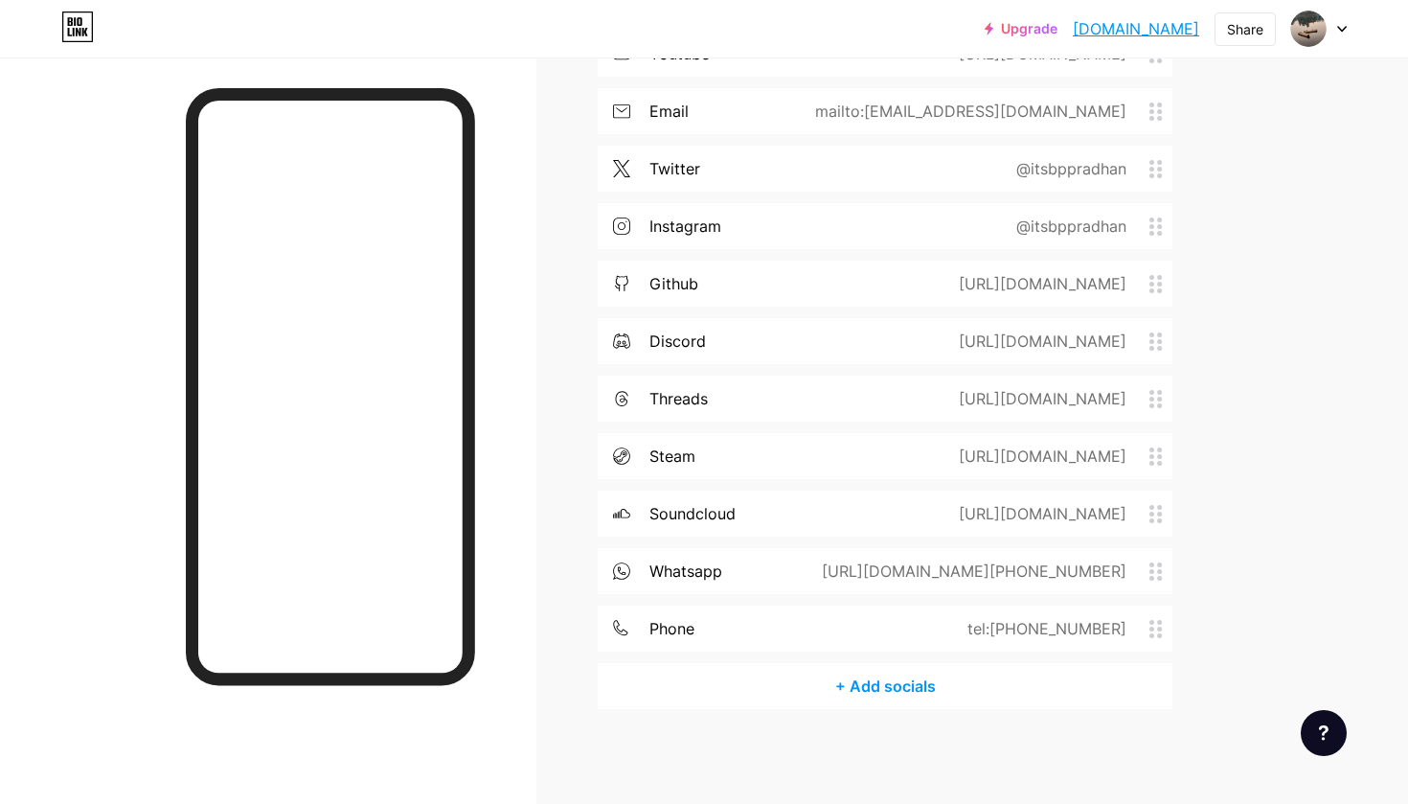
click at [878, 677] on div "+ Add socials" at bounding box center [885, 686] width 575 height 46
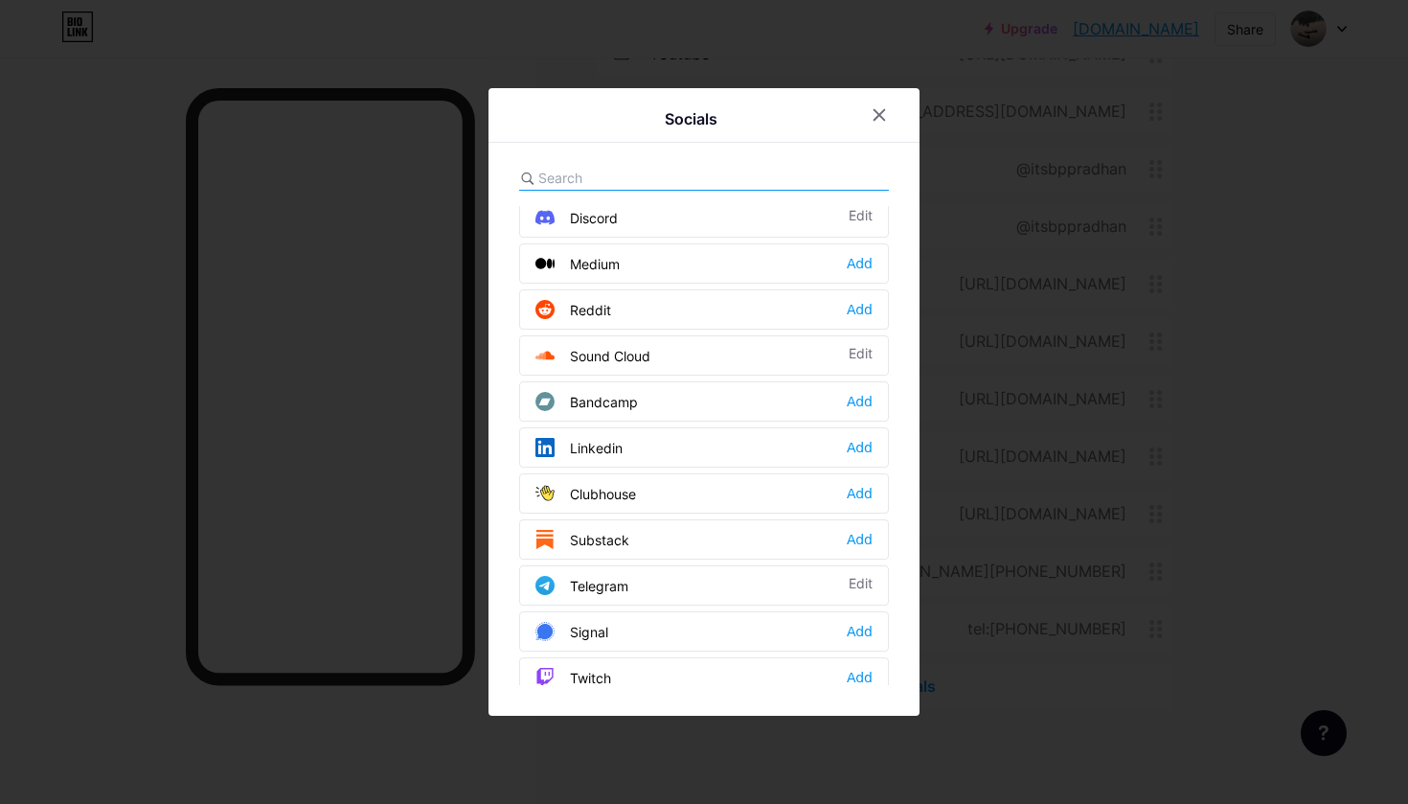
scroll to position [573, 0]
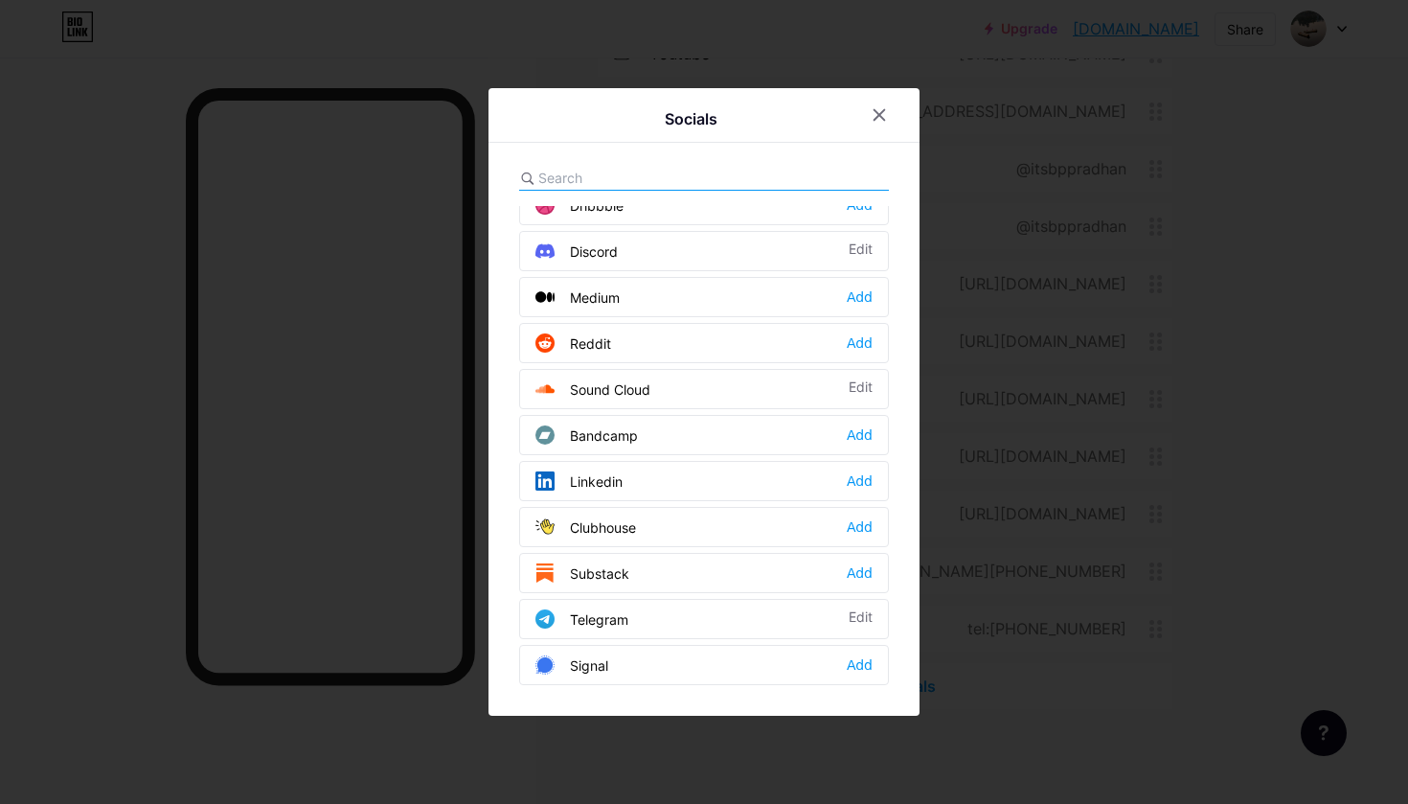
click at [647, 180] on input "text" at bounding box center [644, 178] width 212 height 20
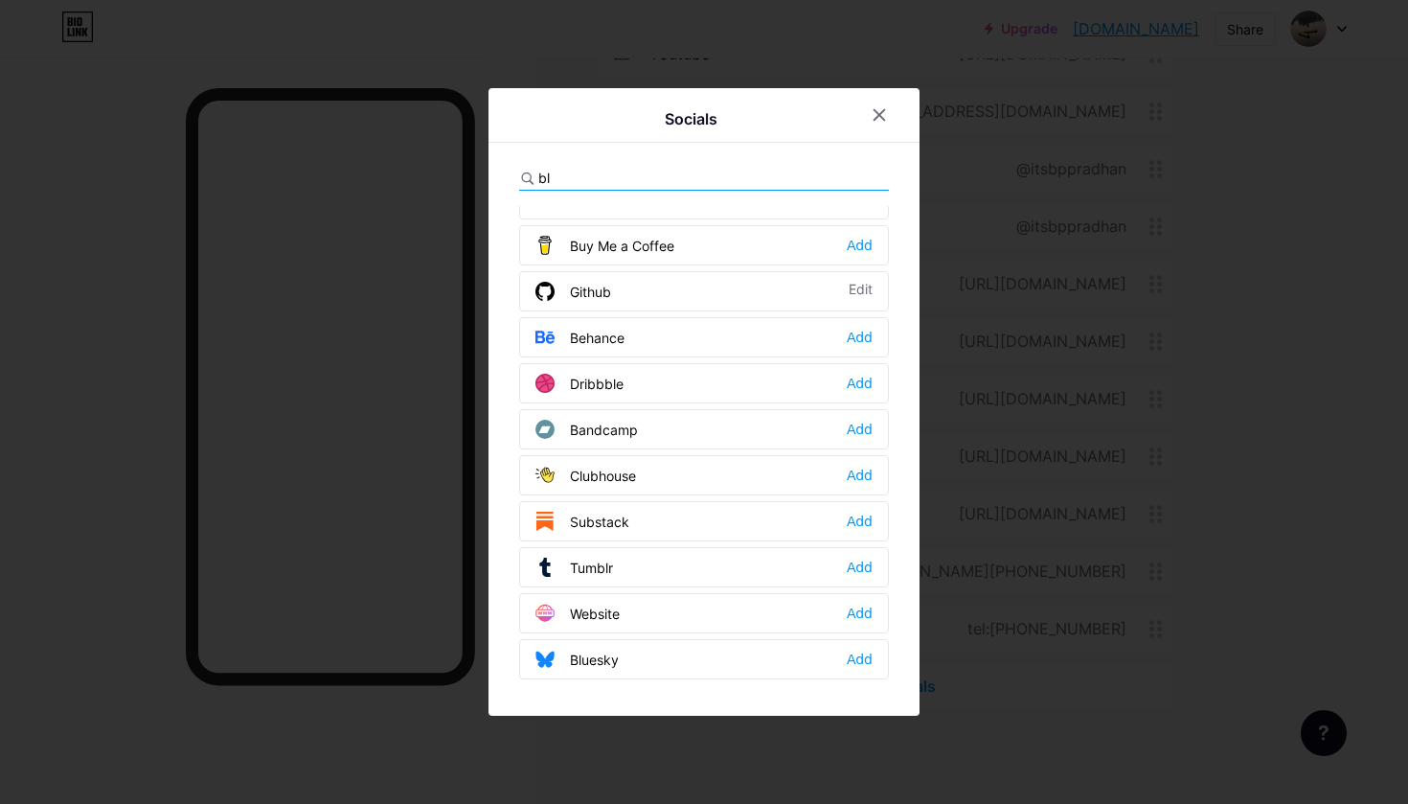
scroll to position [0, 0]
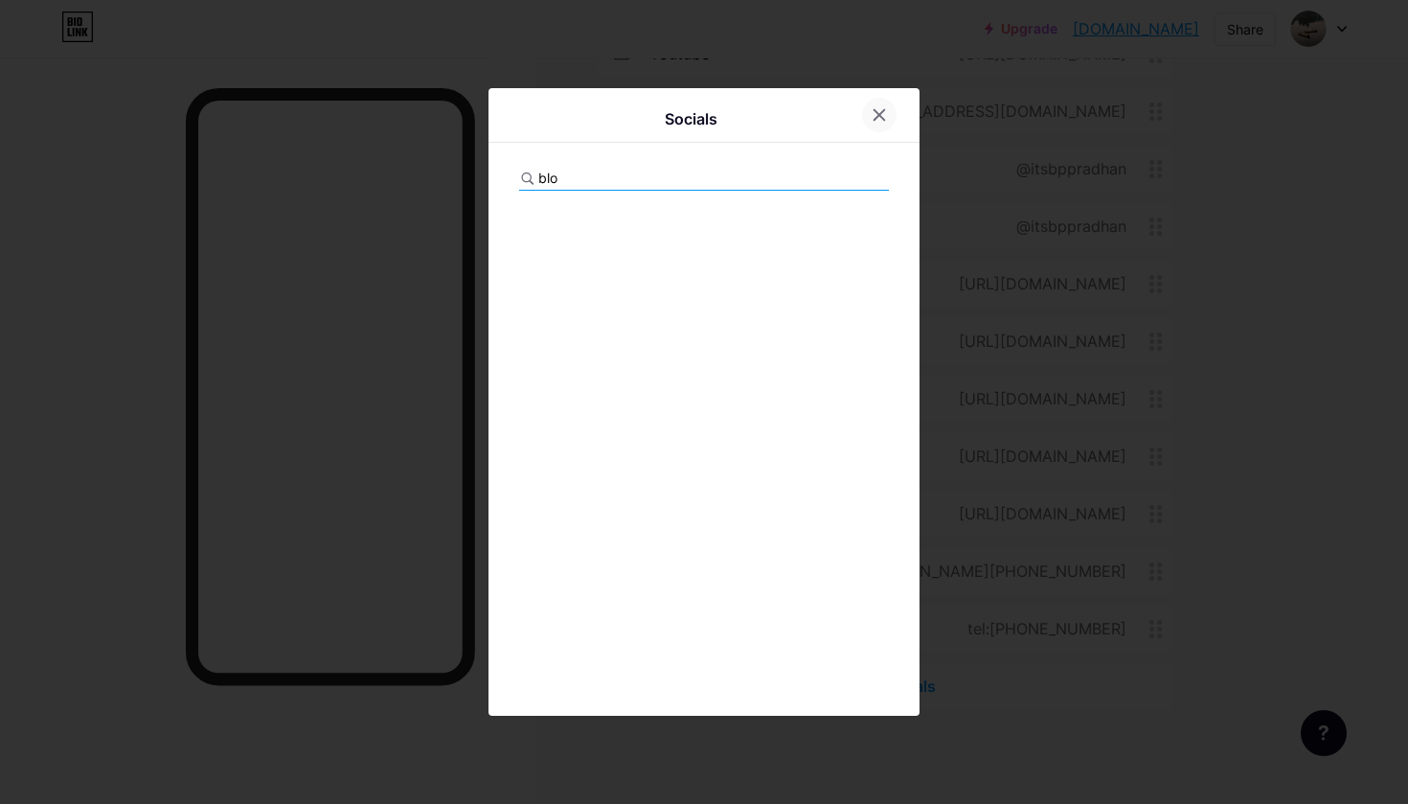
type input "blo"
click at [880, 110] on icon at bounding box center [879, 114] width 15 height 15
